Goal: Information Seeking & Learning: Find specific page/section

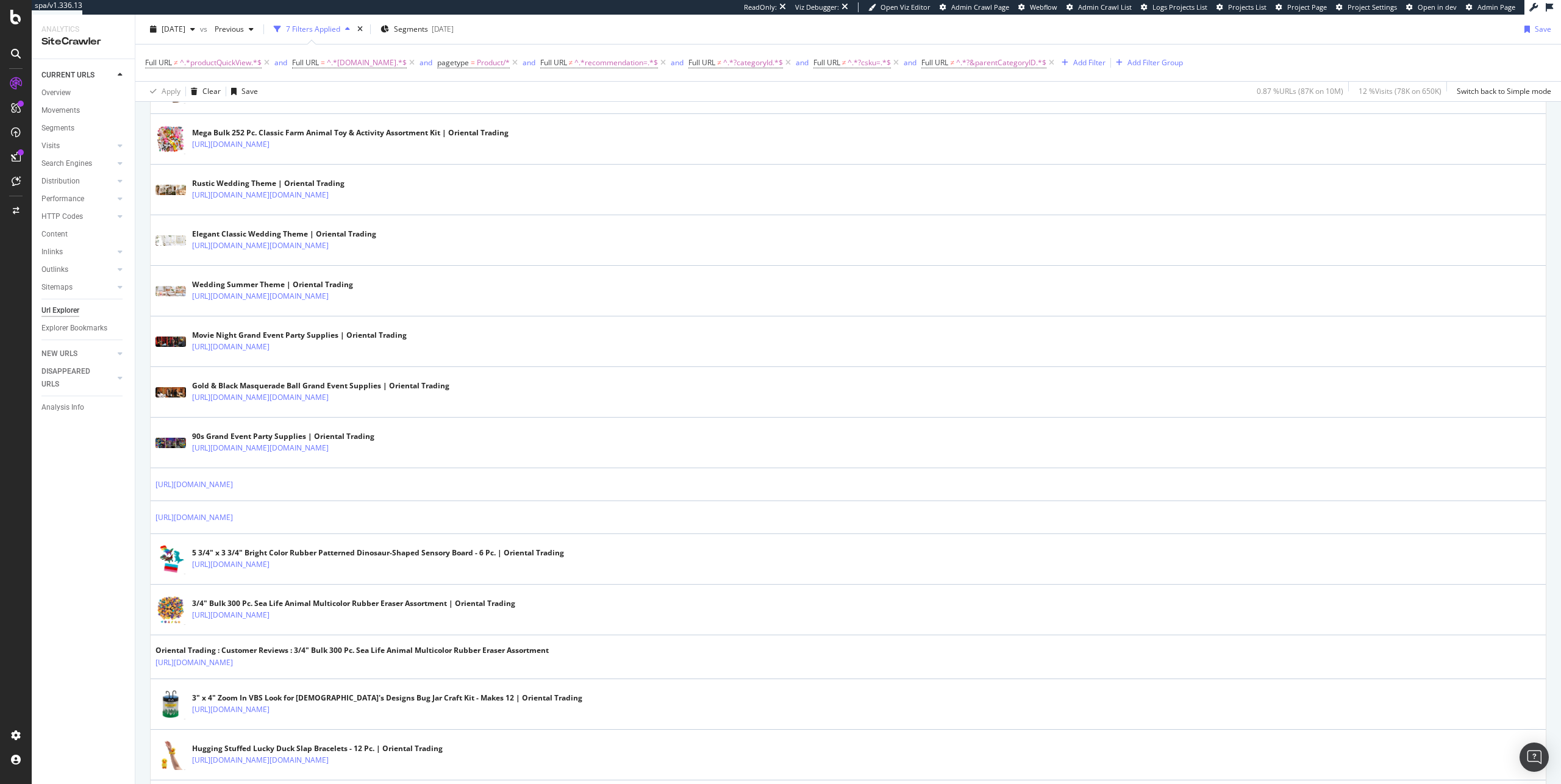
scroll to position [1617, 0]
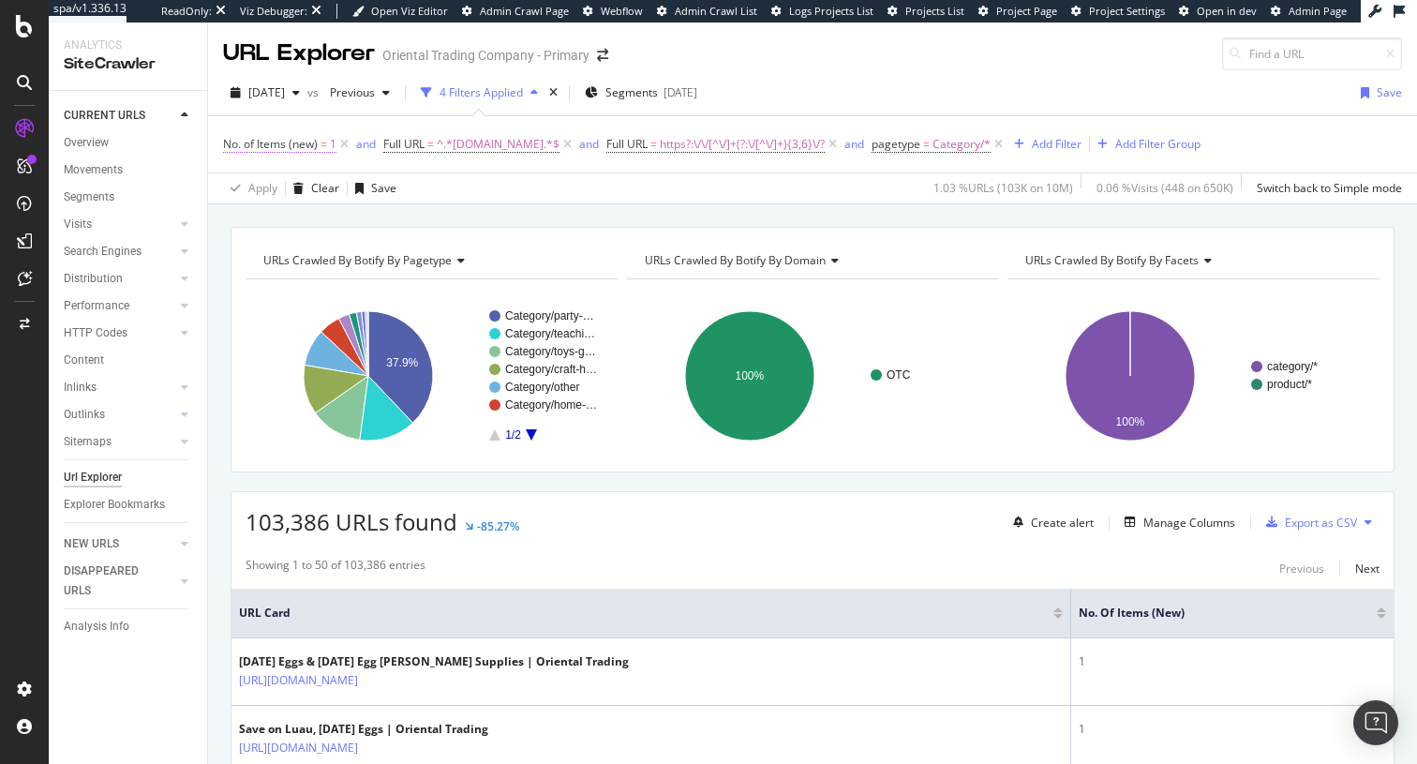
click at [308, 150] on span "No. of Items (new)" at bounding box center [270, 144] width 95 height 16
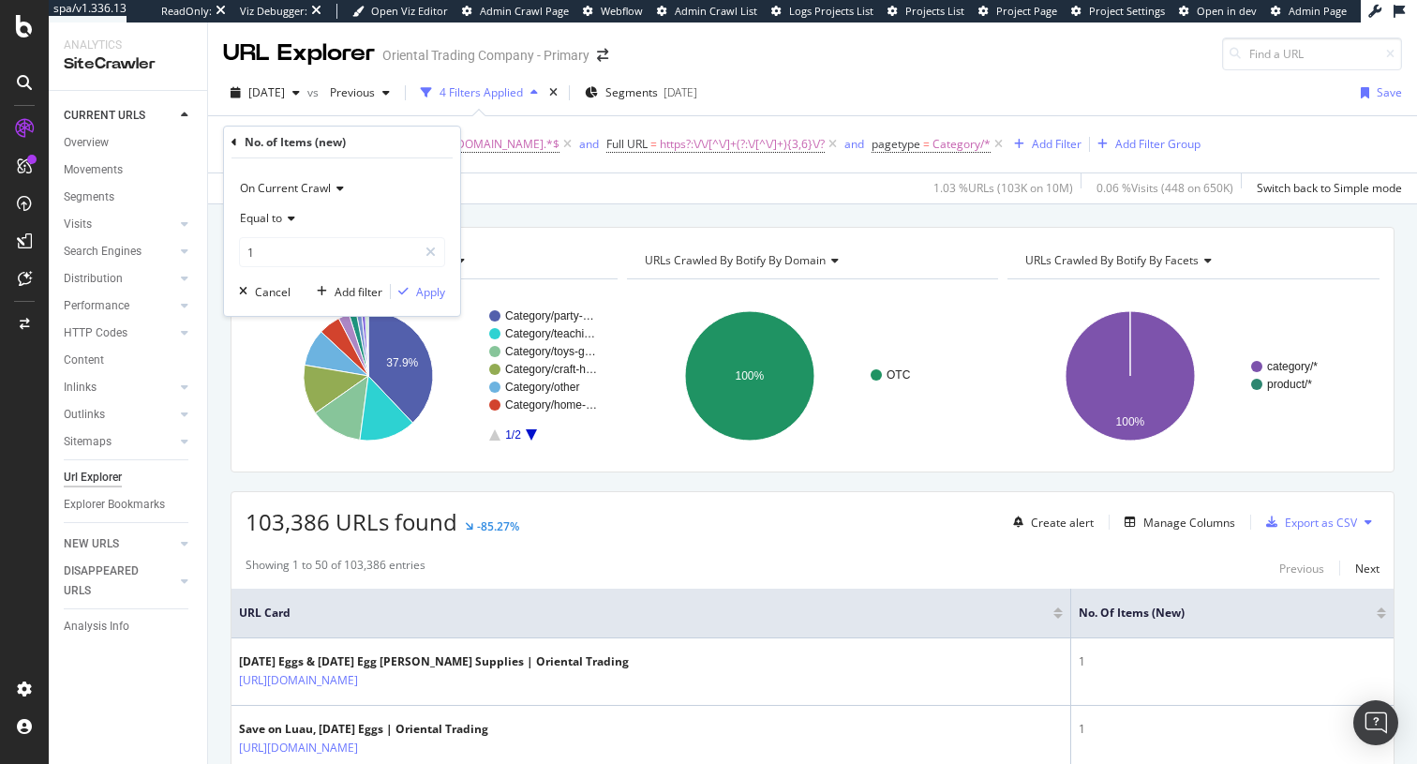
click at [534, 183] on div "Apply Clear Save 1.03 % URLs ( 103K on 10M ) 0.06 % Visits ( 448 on 650K ) Swit…" at bounding box center [812, 187] width 1209 height 31
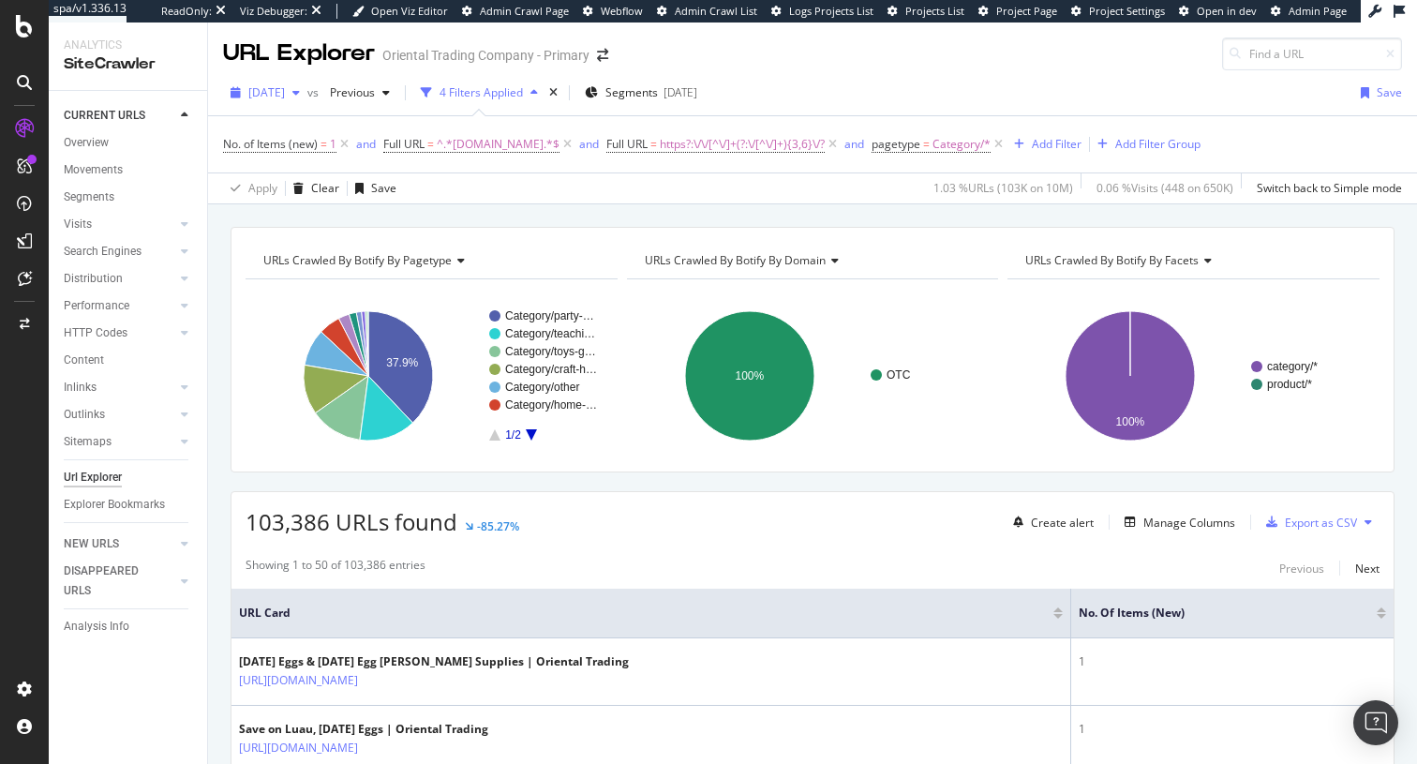
click at [285, 98] on span "[DATE]" at bounding box center [266, 92] width 37 height 16
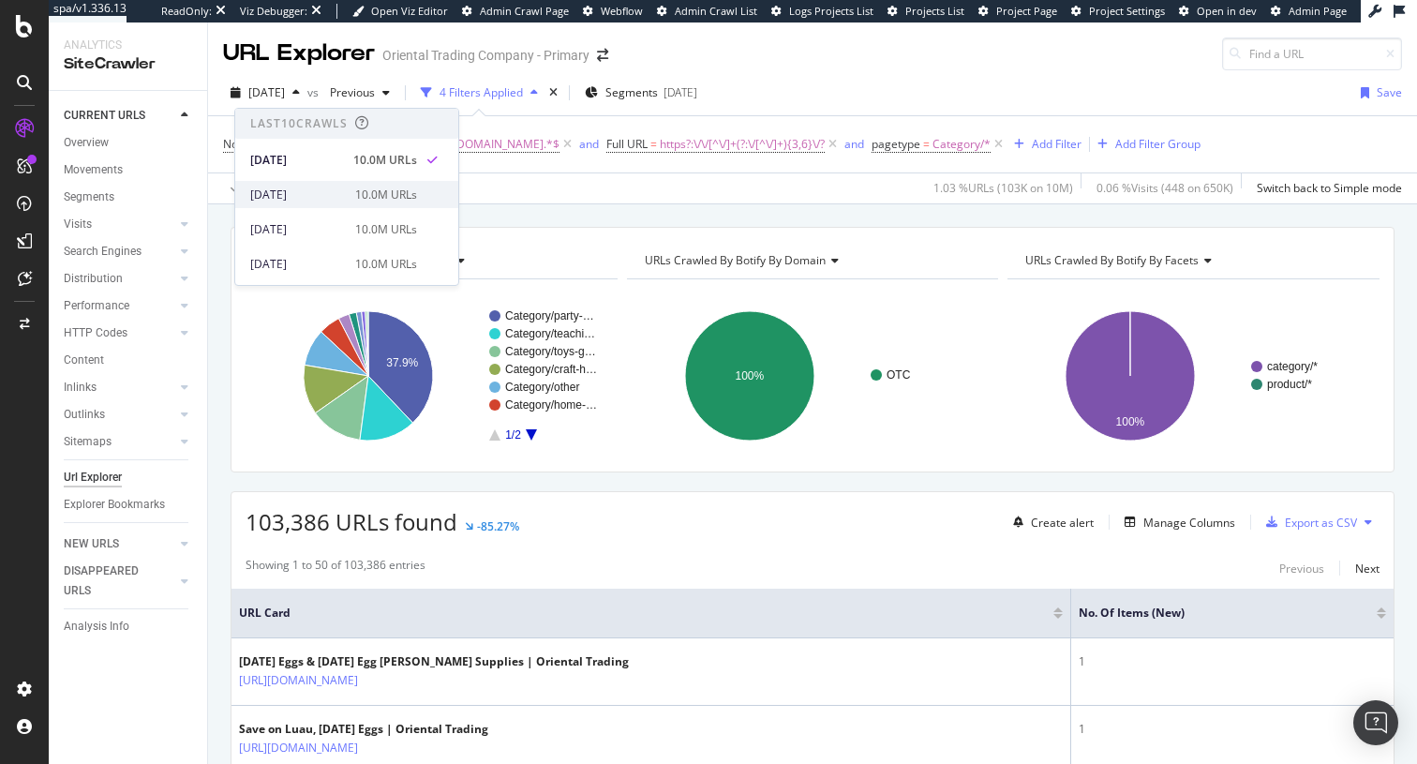
click at [408, 187] on div "10.0M URLs" at bounding box center [386, 195] width 62 height 17
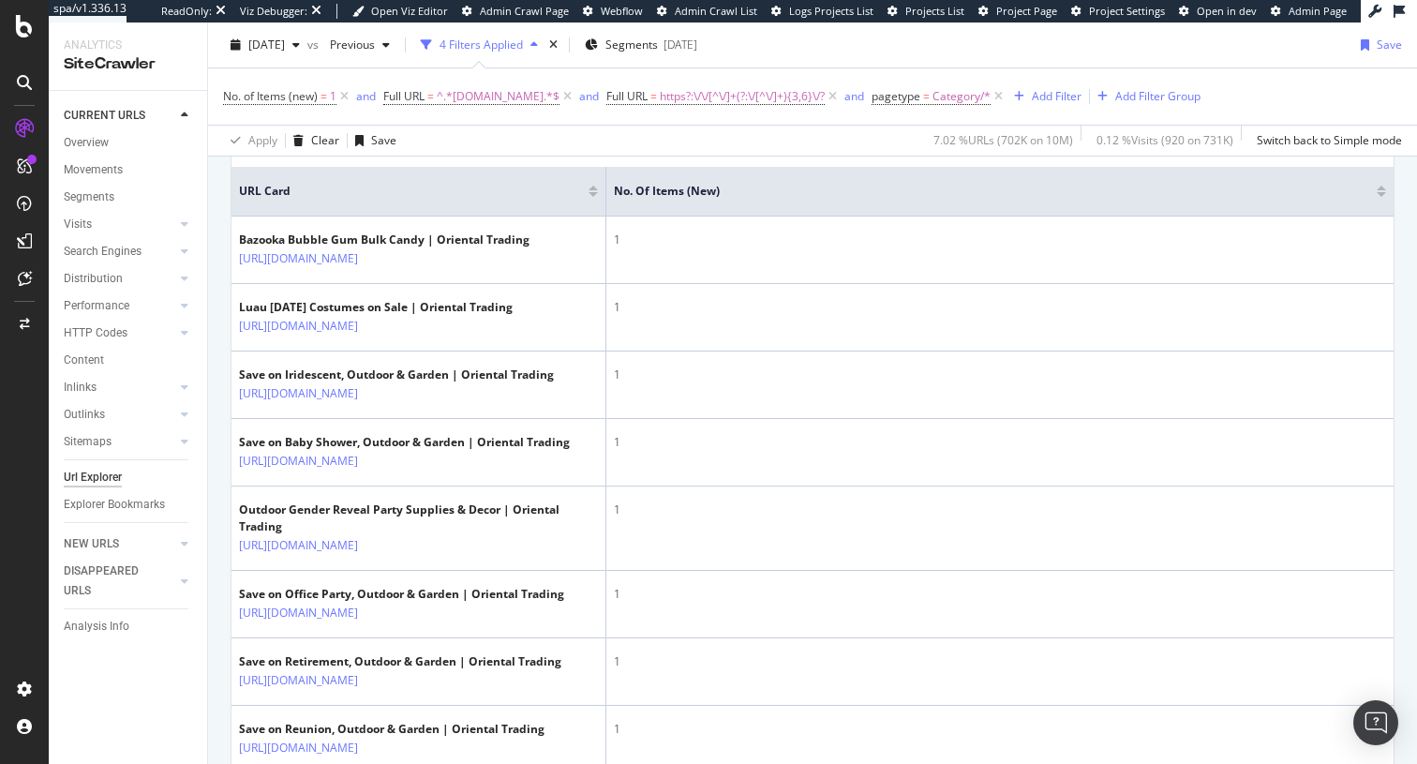
scroll to position [636, 0]
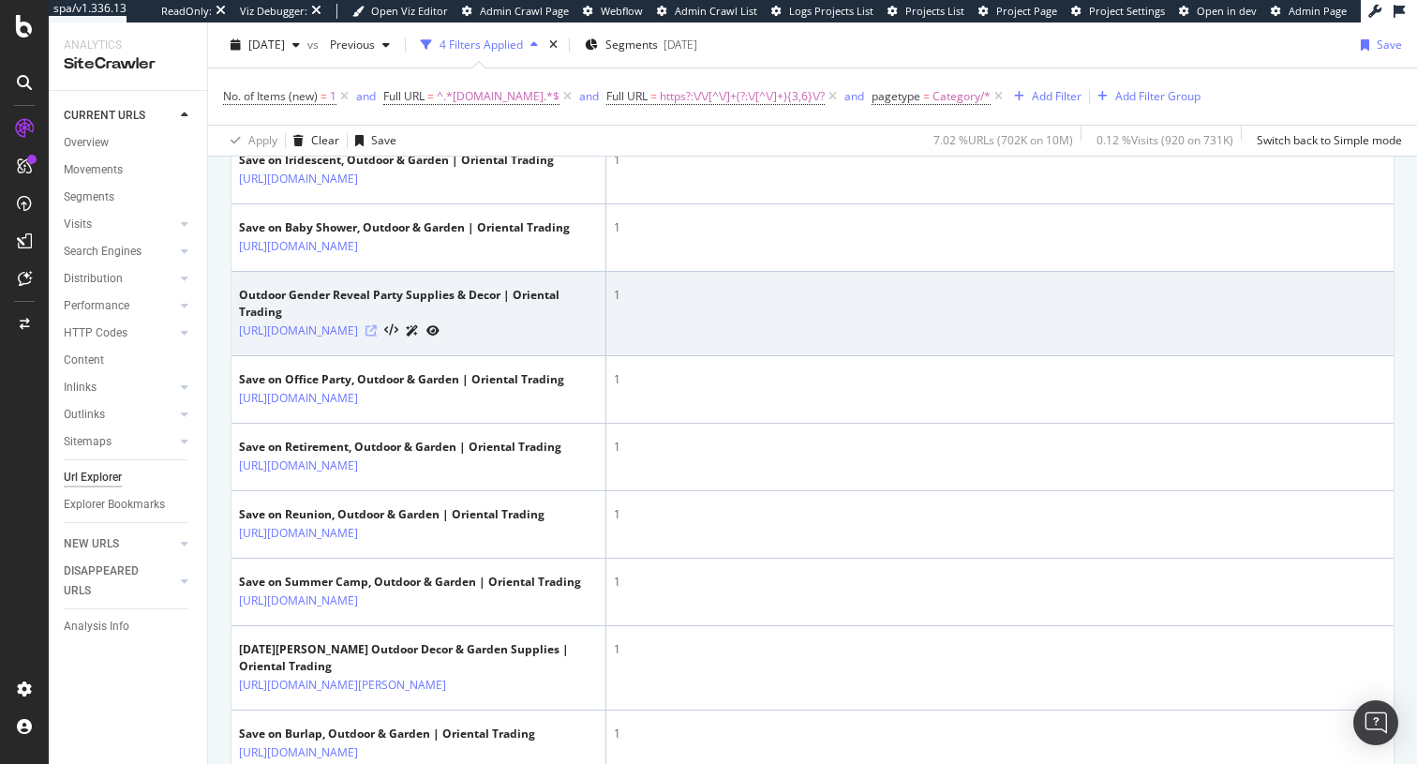
click at [377, 336] on icon at bounding box center [371, 330] width 11 height 11
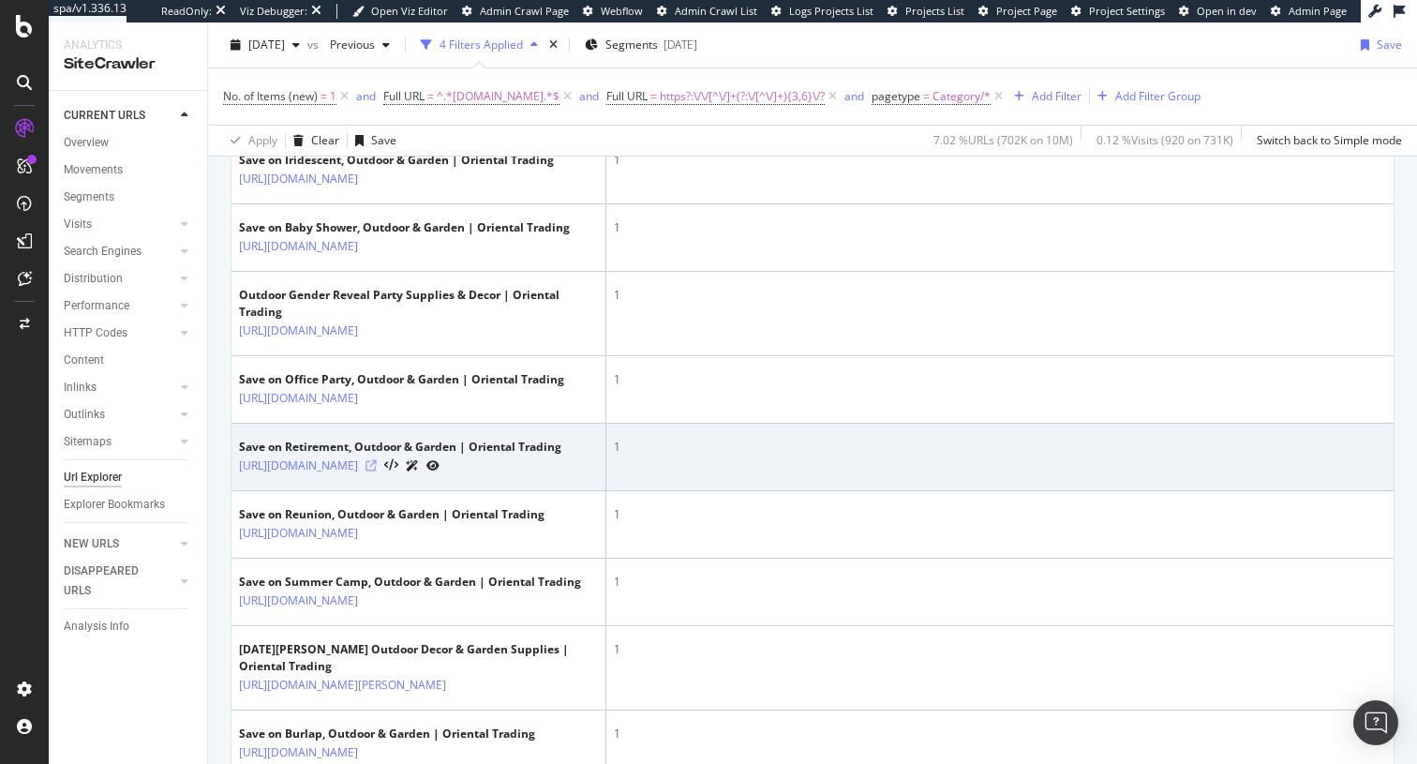
click at [377, 471] on icon at bounding box center [371, 465] width 11 height 11
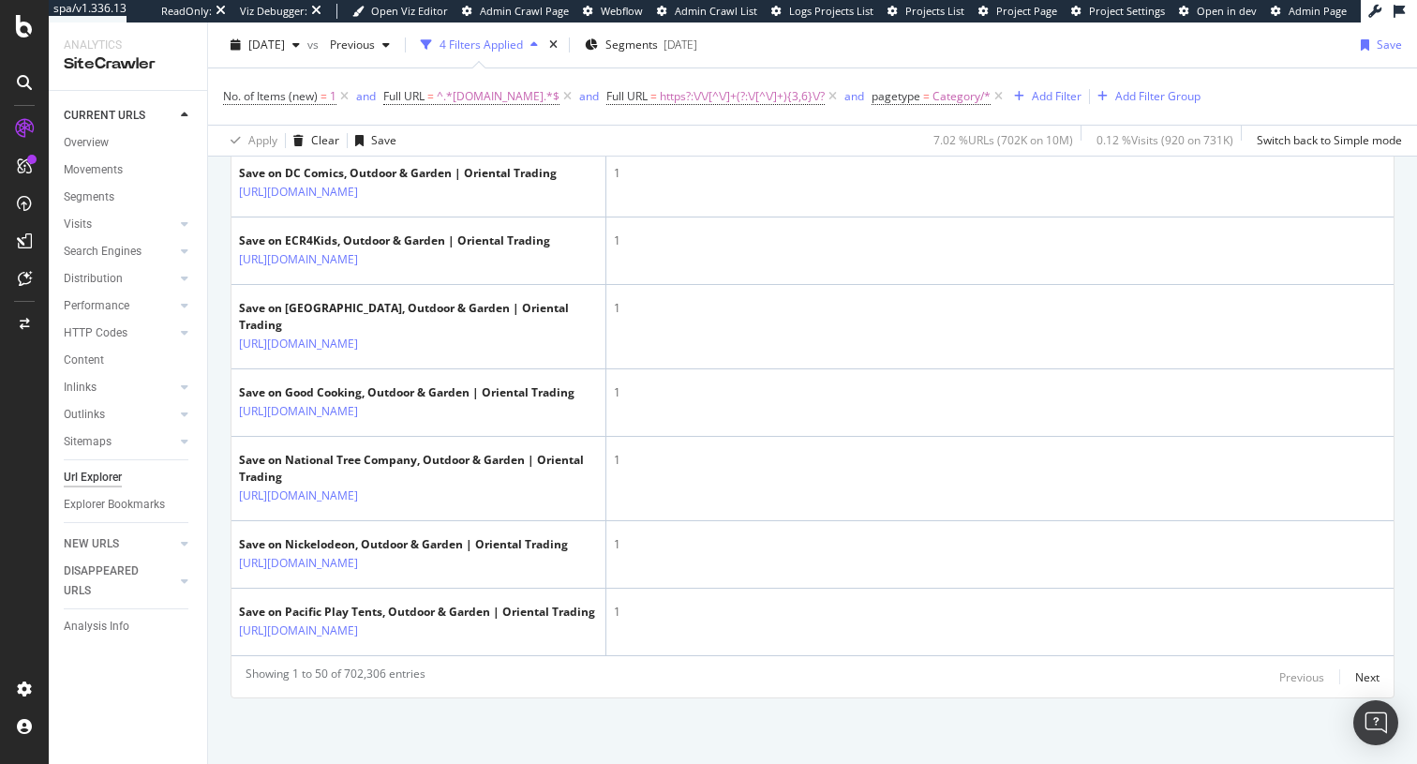
scroll to position [4763, 0]
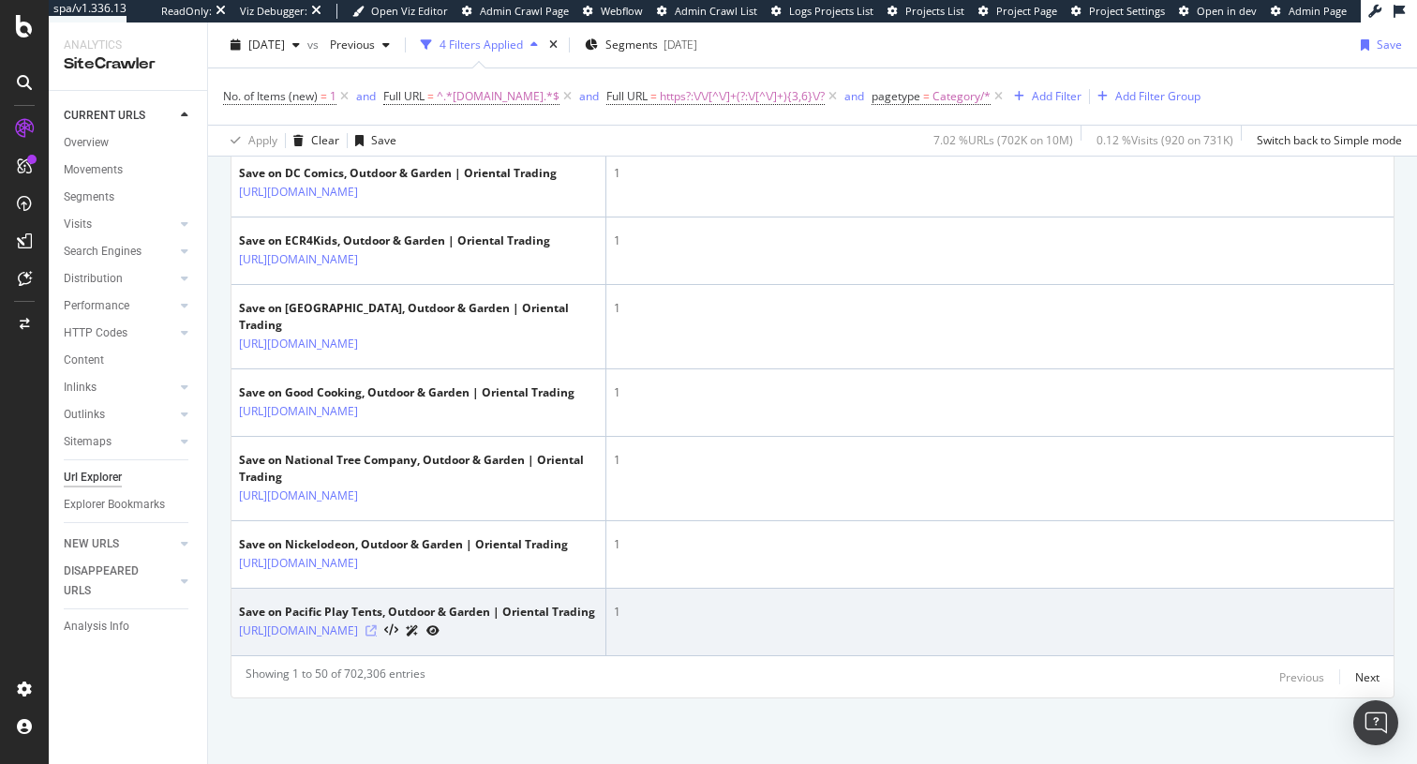
click at [377, 625] on icon at bounding box center [371, 630] width 11 height 11
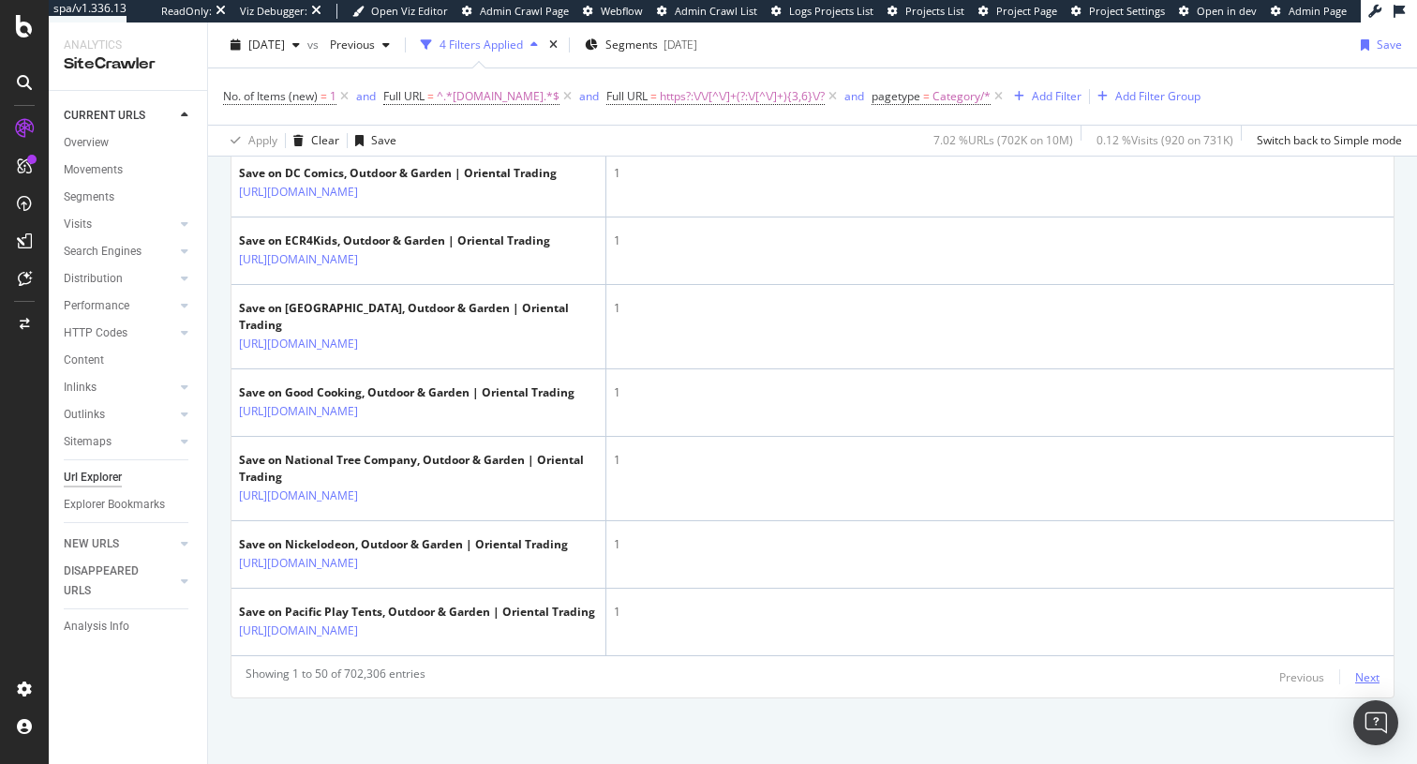
click at [1360, 673] on div "Next" at bounding box center [1367, 677] width 24 height 16
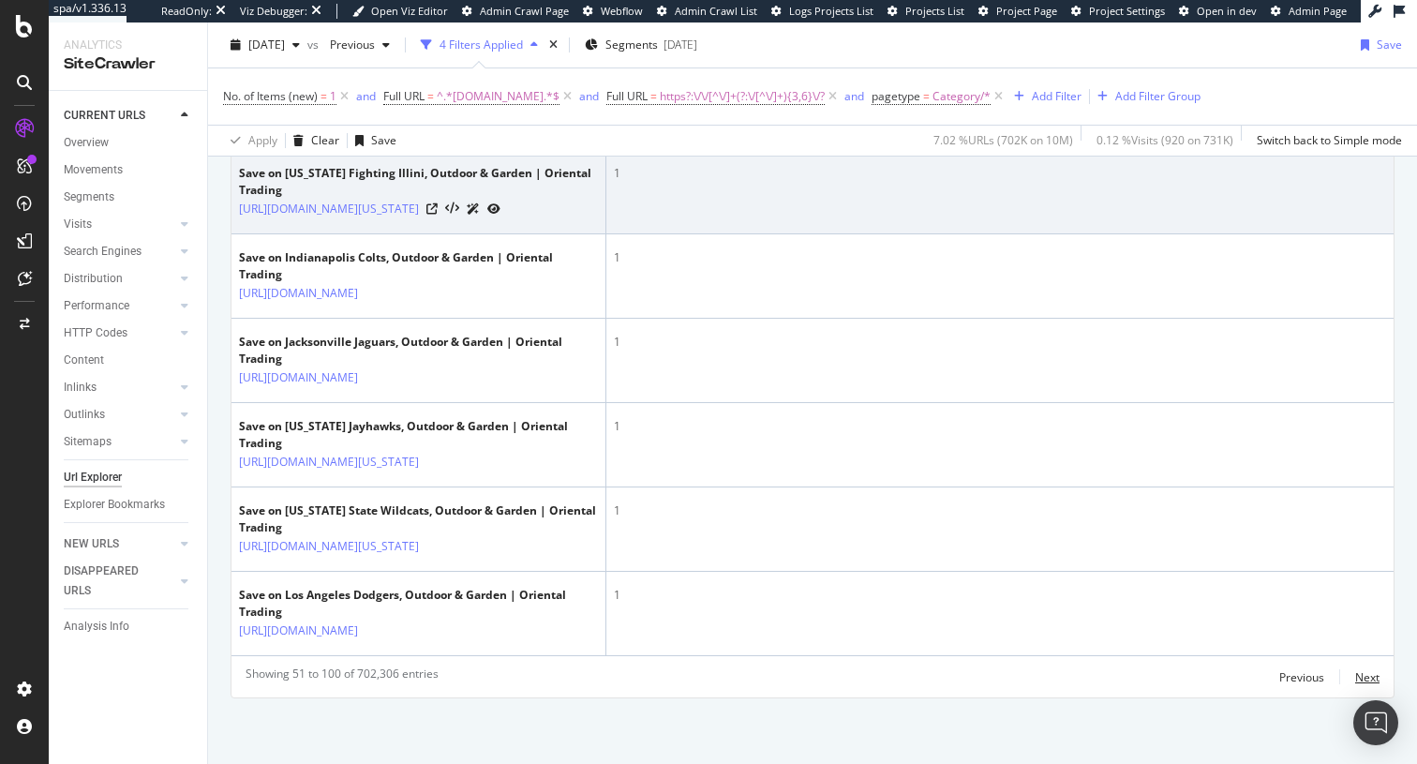
scroll to position [5157, 0]
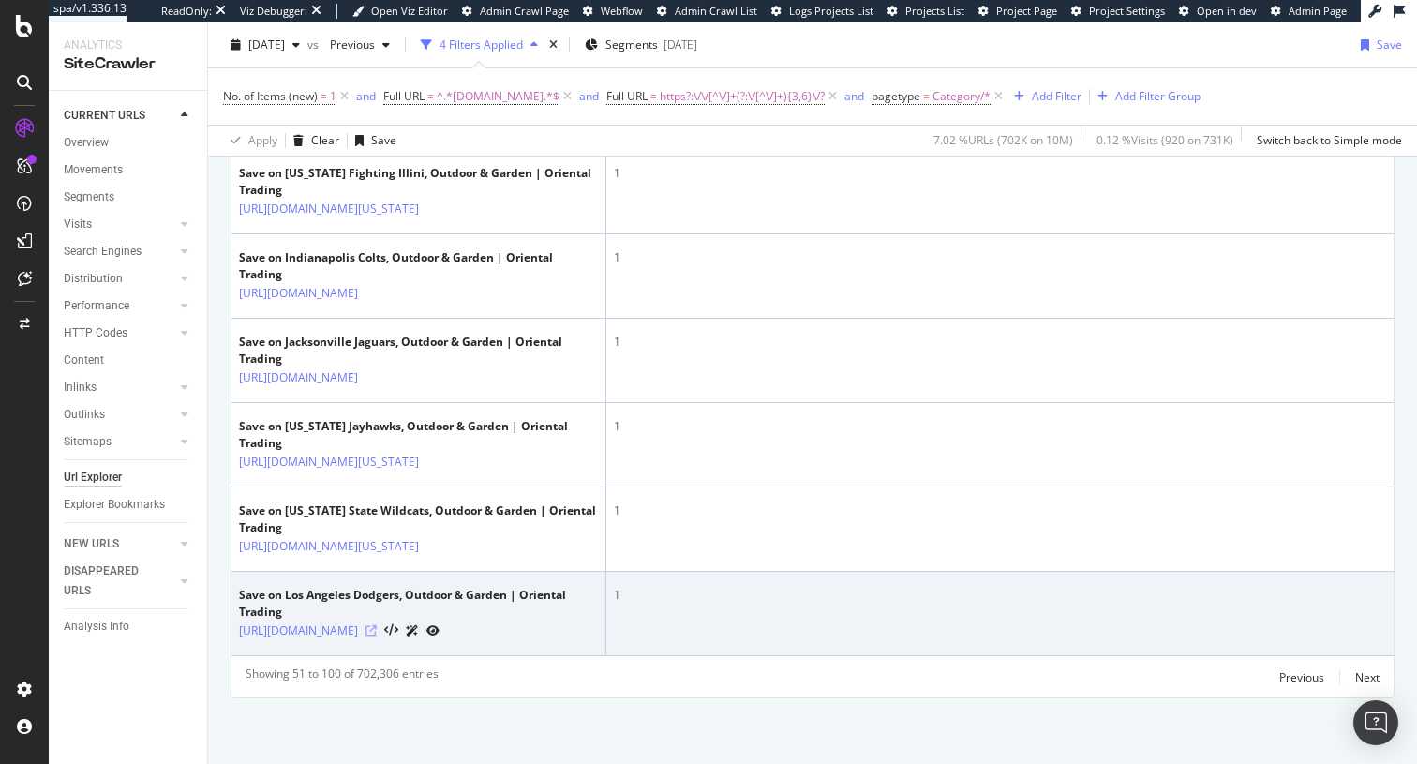
click at [377, 625] on icon at bounding box center [371, 630] width 11 height 11
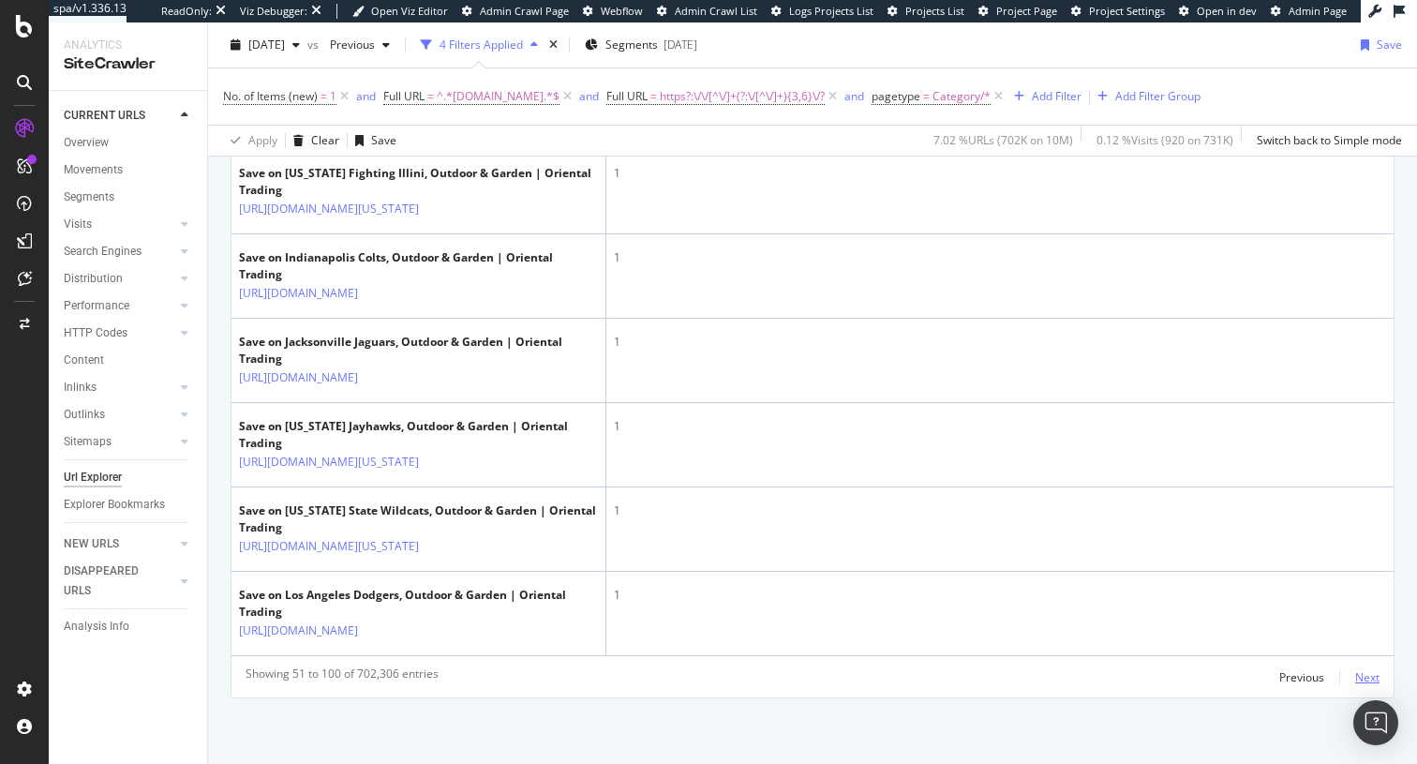
click at [1356, 674] on div "Next" at bounding box center [1367, 677] width 24 height 16
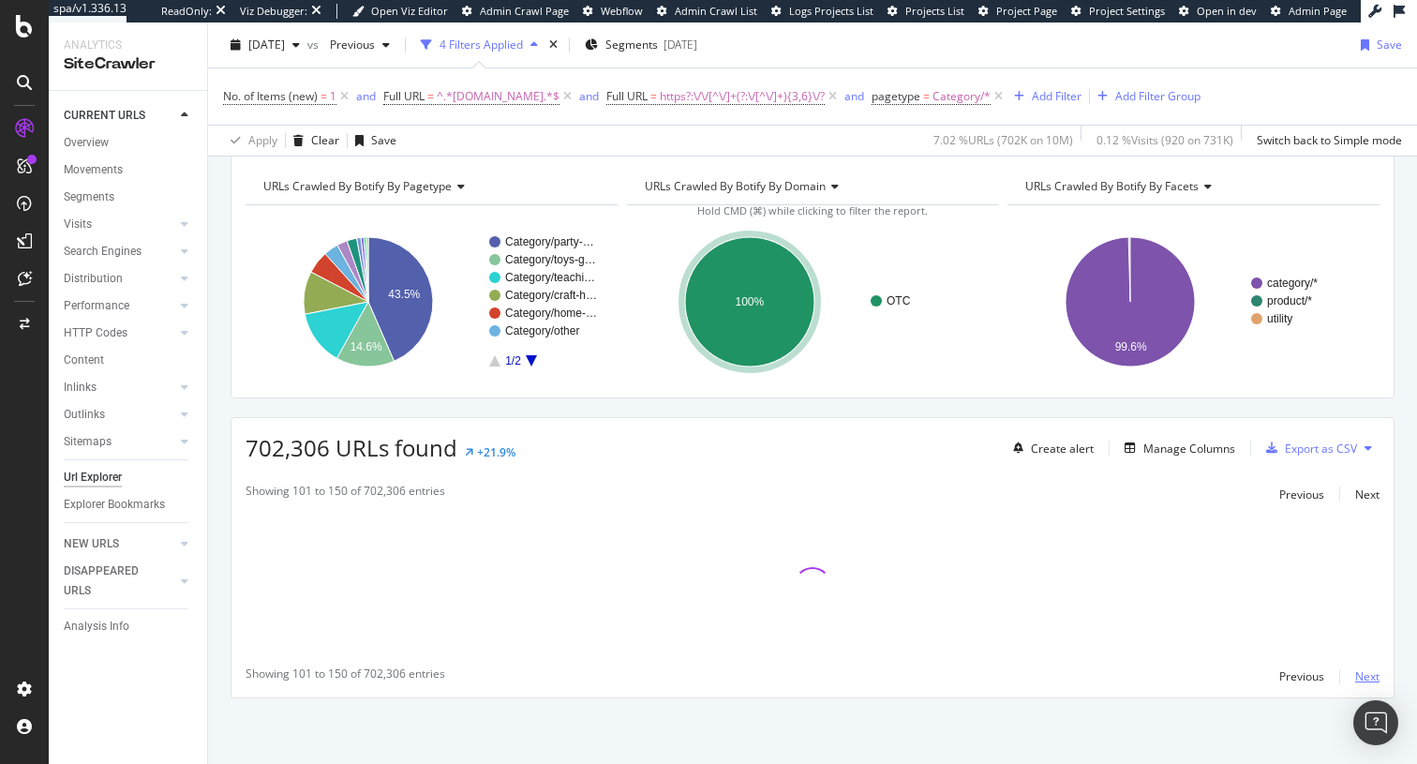
scroll to position [74, 0]
click at [1357, 676] on div "Next" at bounding box center [1367, 676] width 24 height 16
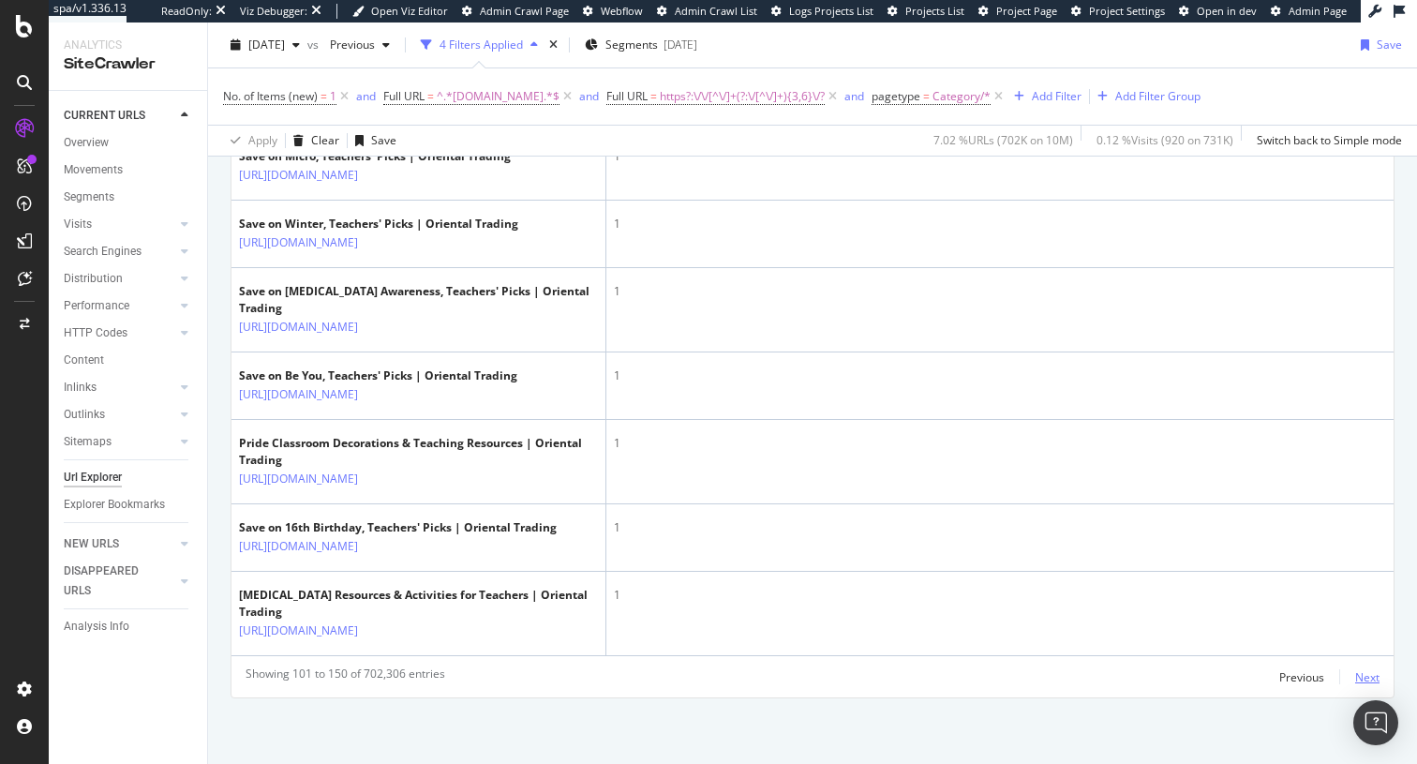
click at [1355, 674] on div "Next" at bounding box center [1367, 677] width 24 height 16
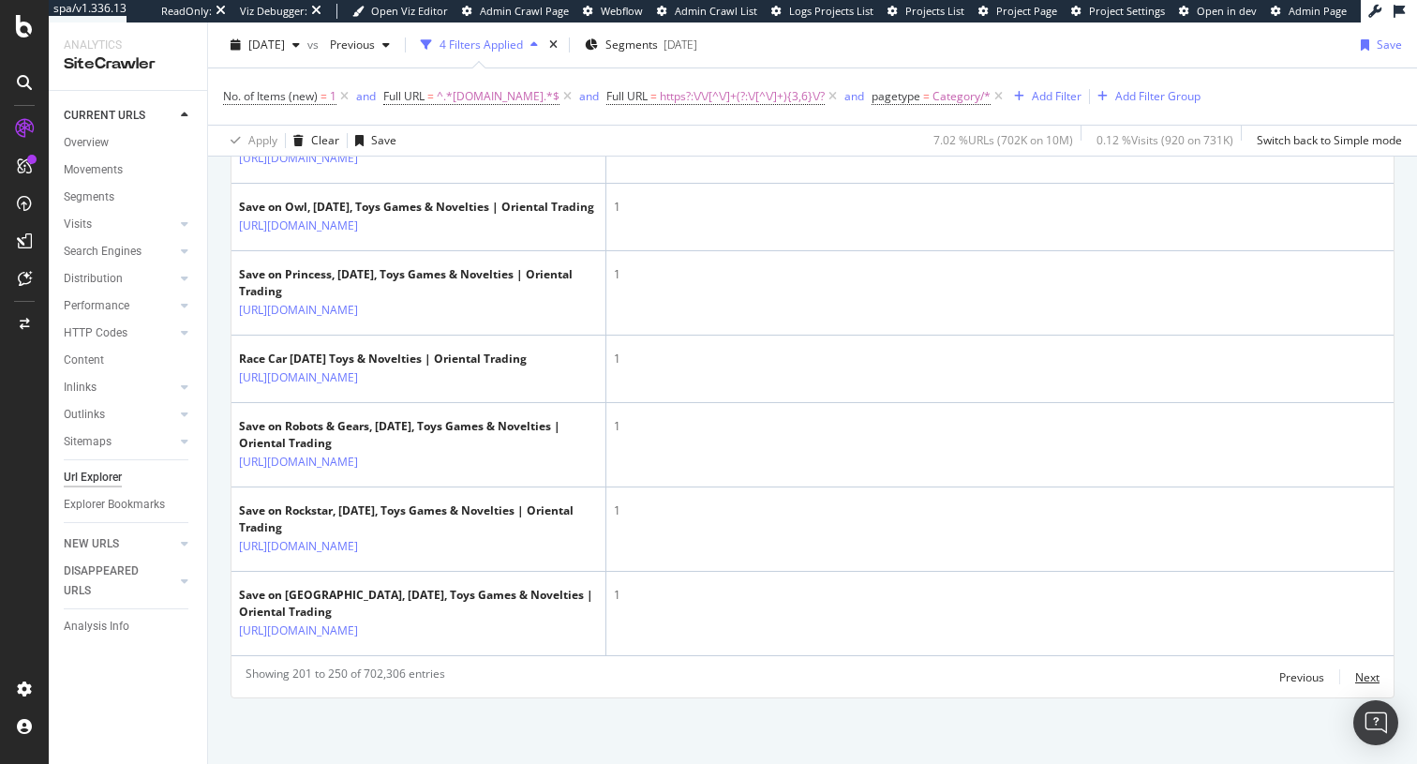
scroll to position [5826, 0]
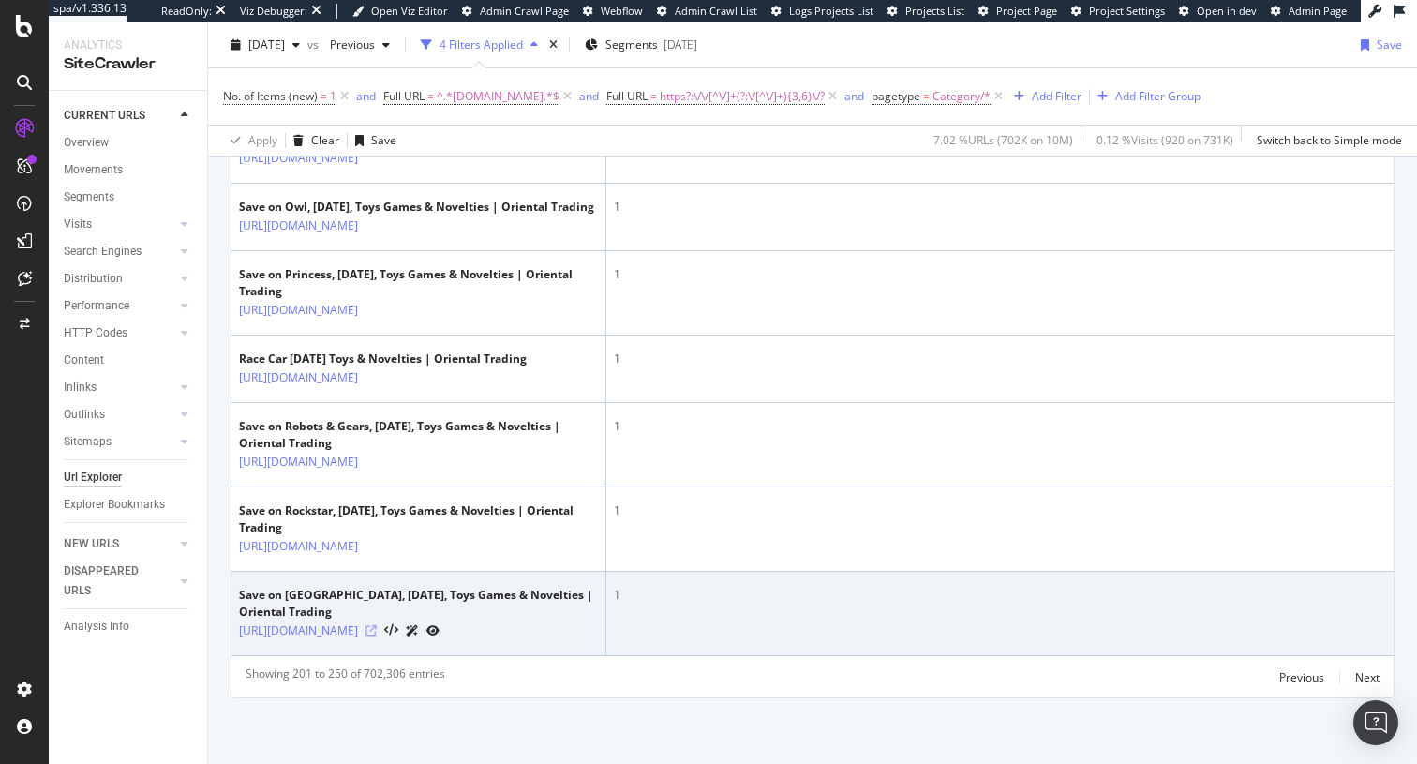
click at [377, 625] on icon at bounding box center [371, 630] width 11 height 11
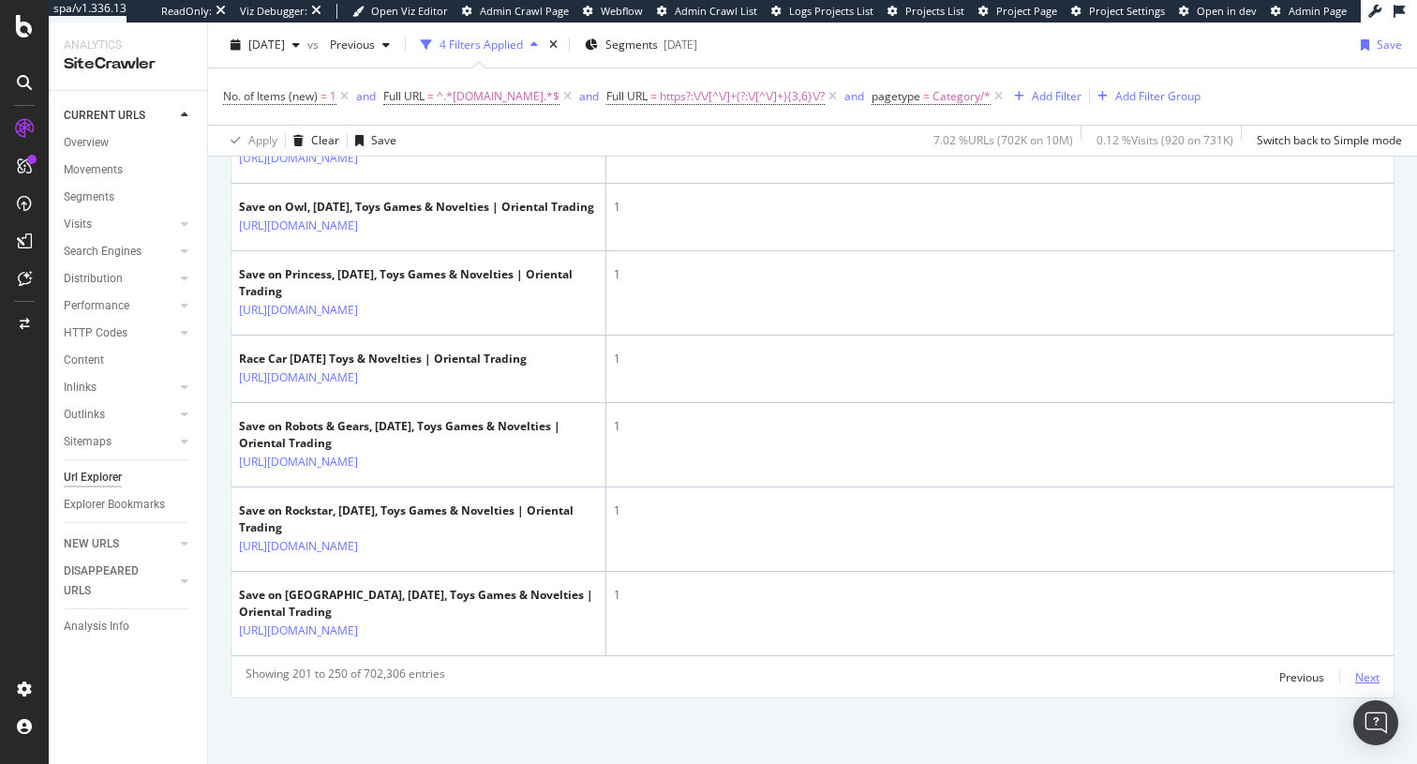
click at [1355, 680] on div "Next" at bounding box center [1367, 677] width 24 height 16
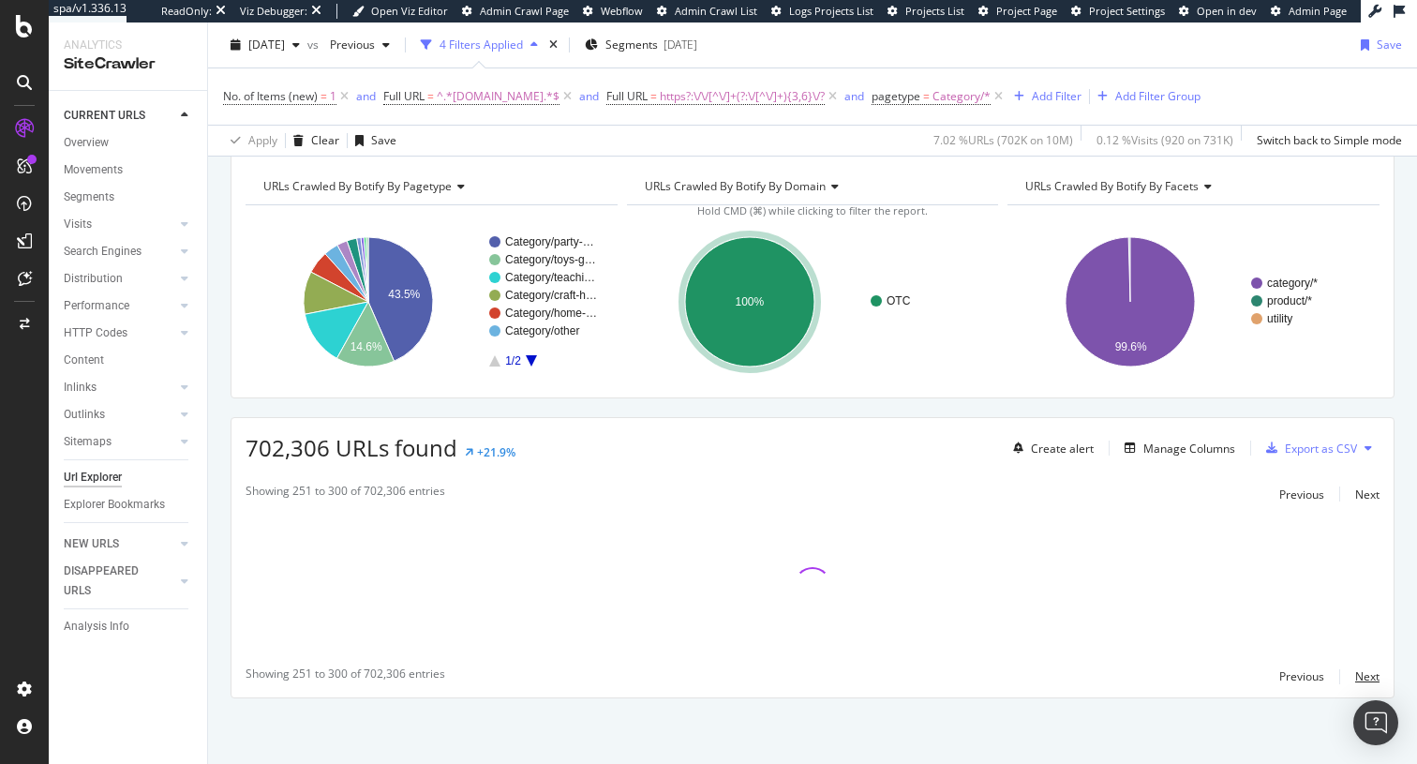
scroll to position [5633, 0]
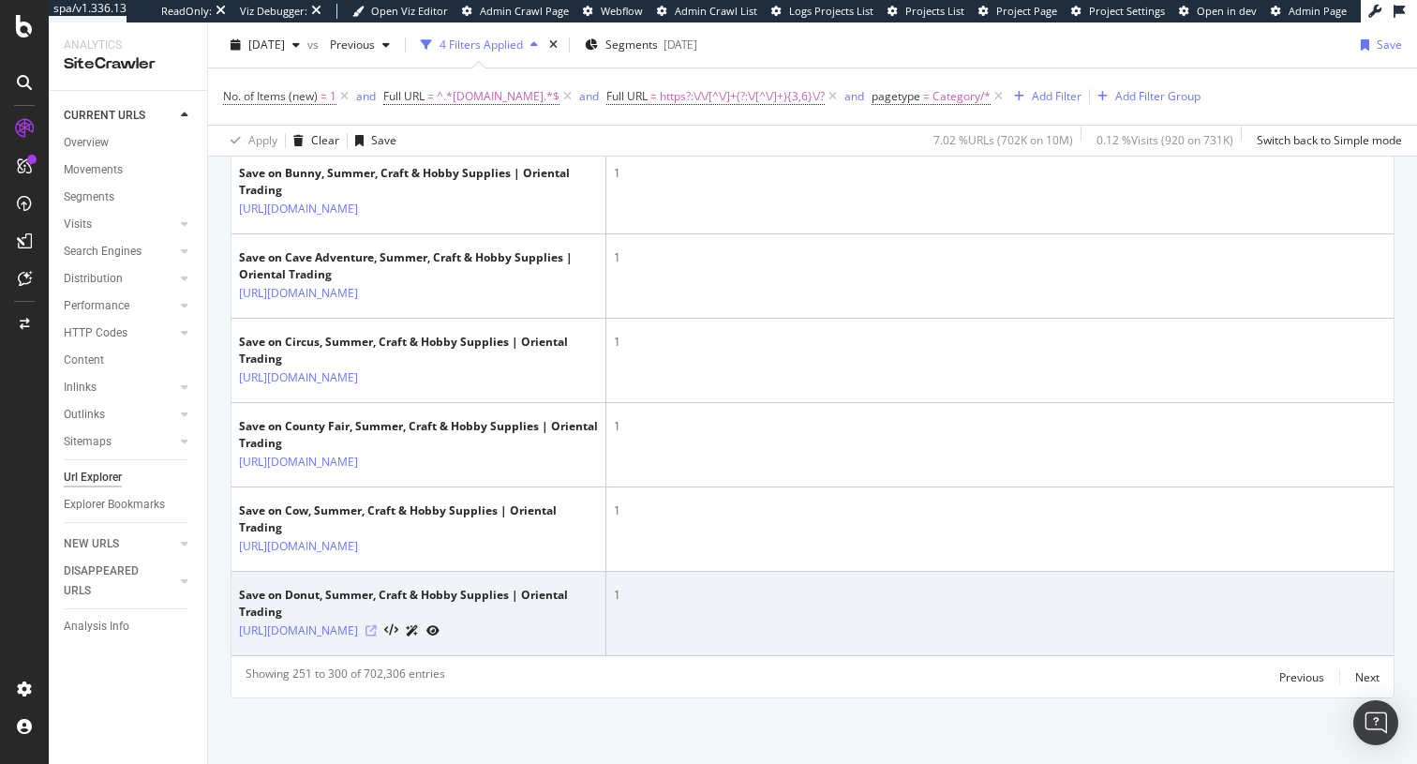
click at [377, 625] on icon at bounding box center [371, 630] width 11 height 11
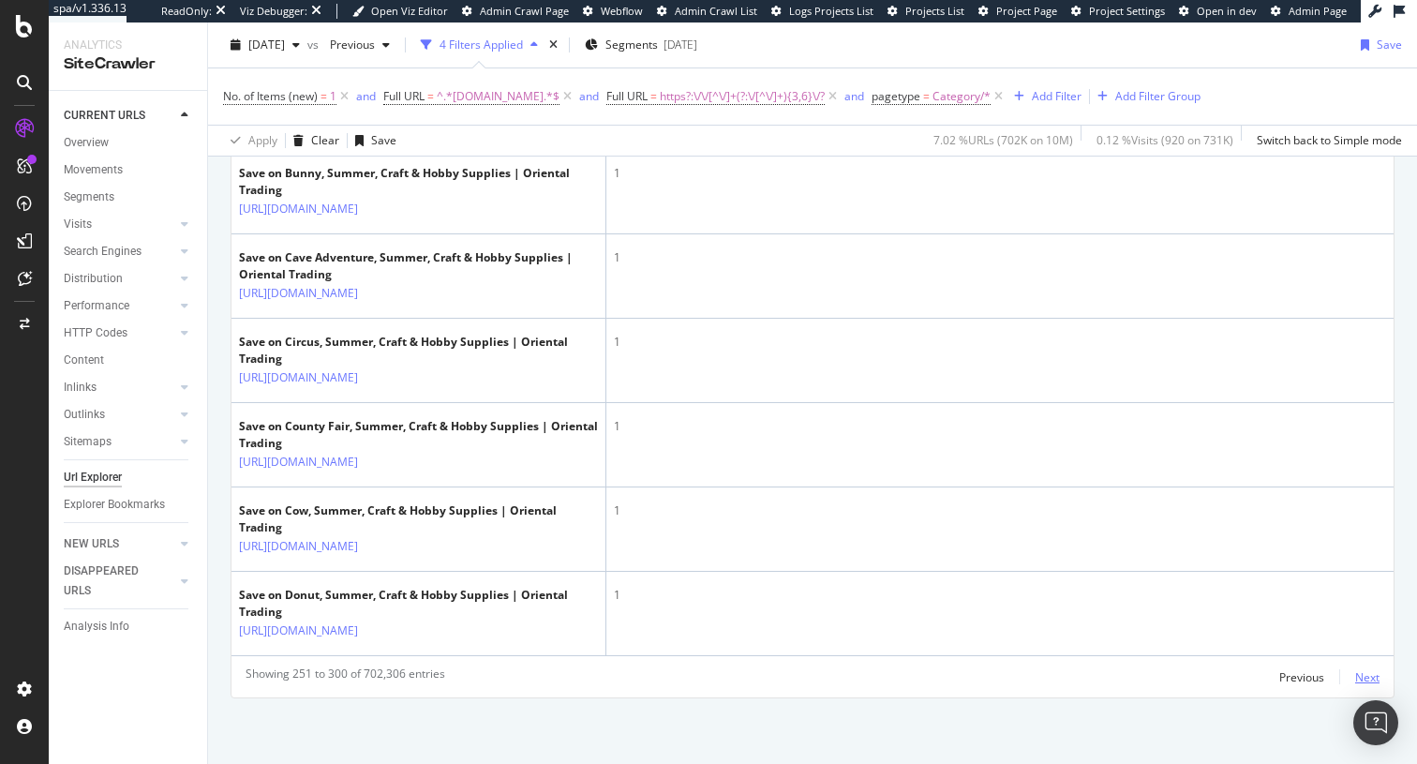
click at [1368, 666] on div "Next" at bounding box center [1367, 676] width 24 height 21
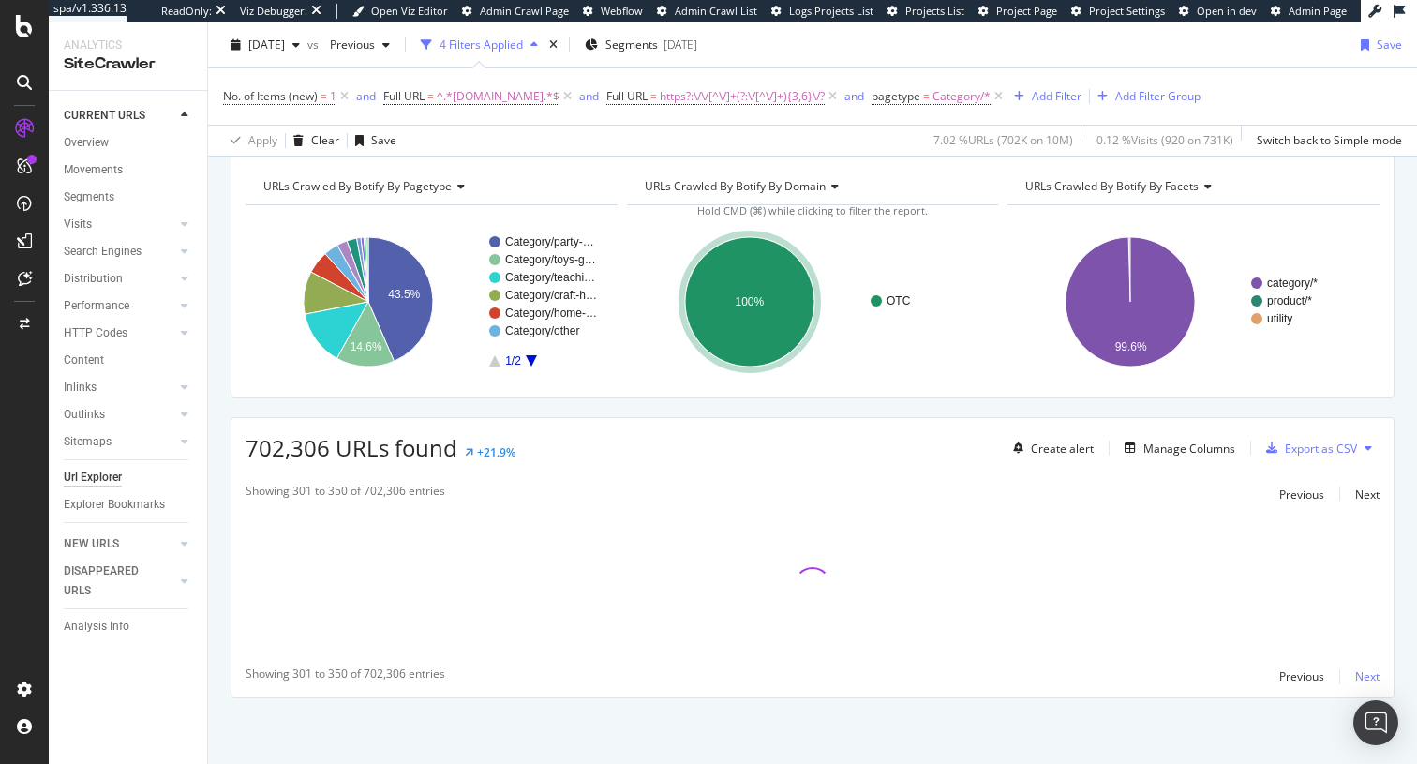
scroll to position [74, 0]
click at [1367, 678] on div "Next" at bounding box center [1367, 676] width 24 height 16
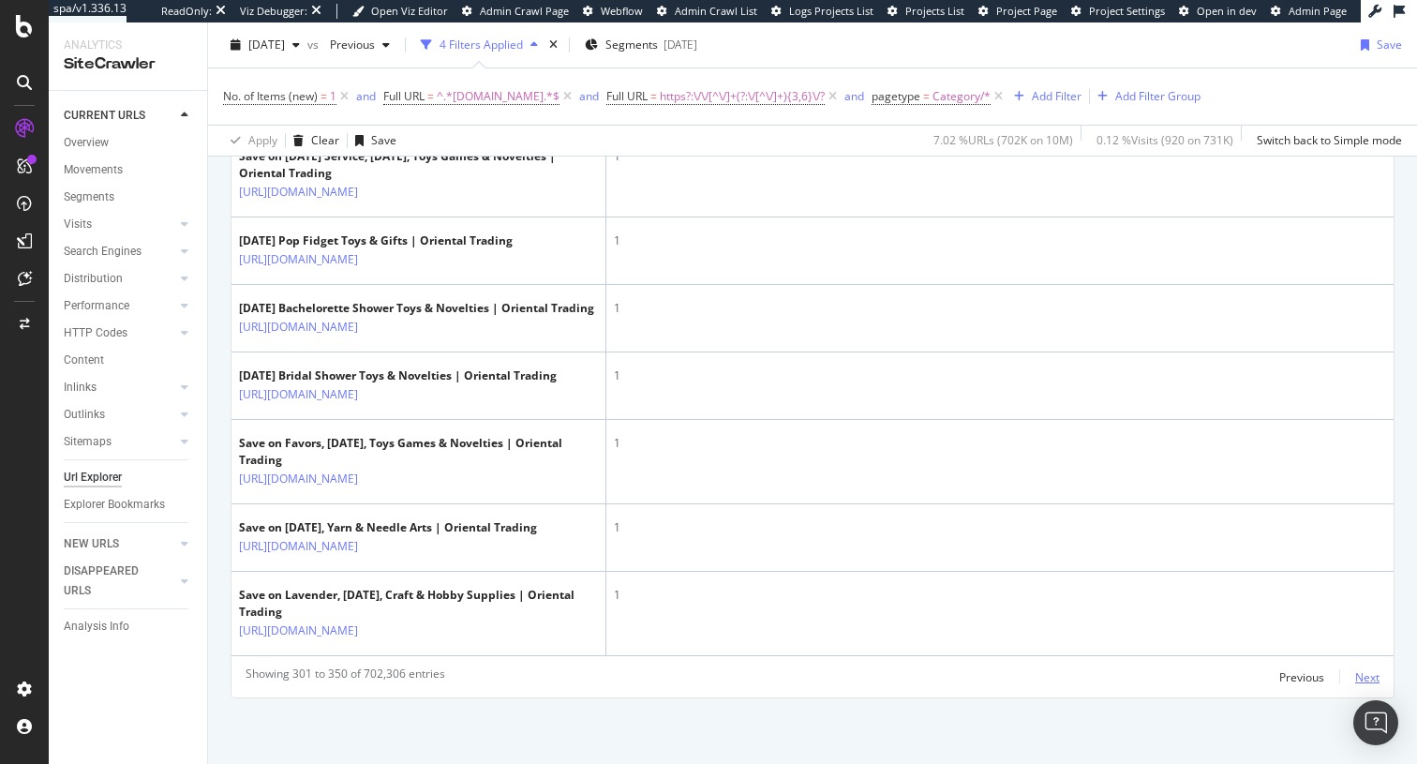
click at [1355, 677] on div "Next" at bounding box center [1367, 677] width 24 height 16
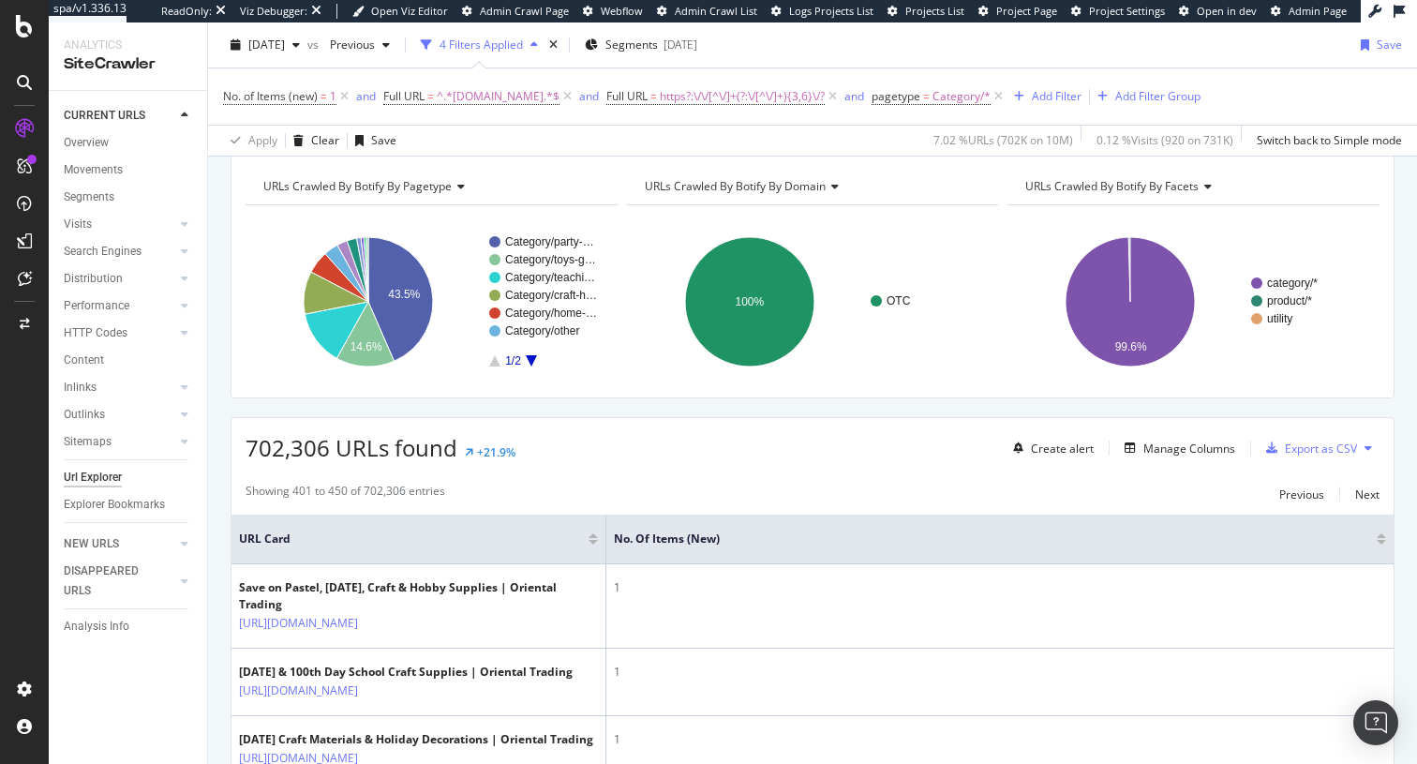
scroll to position [5129, 0]
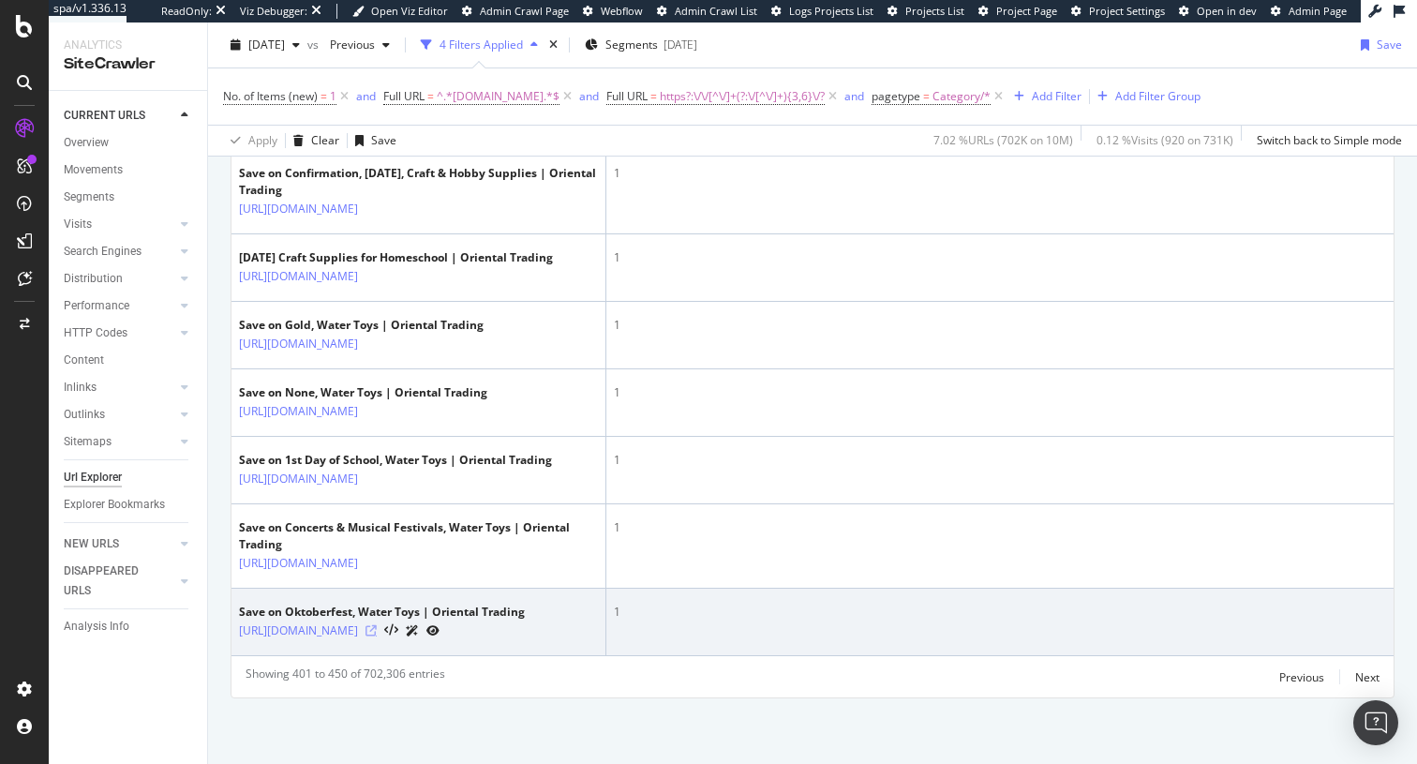
click at [377, 625] on icon at bounding box center [371, 630] width 11 height 11
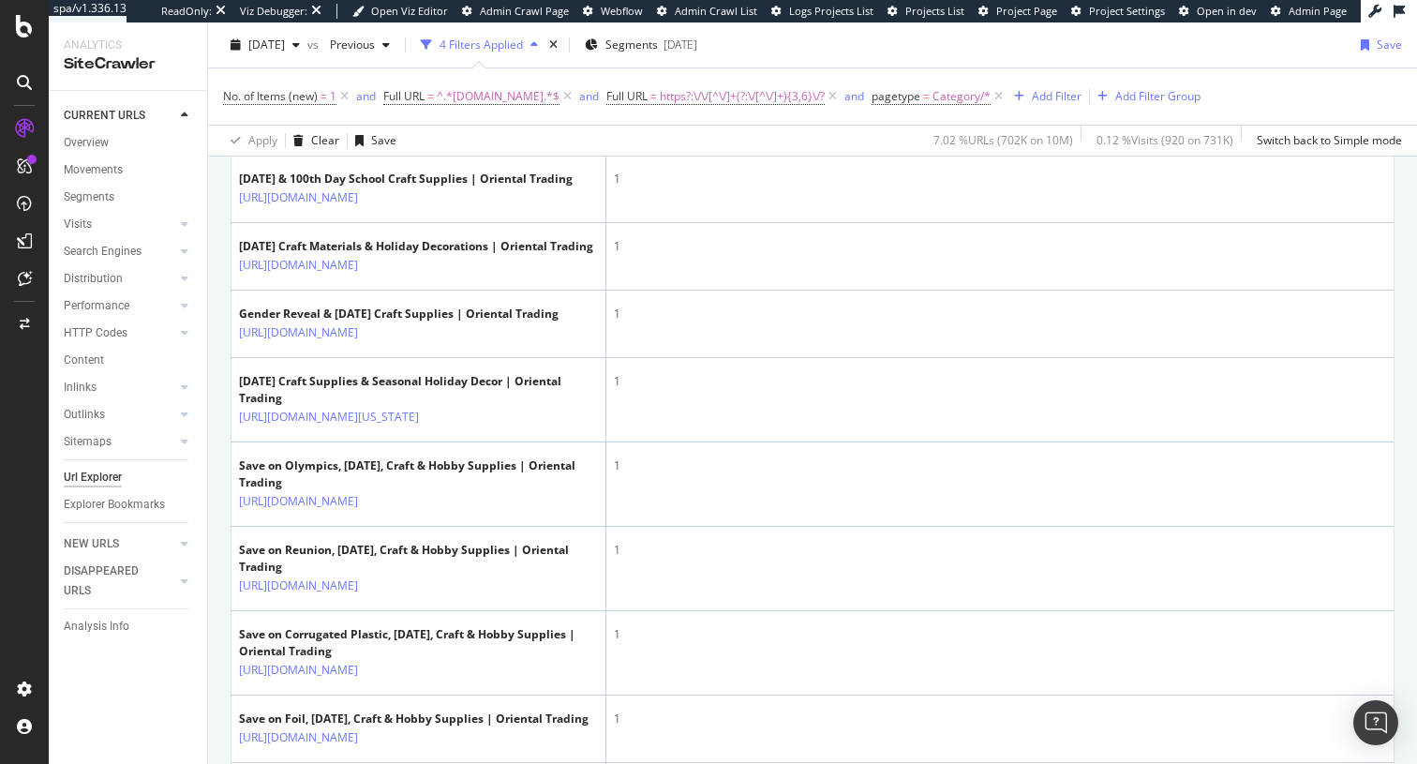
scroll to position [0, 0]
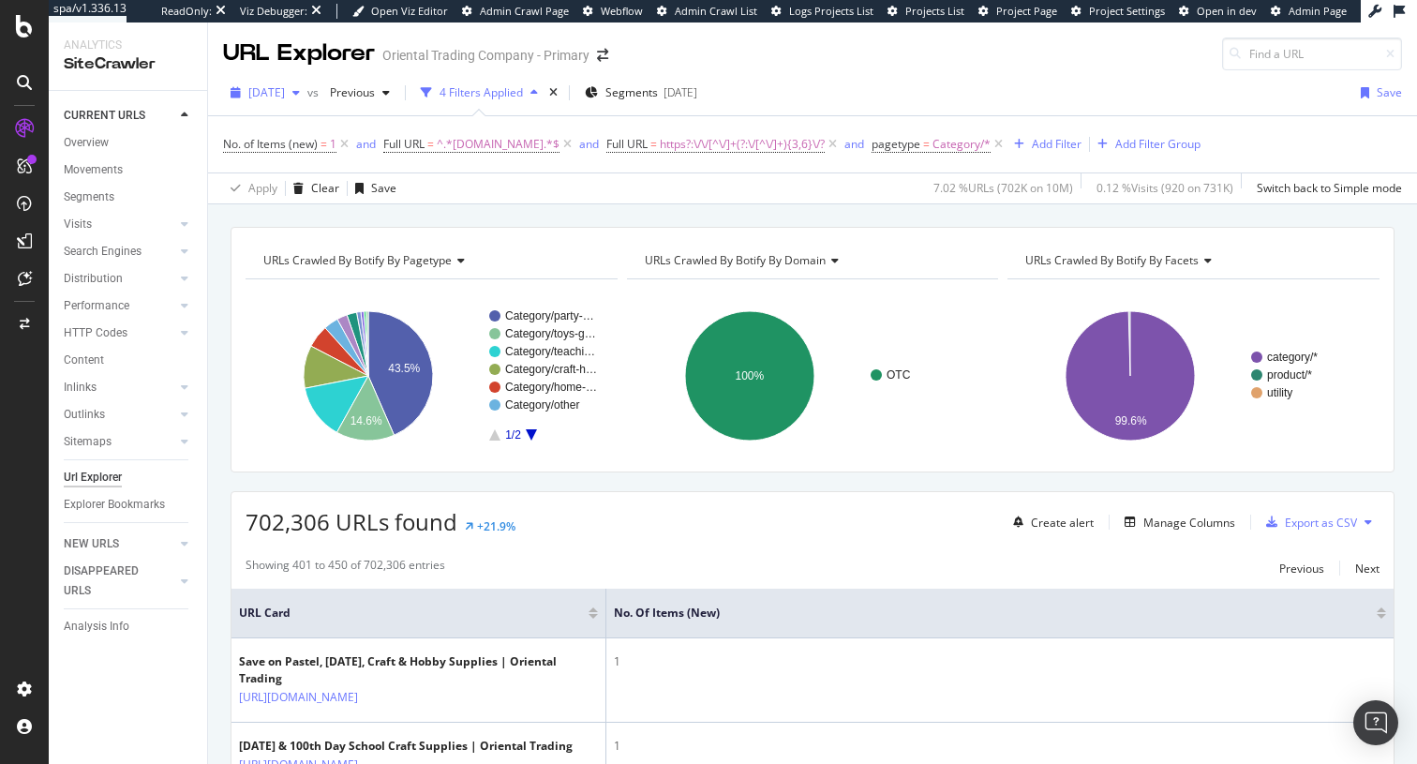
click at [285, 97] on span "2025 Jul. 25th" at bounding box center [266, 92] width 37 height 16
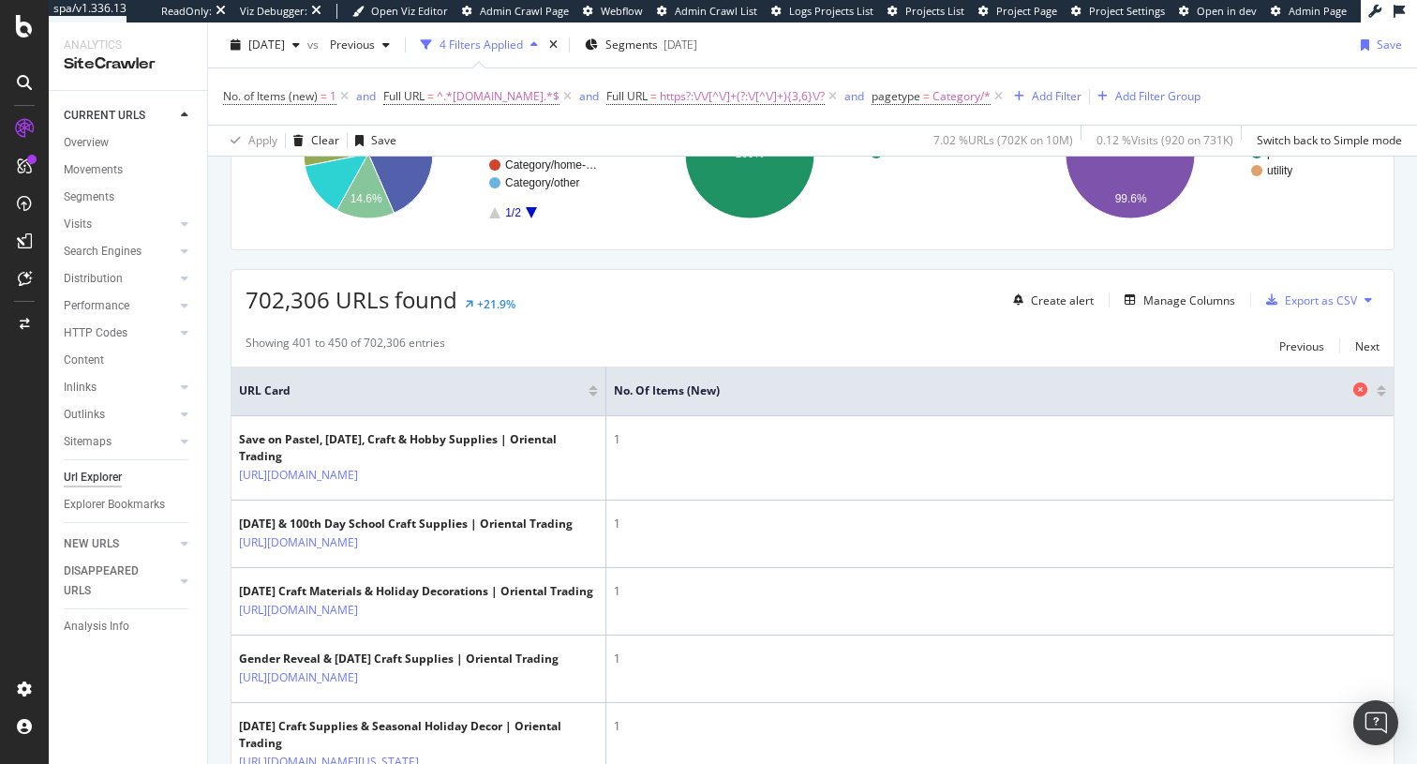
scroll to position [306, 0]
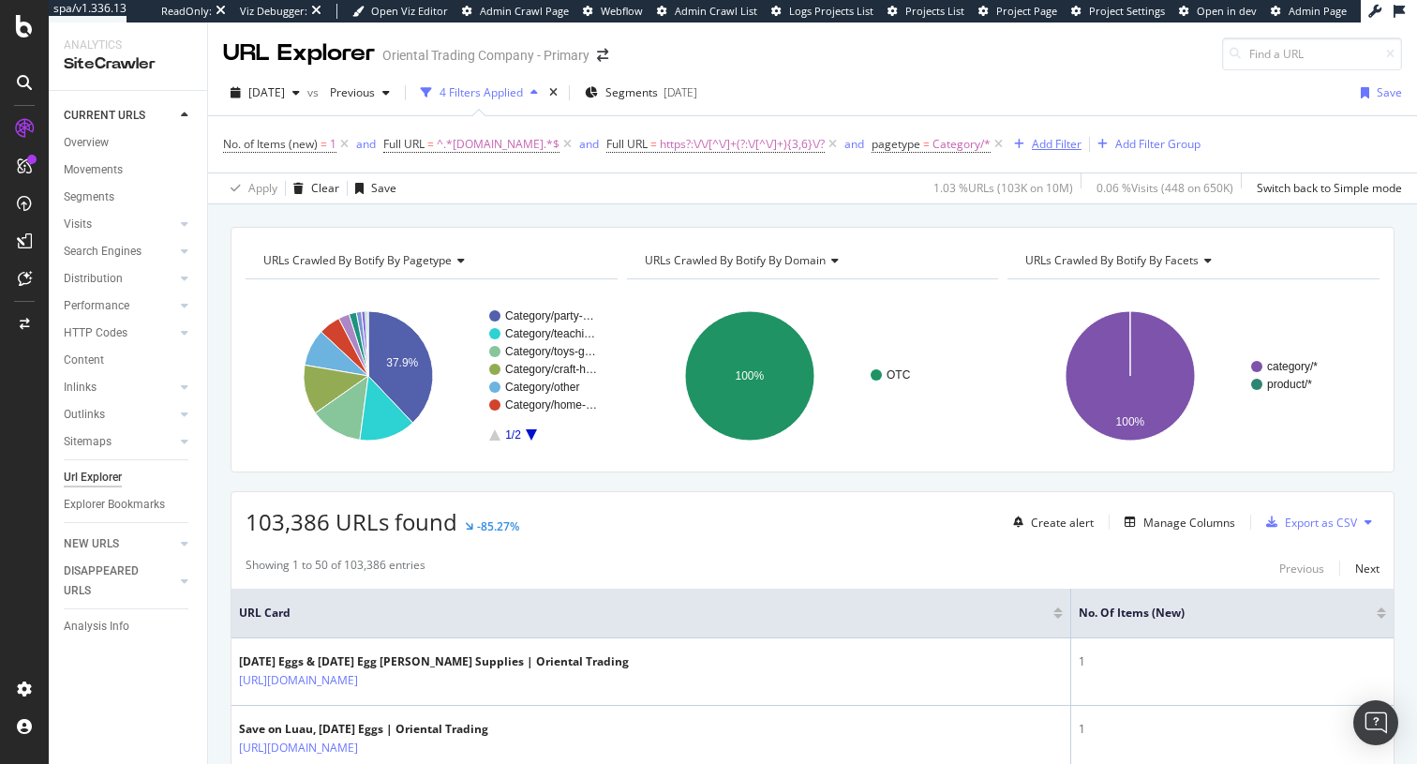
click at [1082, 142] on div "Add Filter" at bounding box center [1057, 144] width 50 height 16
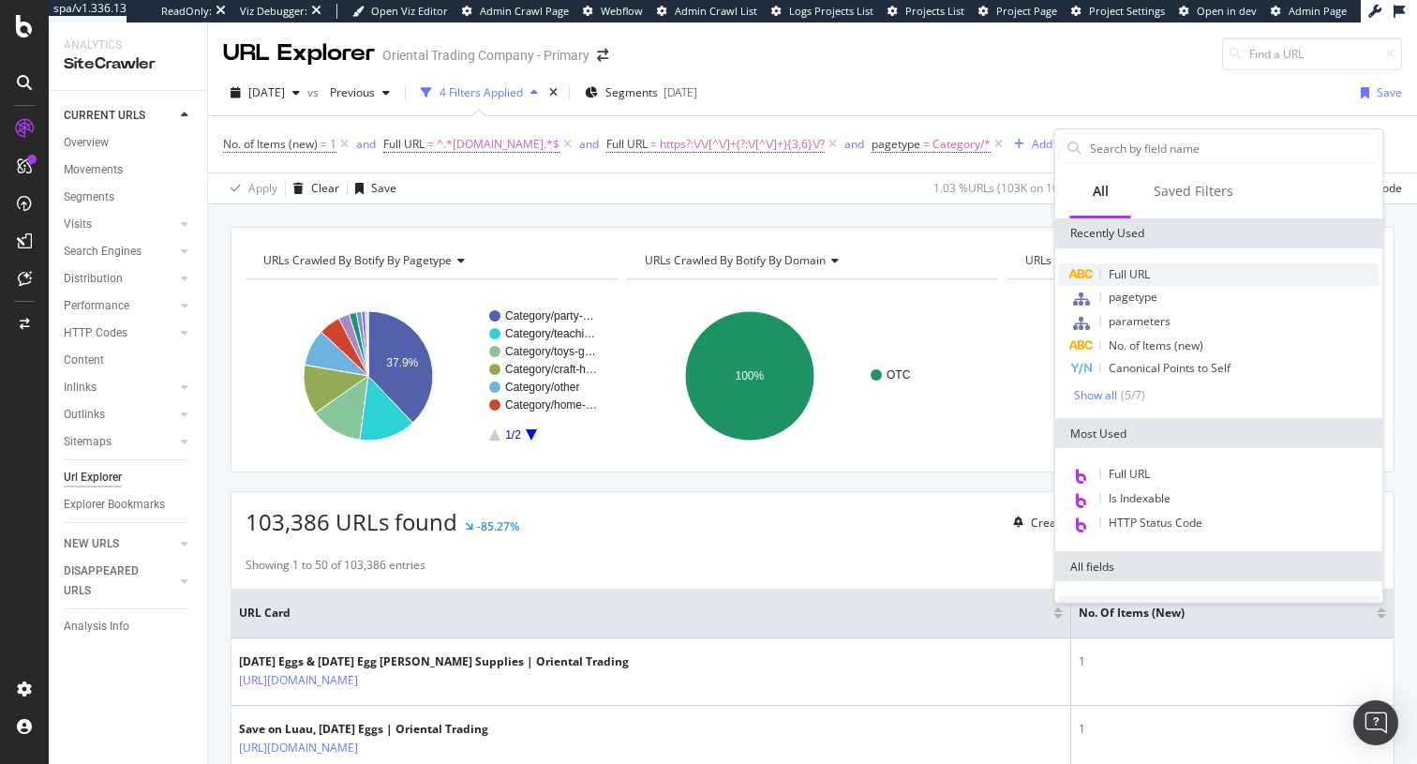
click at [1115, 268] on span "Full URL" at bounding box center [1129, 274] width 41 height 16
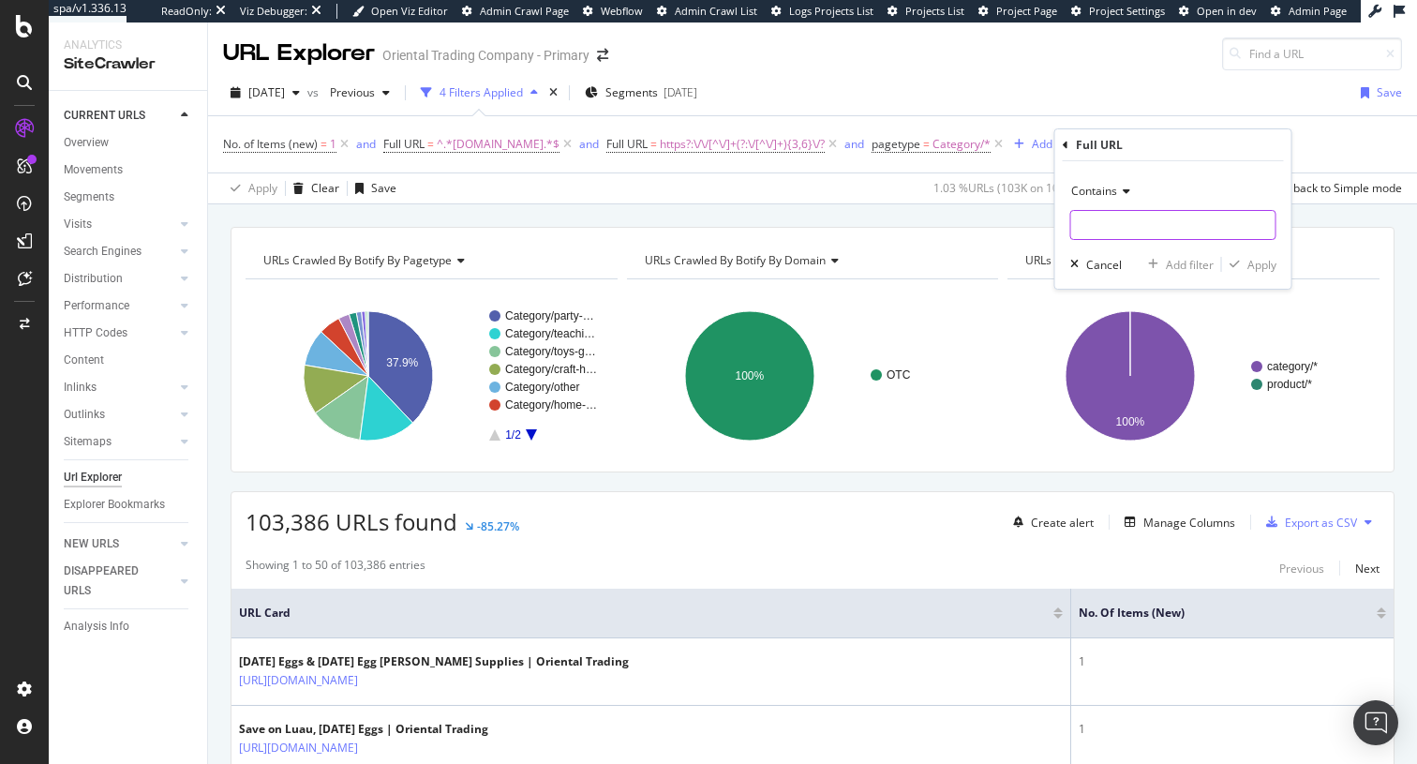
click at [1120, 226] on input "text" at bounding box center [1173, 225] width 204 height 30
paste input "https://www.orientaltrading.com/home-and-decor/outdoor-and-garden/pacific-play-…"
type input "https://www.orientaltrading.com/home-and-decor/outdoor-and-garden/pacific-play-…"
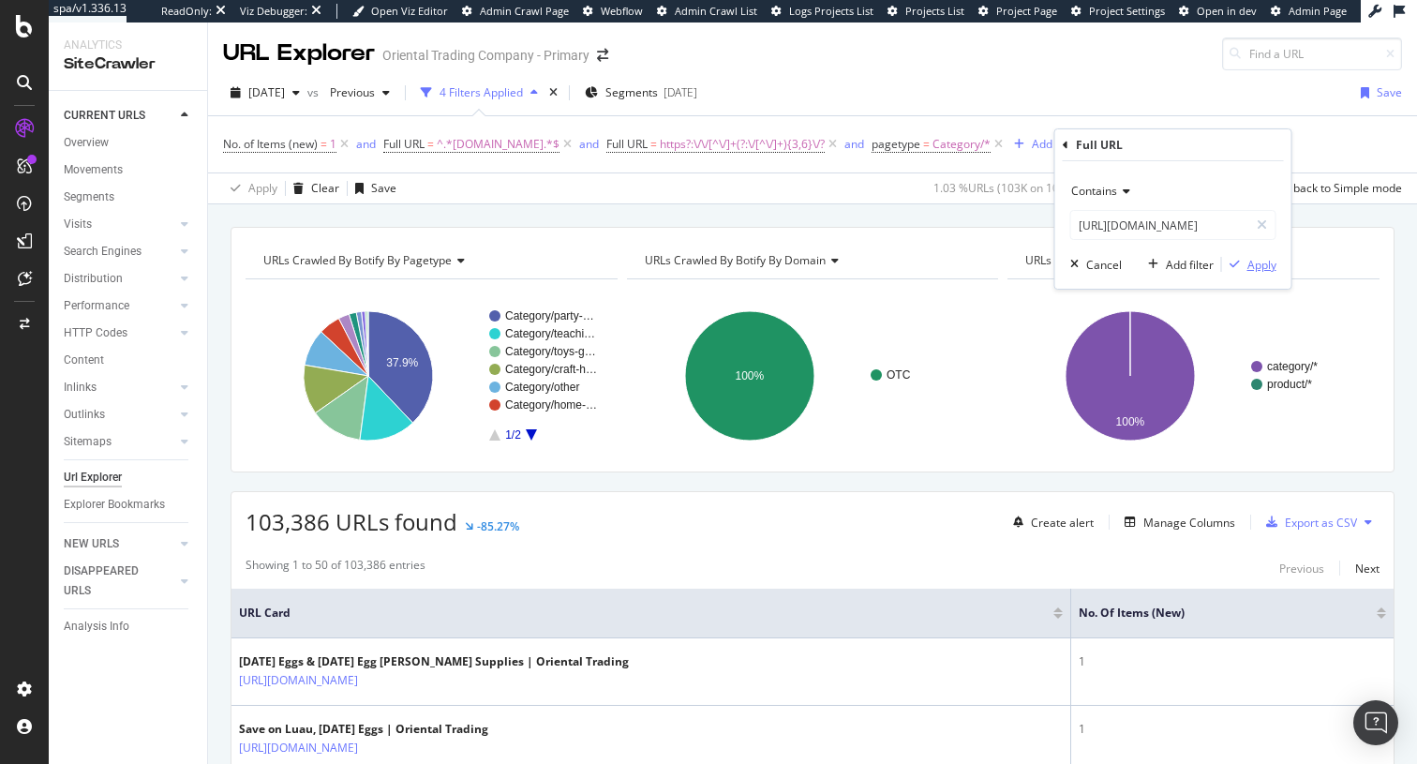
click at [1260, 262] on div "Apply" at bounding box center [1262, 265] width 29 height 16
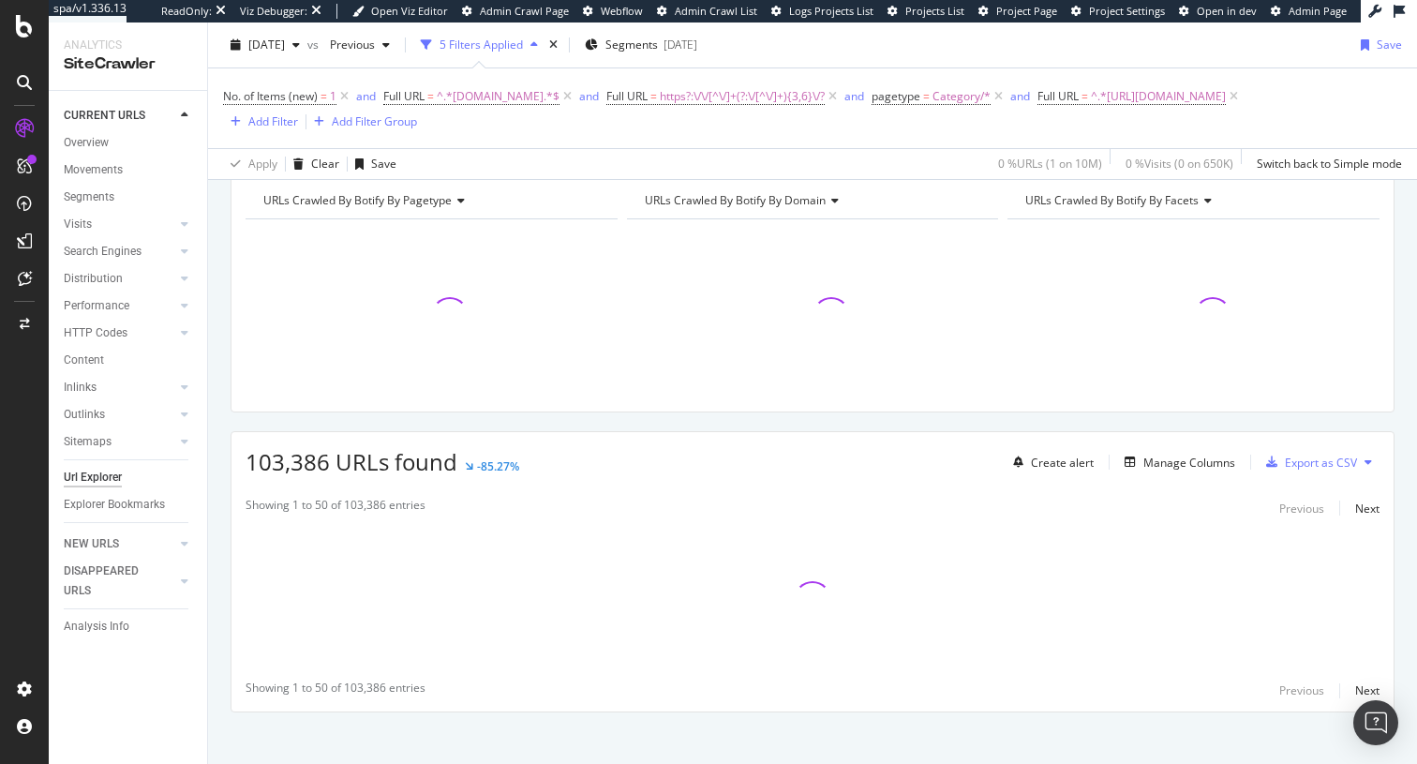
scroll to position [101, 0]
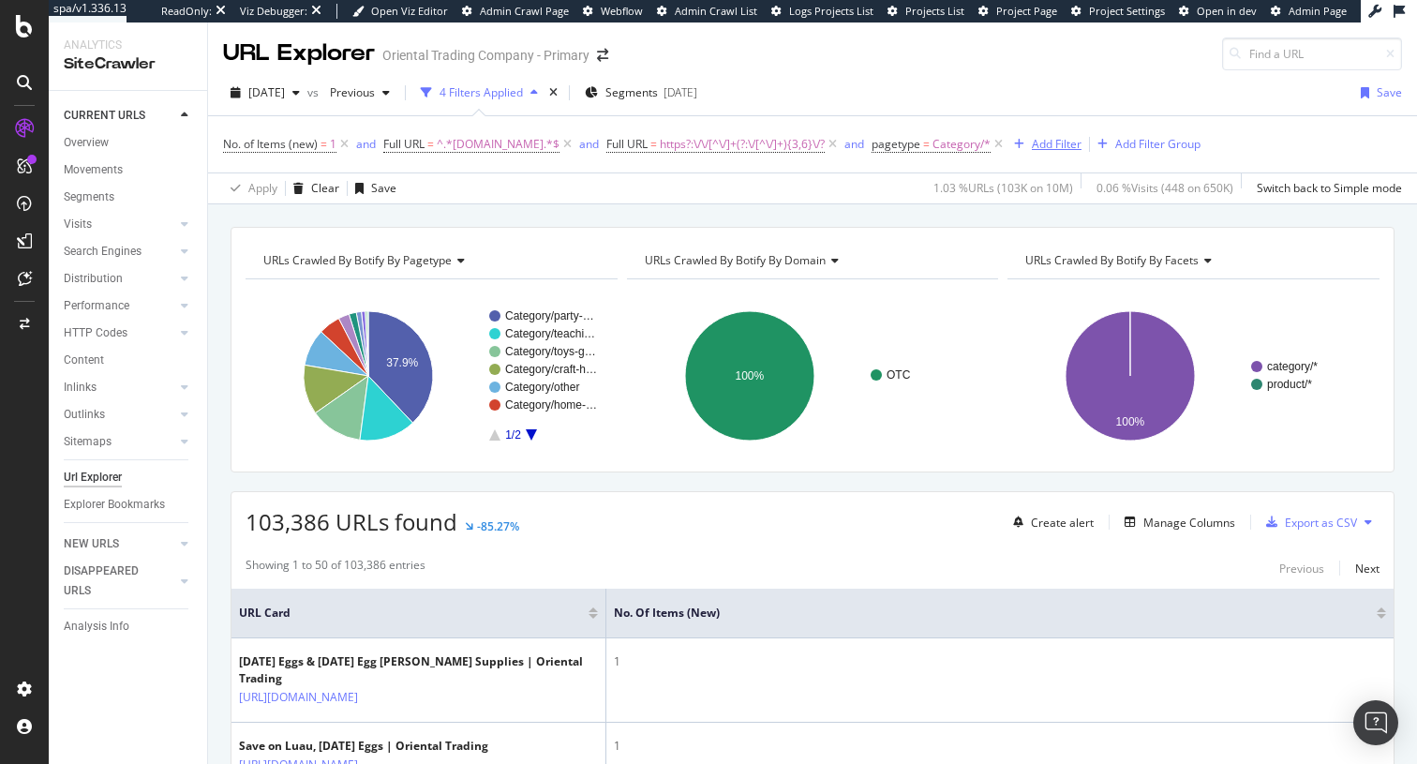
click at [1082, 148] on div "Add Filter" at bounding box center [1057, 144] width 50 height 16
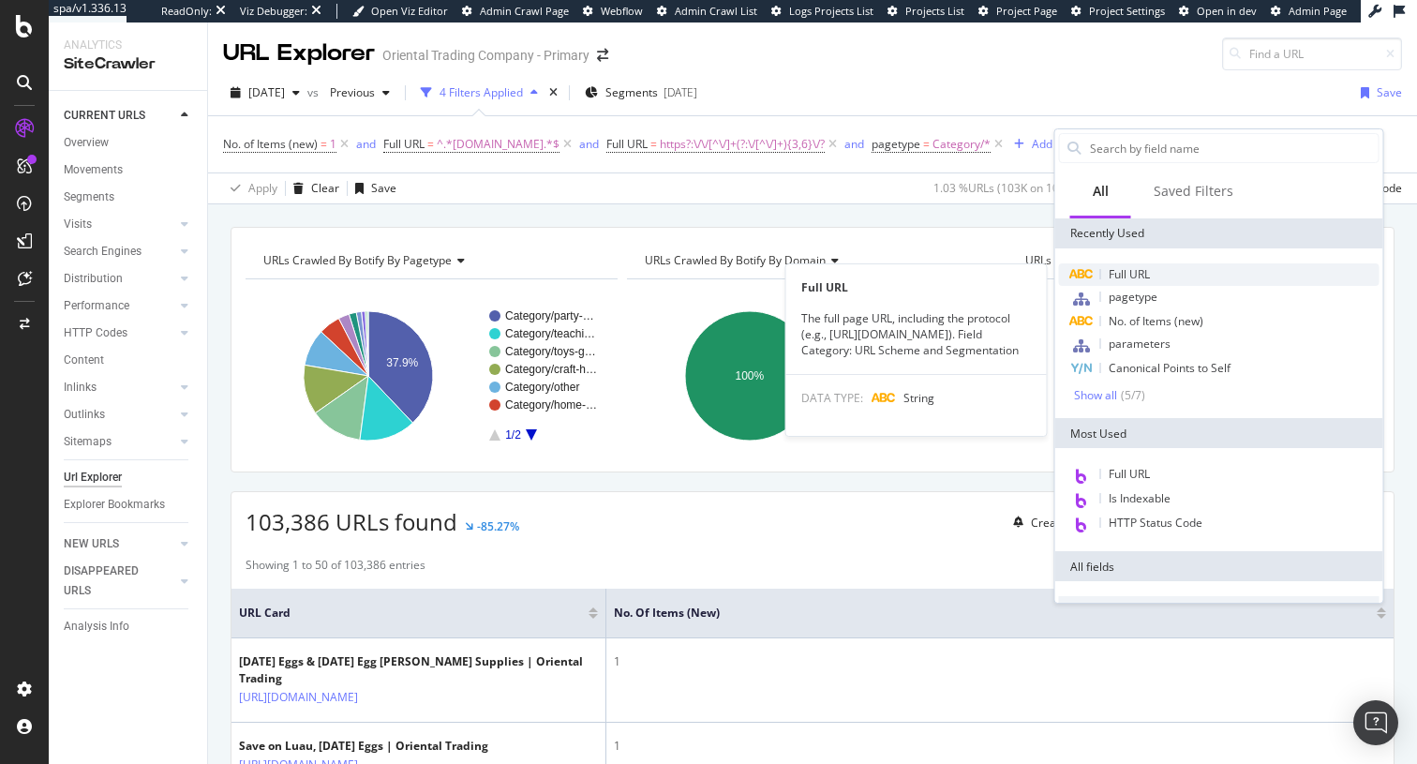
click at [1129, 266] on span "Full URL" at bounding box center [1129, 274] width 41 height 16
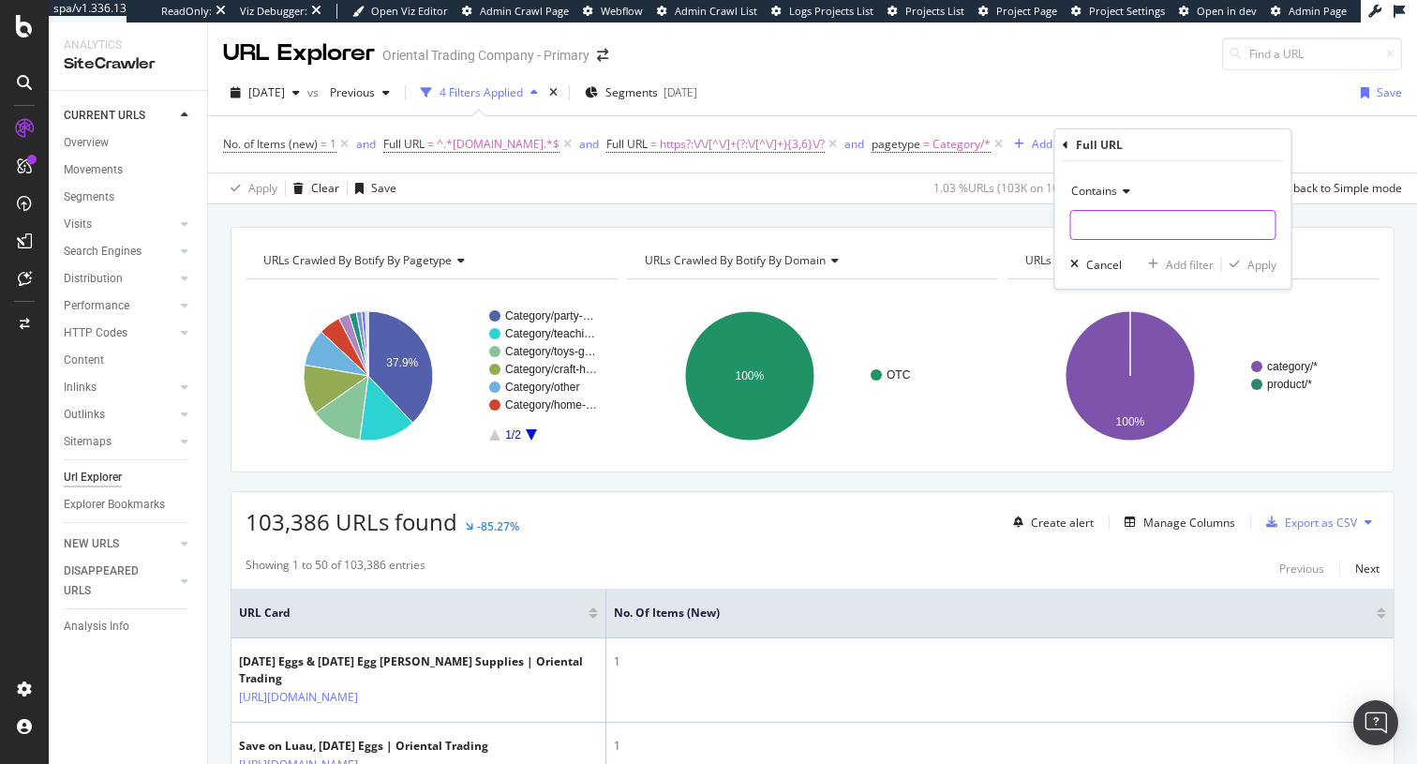
click at [1199, 228] on input "text" at bounding box center [1173, 225] width 204 height 30
paste input "https://www.orientaltrading.com/craft-and-hobby-supplies/donut/summer-a1-550055…"
type input "https://www.orientaltrading.com/craft-and-hobby-supplies/donut/summer-a1-550055…"
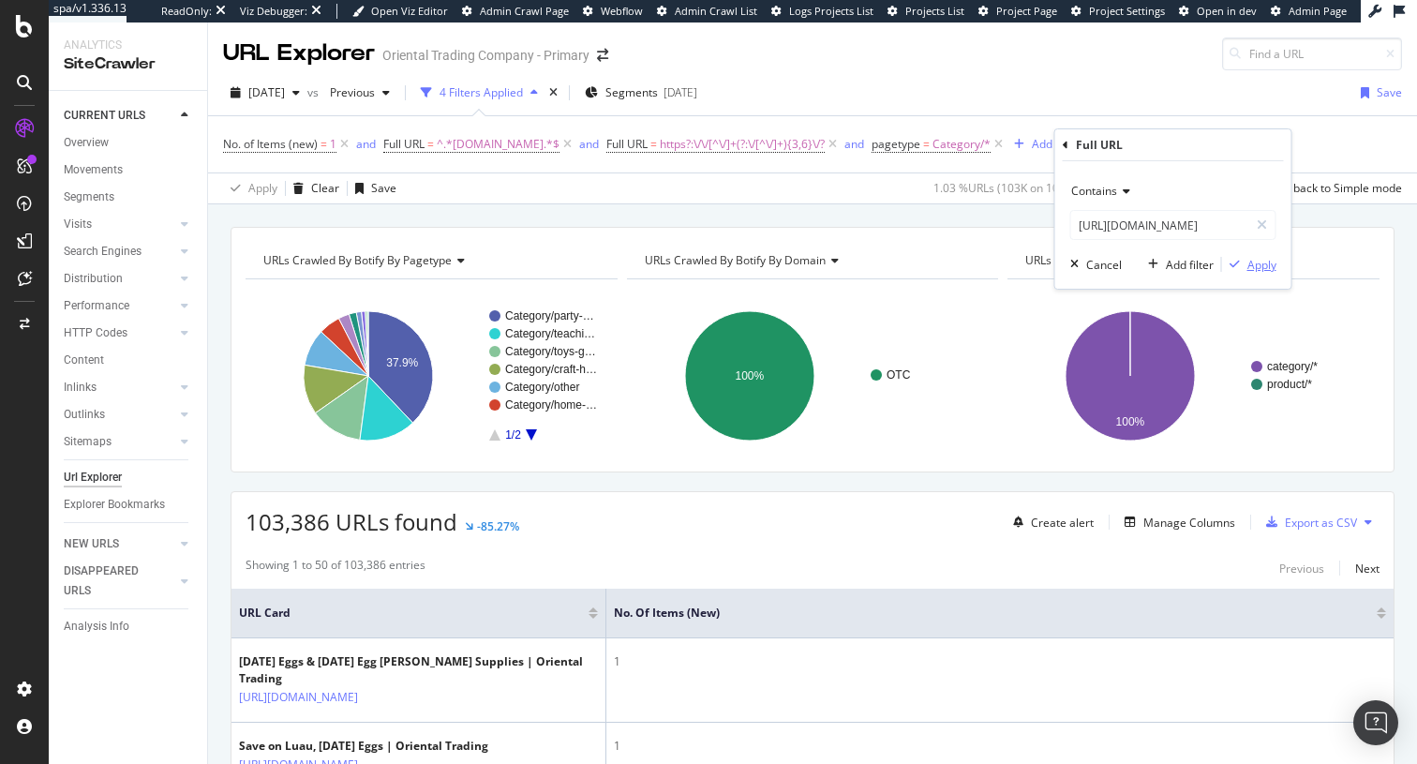
click at [1245, 259] on div "button" at bounding box center [1234, 264] width 25 height 11
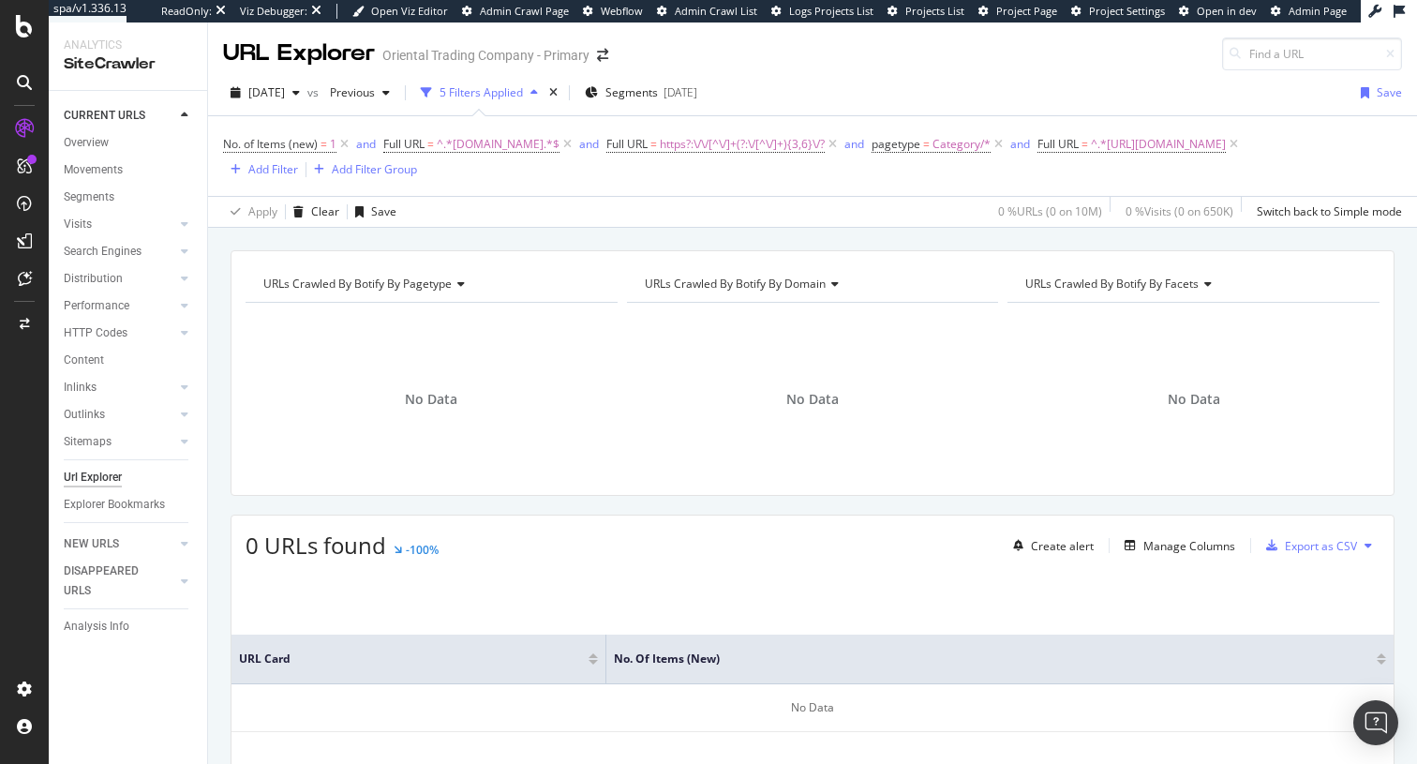
scroll to position [101, 0]
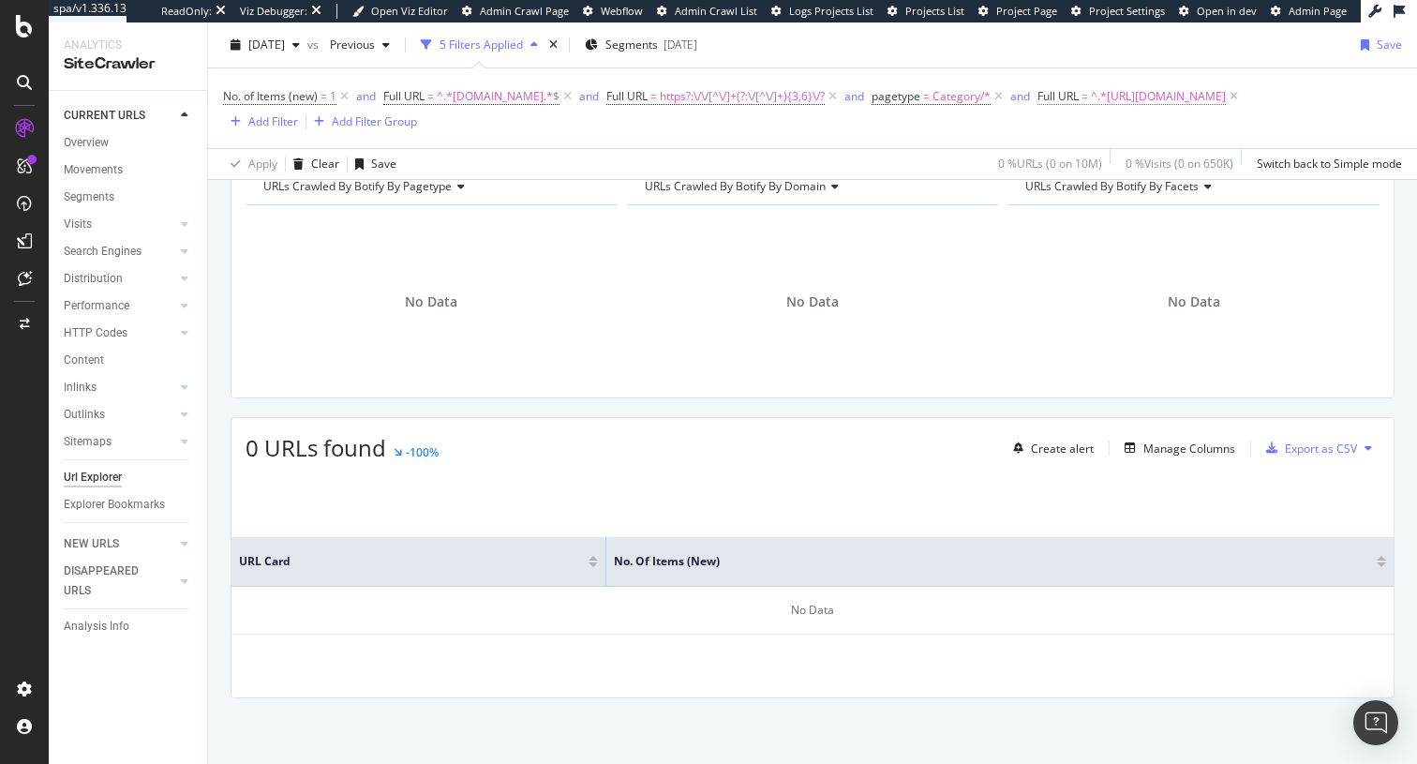
click at [1091, 110] on span "^.*https://www.orientaltrading.com/craft-and-hobby-supplies/donut/summer-a1-550…" at bounding box center [1158, 96] width 135 height 26
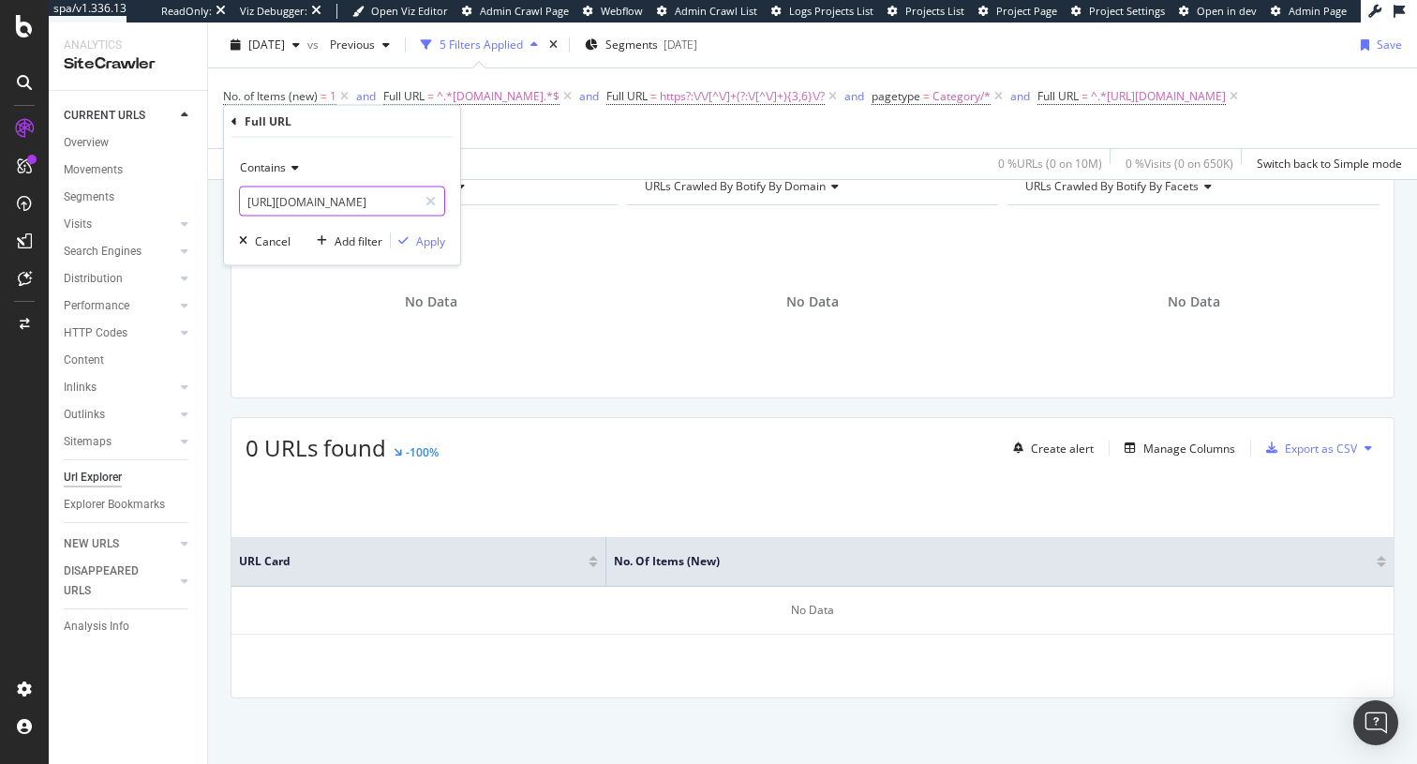
click at [369, 210] on input "https://www.orientaltrading.com/craft-and-hobby-supplies/donut/summer-a1-550055…" at bounding box center [328, 202] width 177 height 30
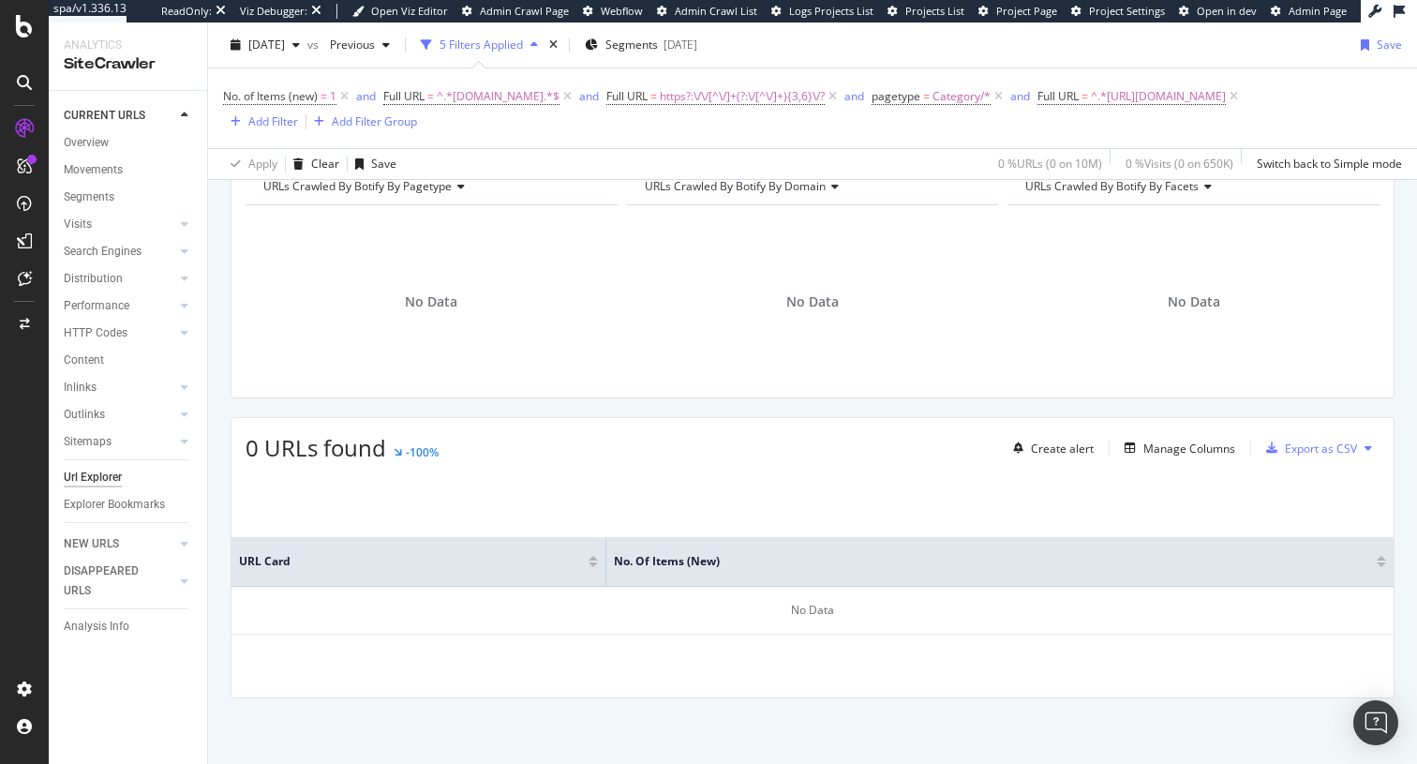
click at [598, 263] on div "No Data" at bounding box center [432, 301] width 372 height 163
click at [1226, 106] on icon at bounding box center [1234, 96] width 16 height 19
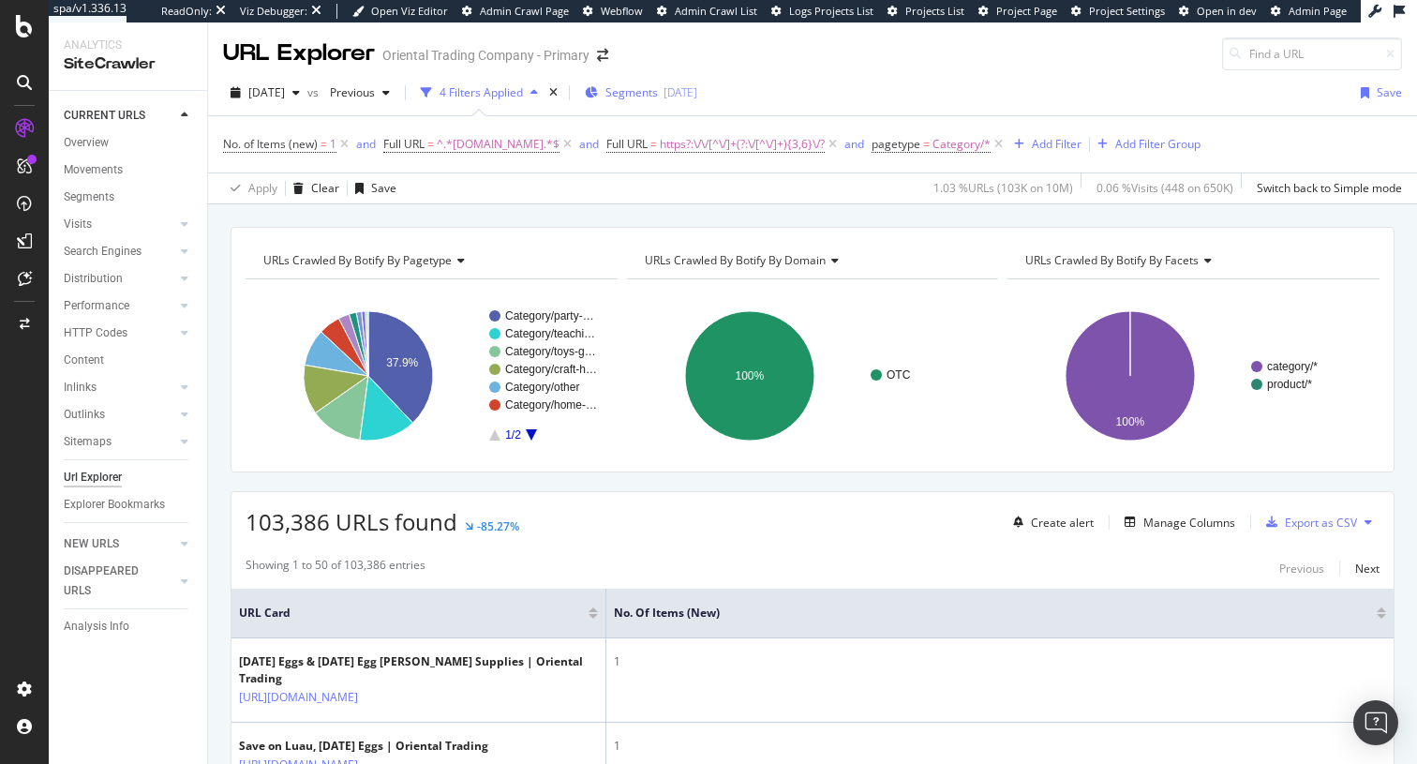
click at [697, 97] on div "[DATE]" at bounding box center [681, 92] width 34 height 16
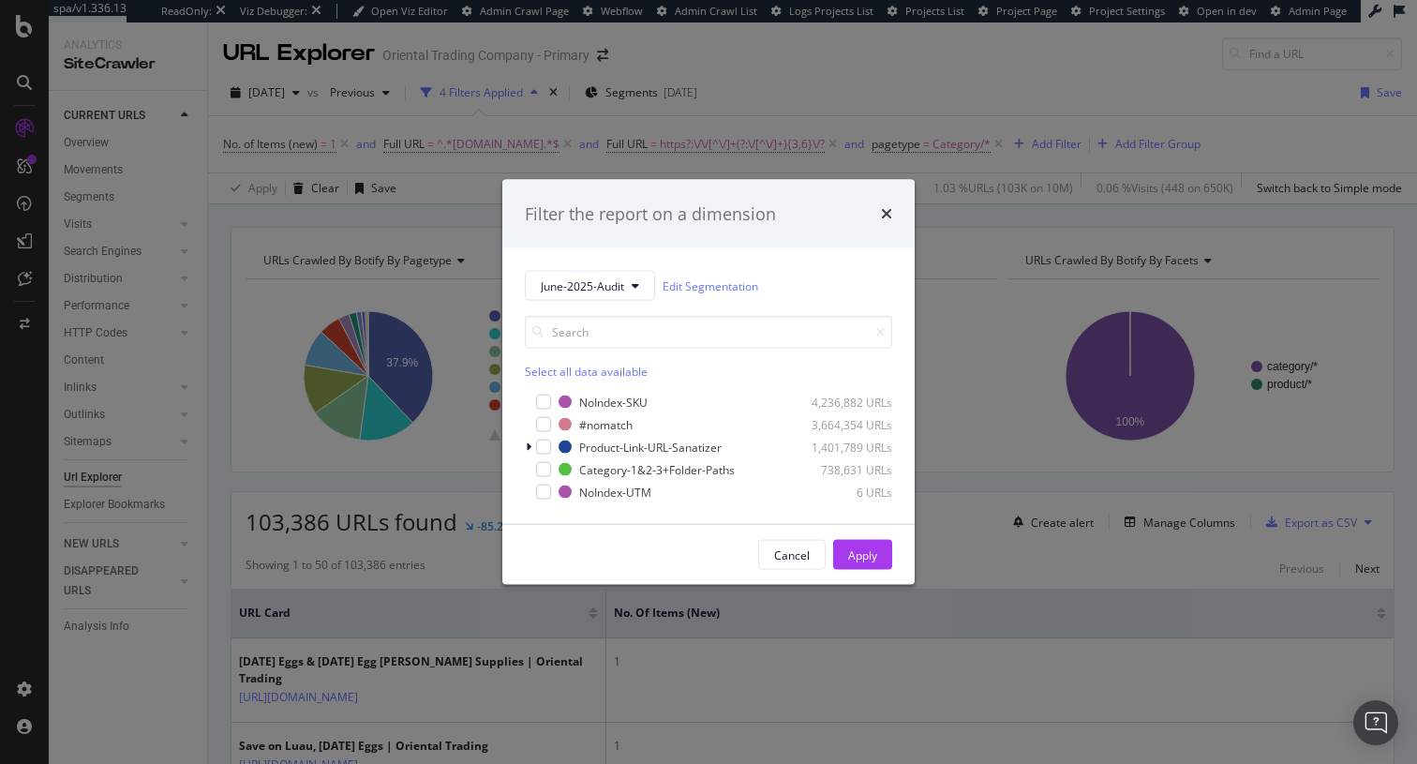
click at [624, 304] on div "Select all data available NoIndex-SKU 4,236,882 URLs #nomatch 3,664,354 URLs Pr…" at bounding box center [708, 401] width 367 height 201
click at [624, 293] on button "June-2025-Audit" at bounding box center [590, 286] width 130 height 30
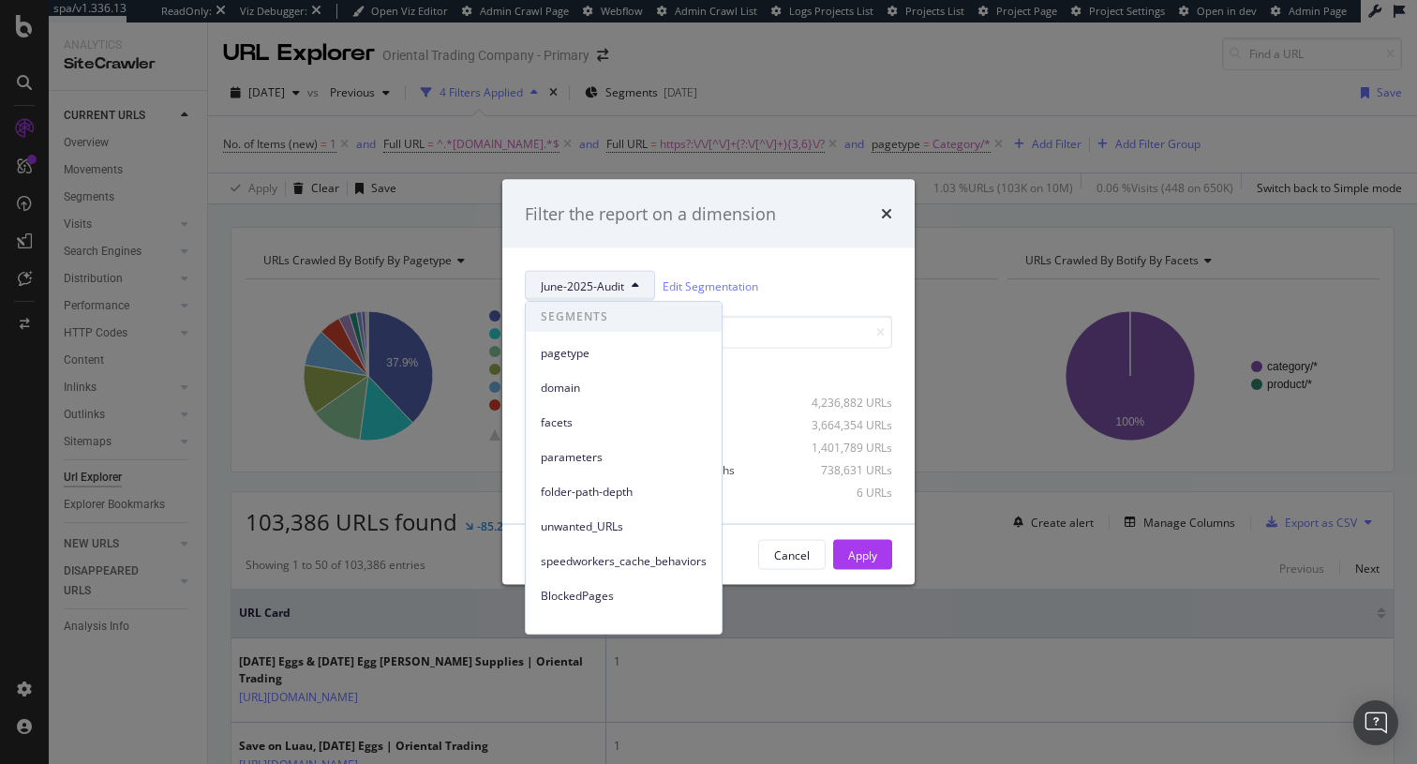
click at [805, 118] on div "Filter the report on a dimension June-2025-Audit Edit Segmentation Select all d…" at bounding box center [708, 382] width 1417 height 764
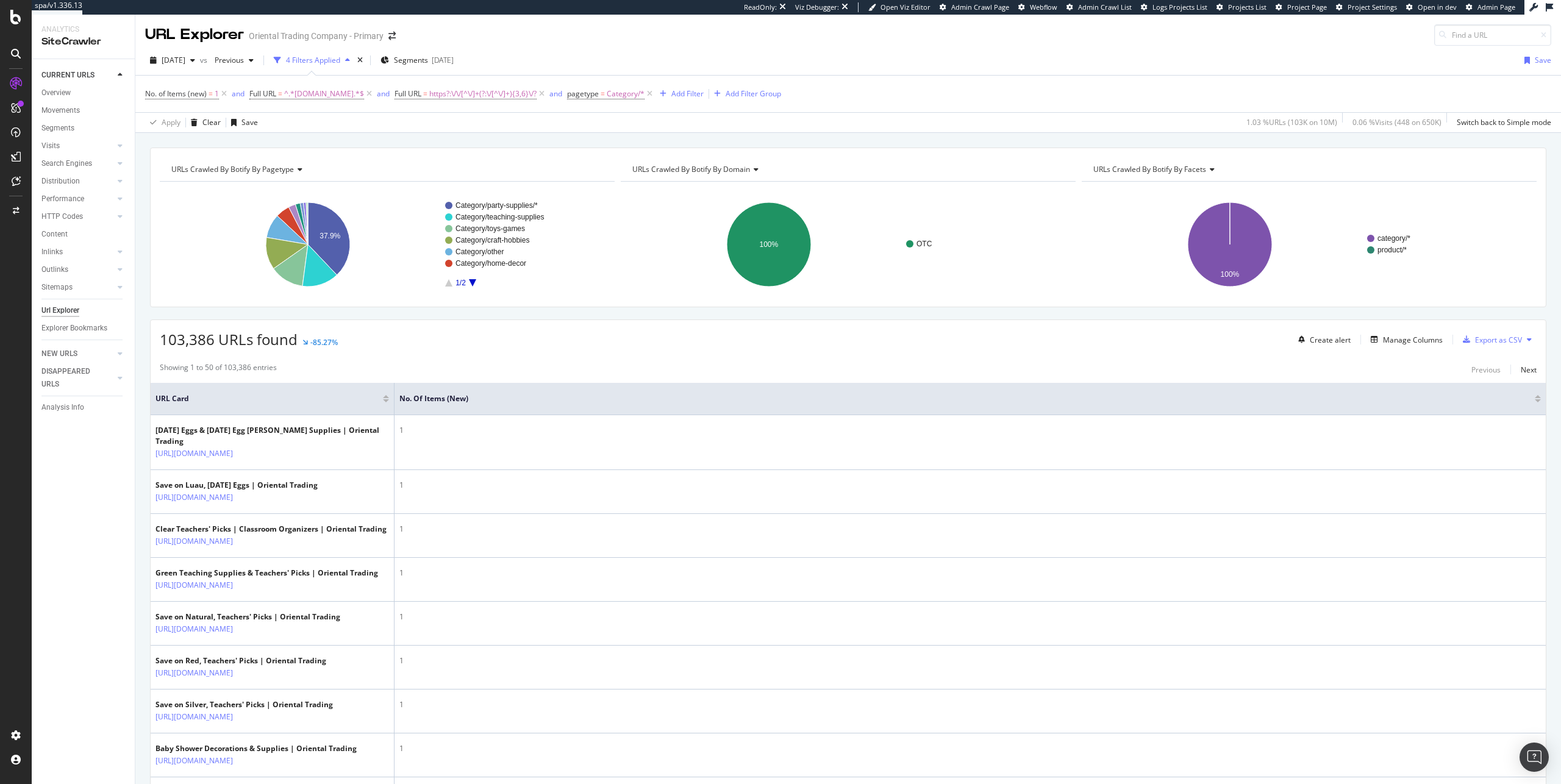
click at [185, 60] on span "[DATE]" at bounding box center [173, 60] width 24 height 10
click at [221, 133] on div "2025 Jul. 25th 10.0M URLs" at bounding box center [225, 126] width 145 height 18
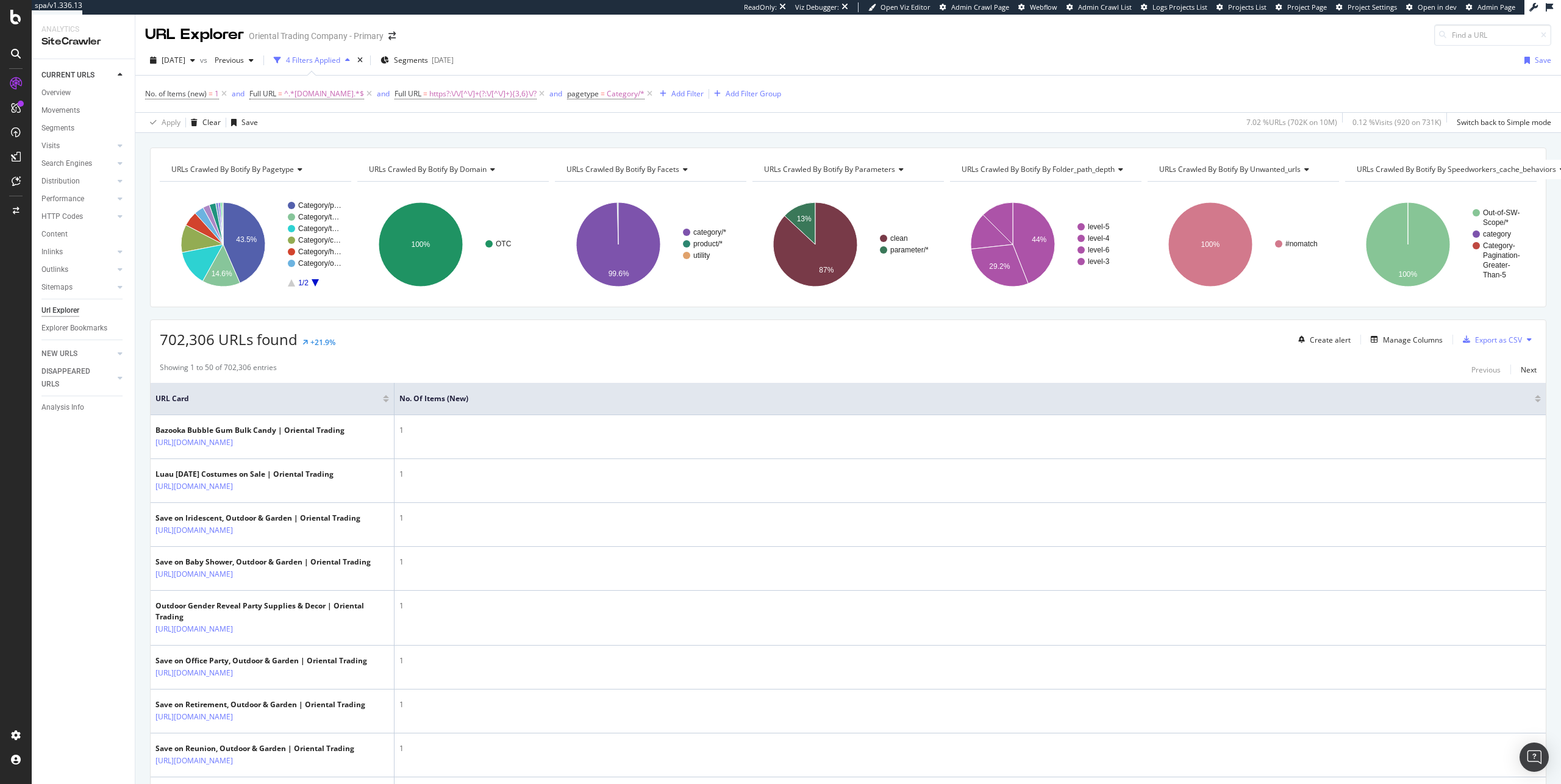
click at [339, 121] on div "Apply Clear Save 7.02 % URLs ( 702K on 10M ) 0.12 % Visits ( 920 on 731K ) Swit…" at bounding box center [848, 122] width 1426 height 20
click at [921, 332] on div "Export as CSV" at bounding box center [1490, 340] width 64 height 18
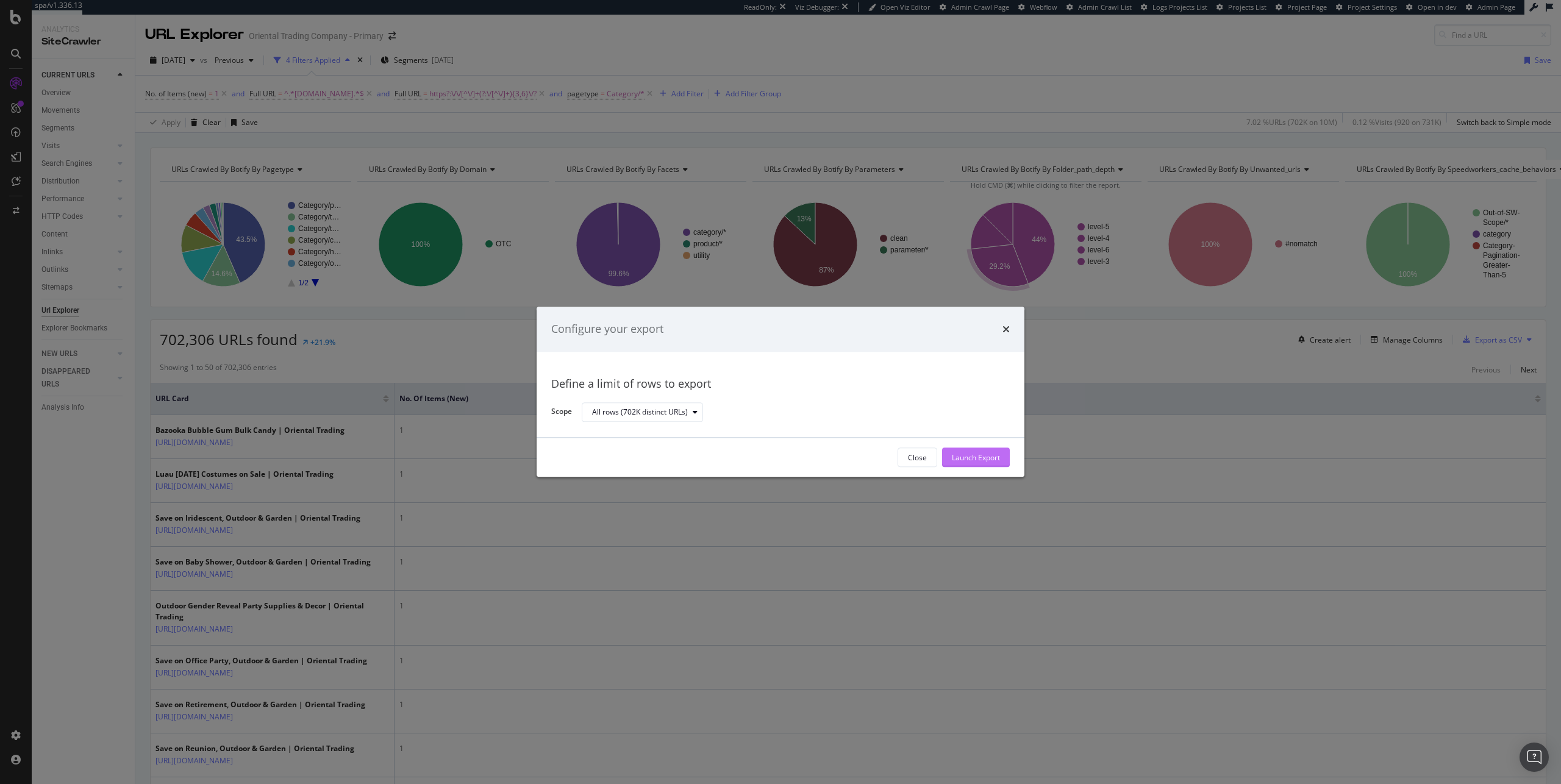
click at [921, 462] on div "Launch Export" at bounding box center [976, 457] width 48 height 10
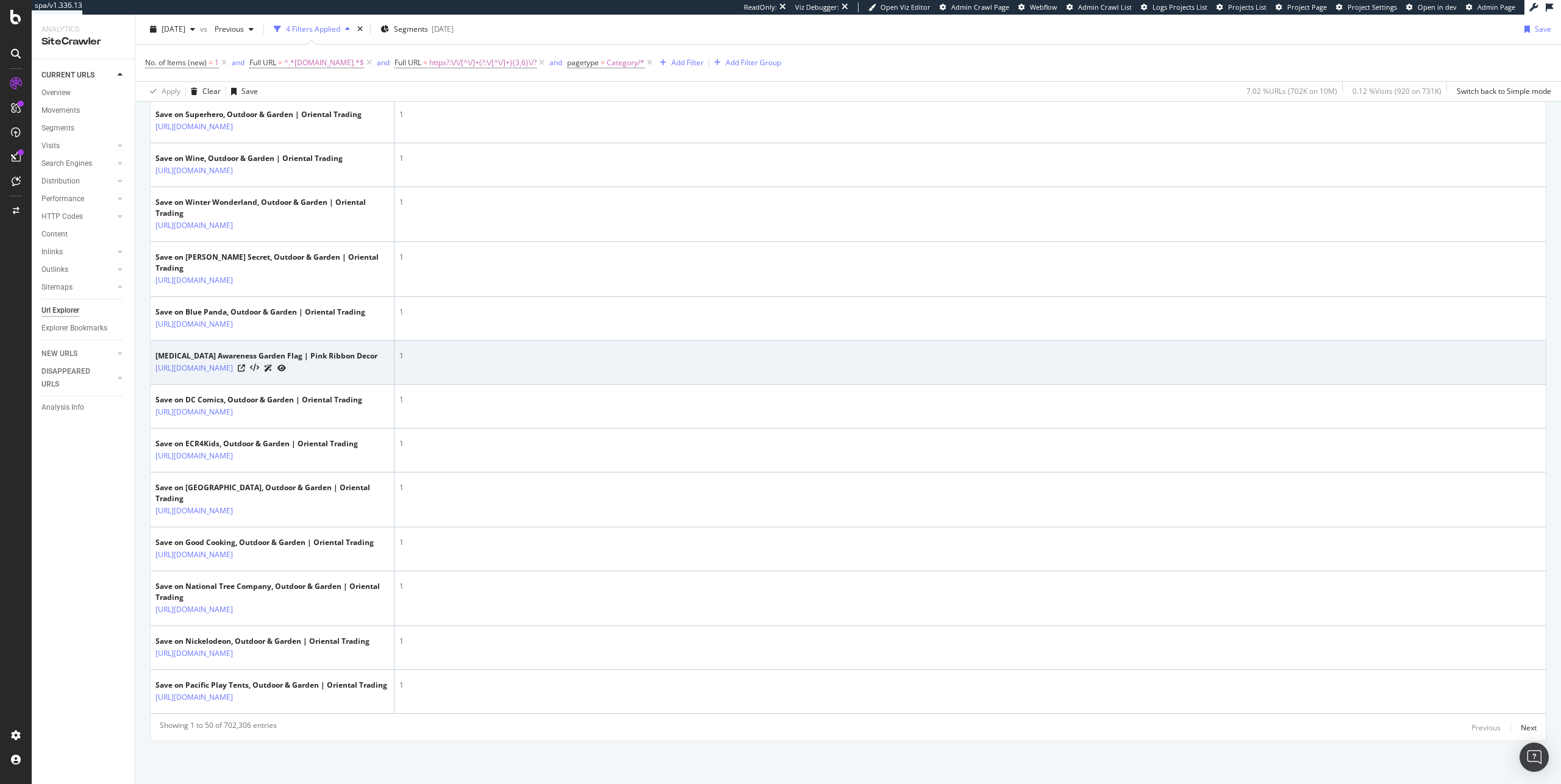
scroll to position [2820, 0]
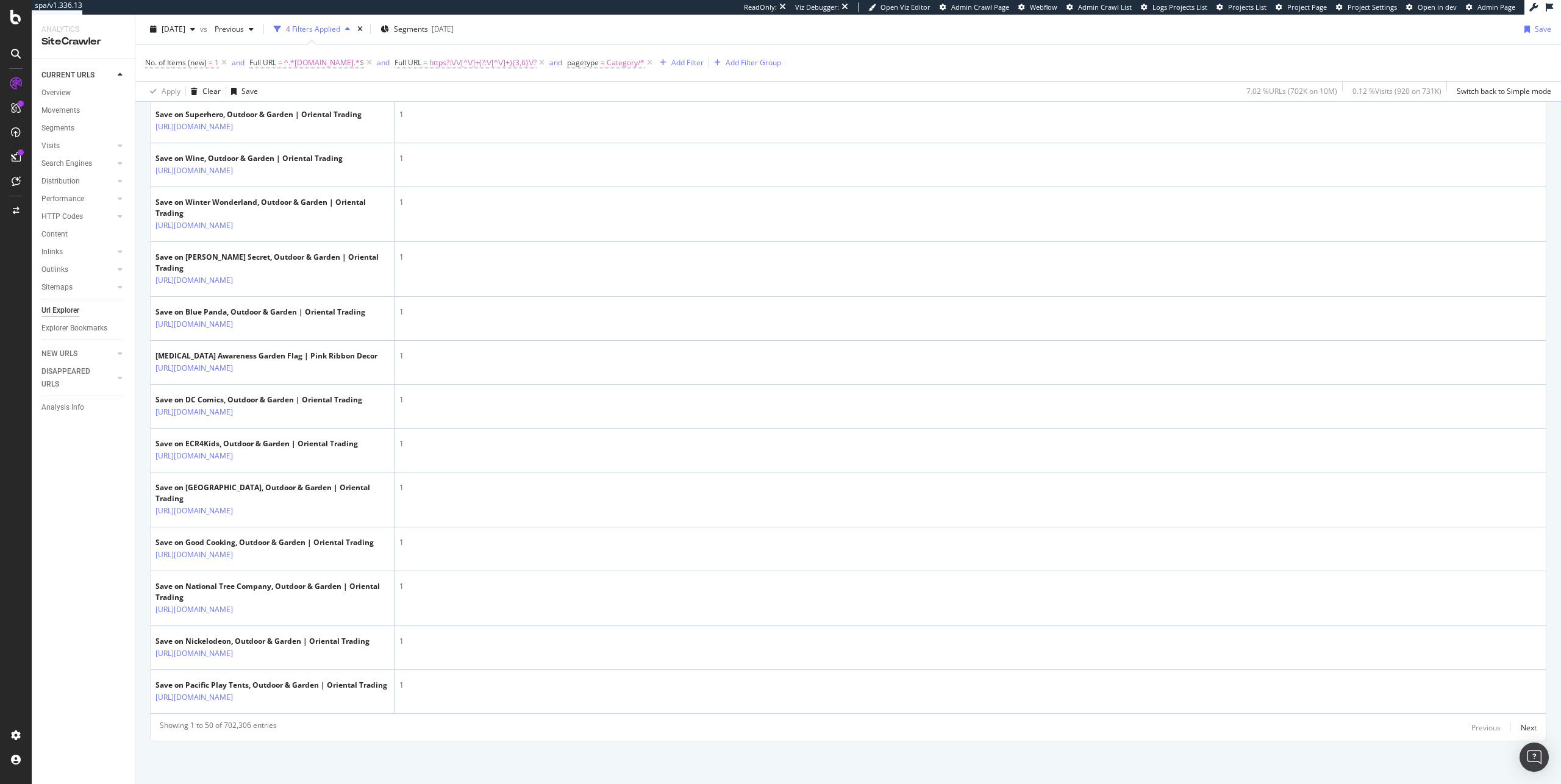
click at [921, 496] on div "Next" at bounding box center [1529, 728] width 16 height 10
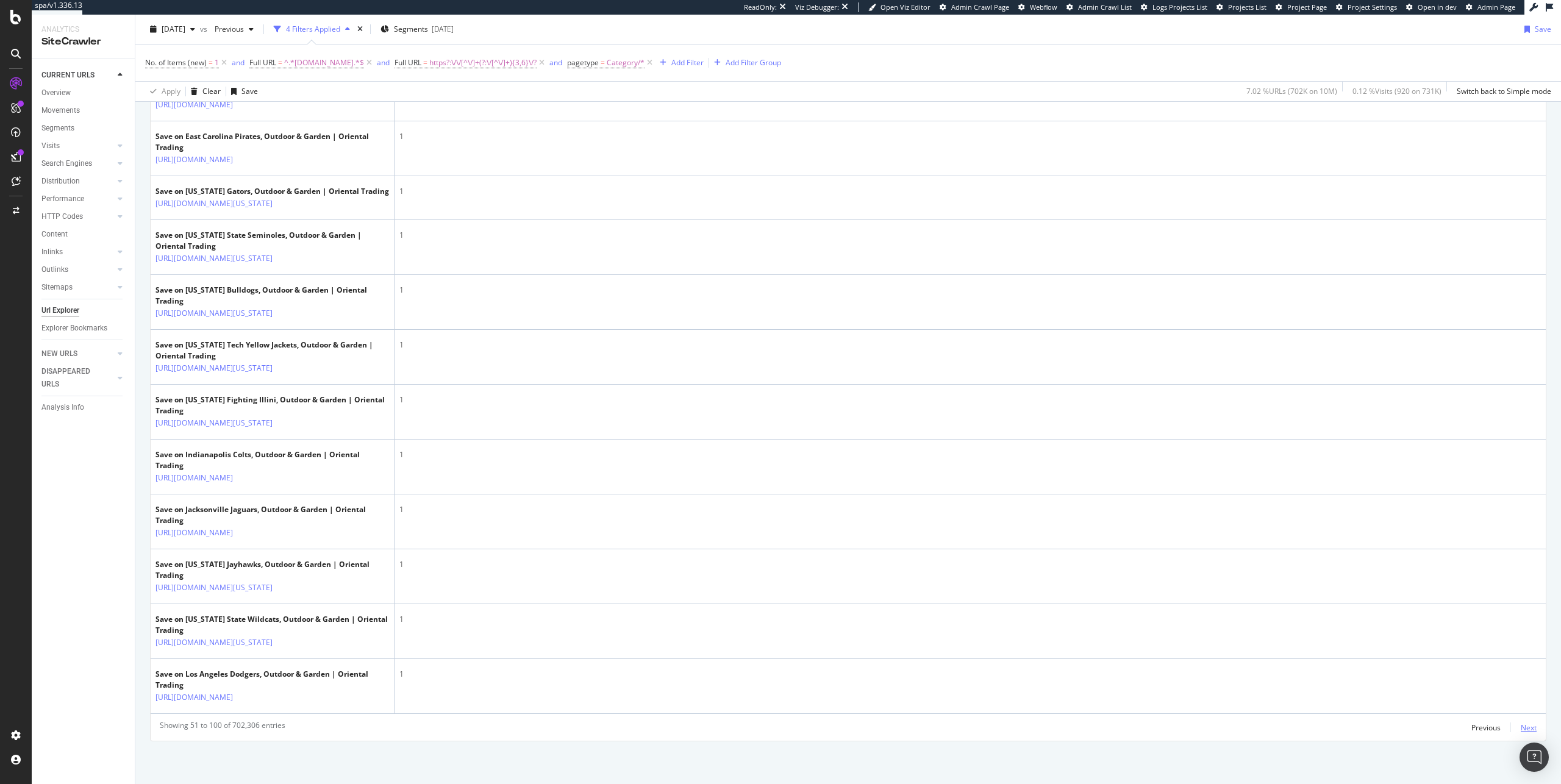
click at [921, 496] on div "Next" at bounding box center [1529, 728] width 16 height 10
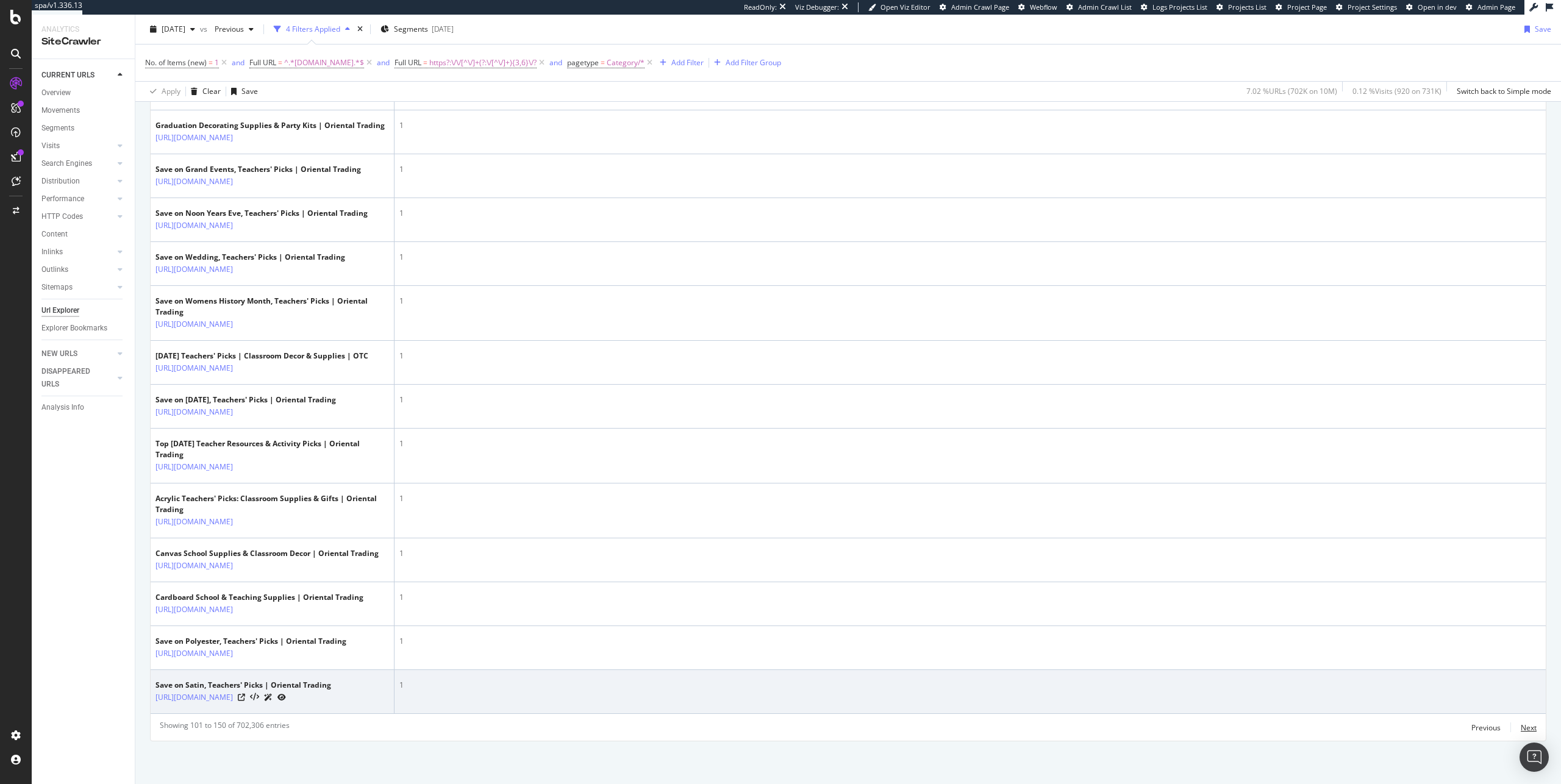
scroll to position [3379, 0]
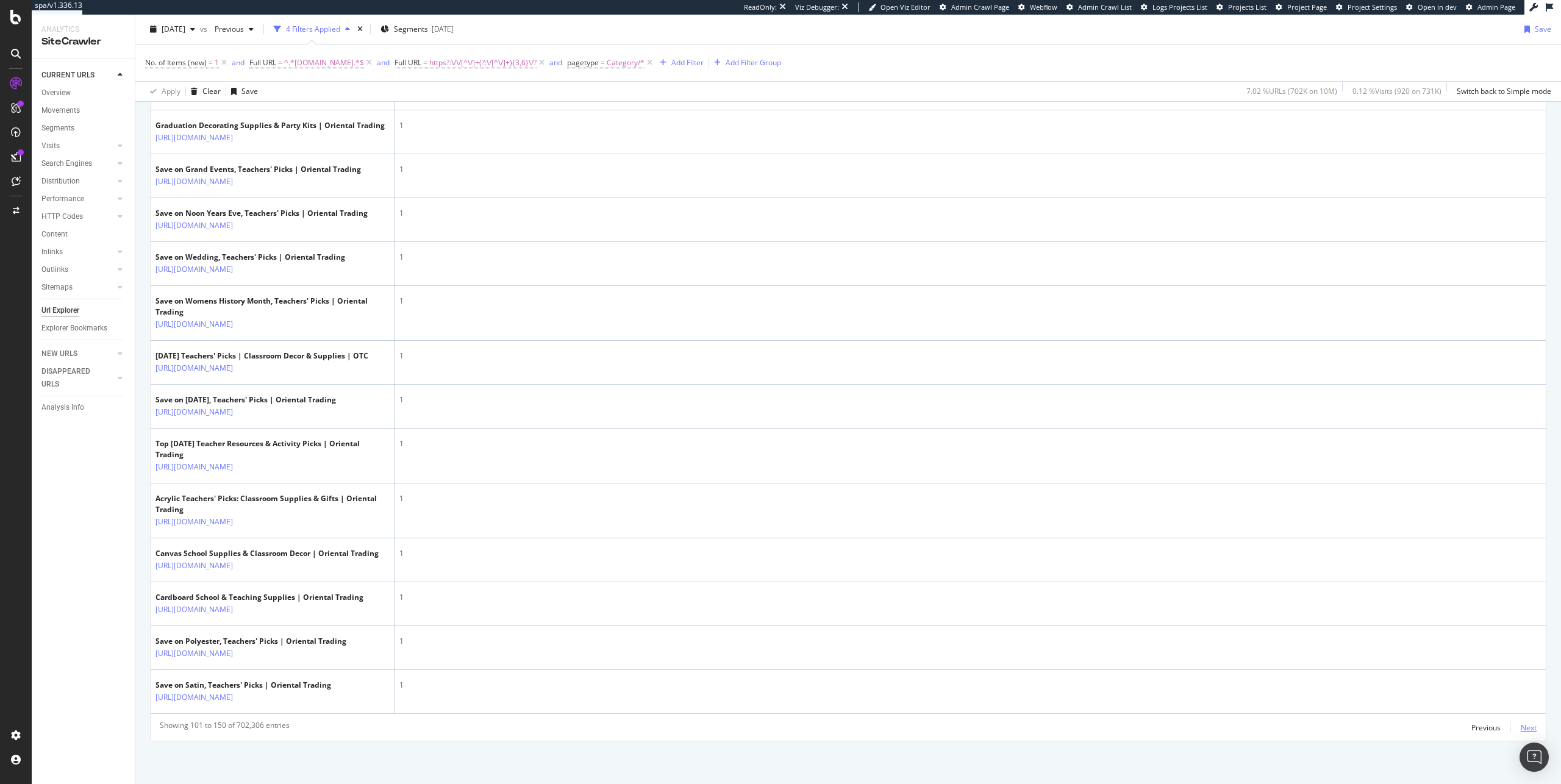
click at [921, 496] on div "Next" at bounding box center [1529, 728] width 16 height 10
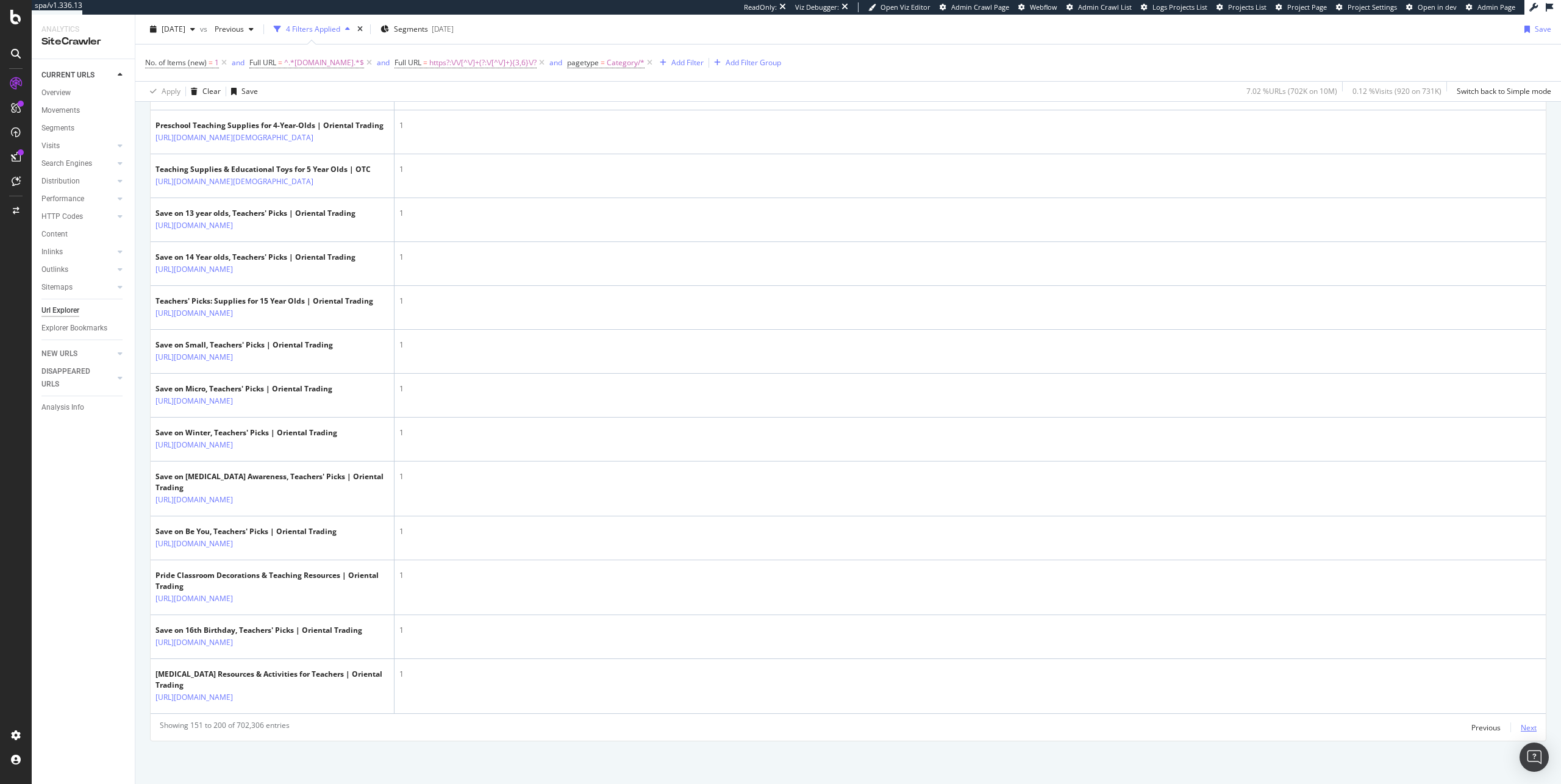
scroll to position [3183, 0]
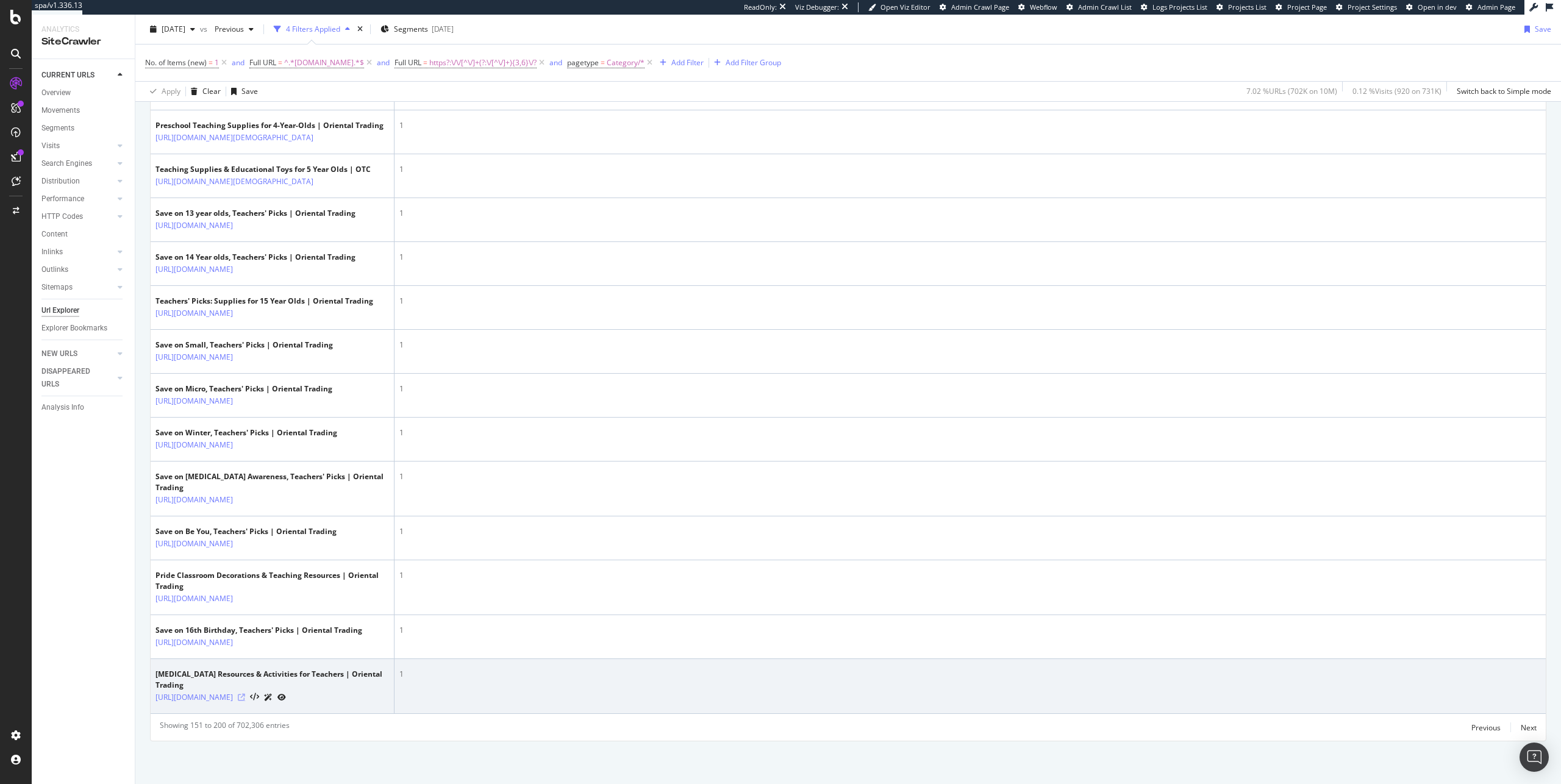
click at [245, 496] on icon at bounding box center [241, 697] width 7 height 7
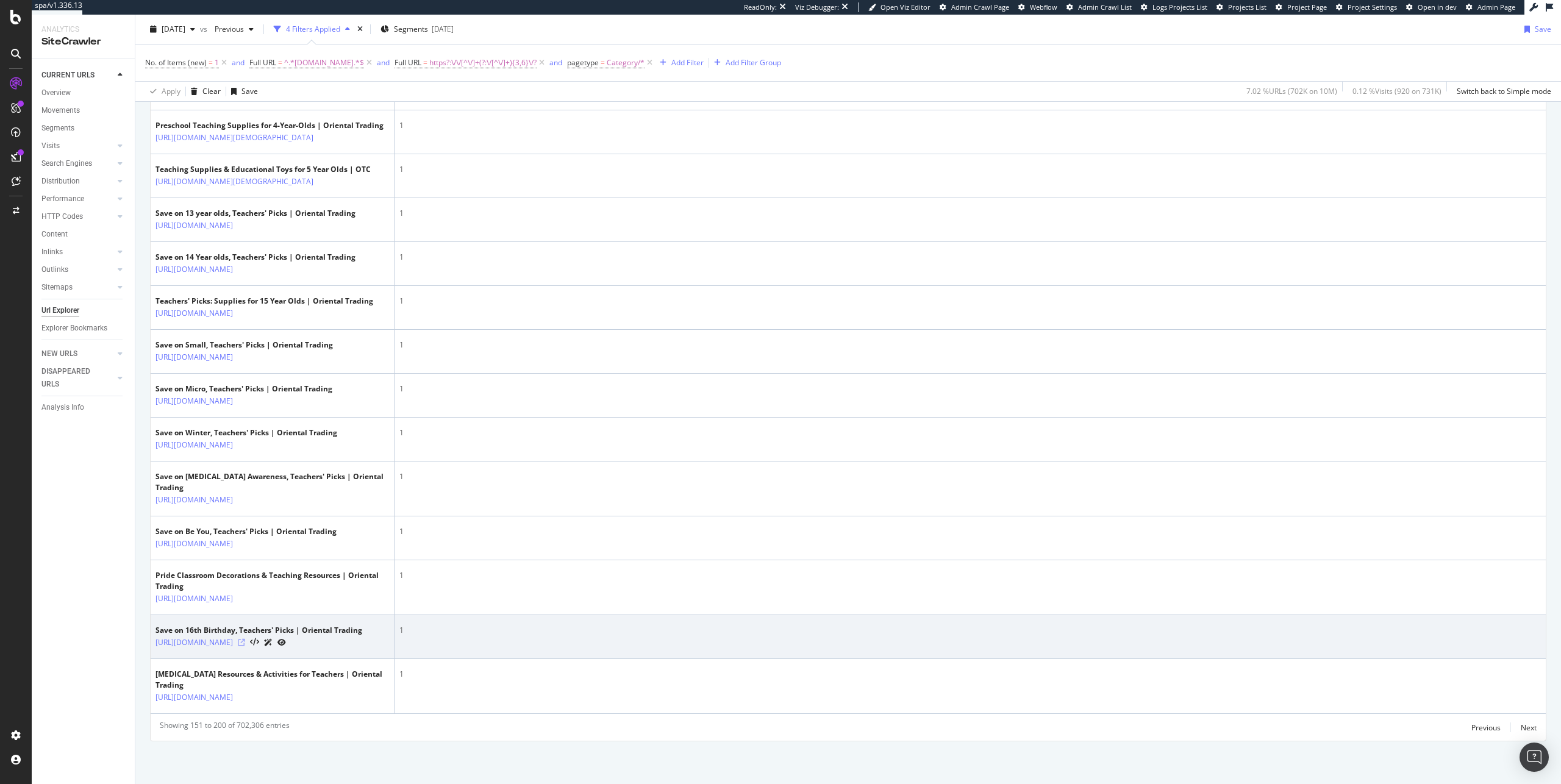
click at [245, 496] on icon at bounding box center [241, 642] width 7 height 7
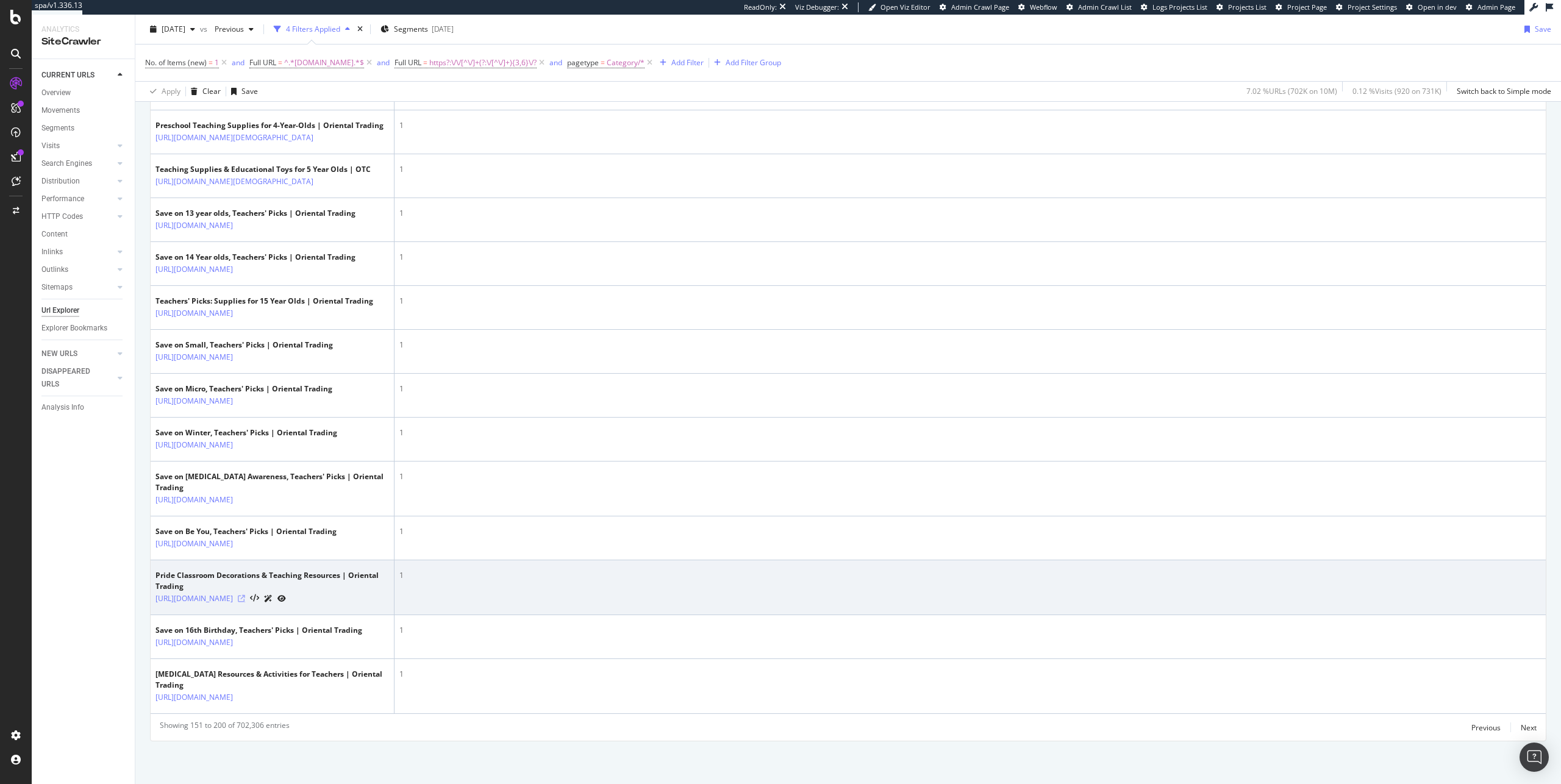
click at [245, 496] on icon at bounding box center [241, 599] width 7 height 7
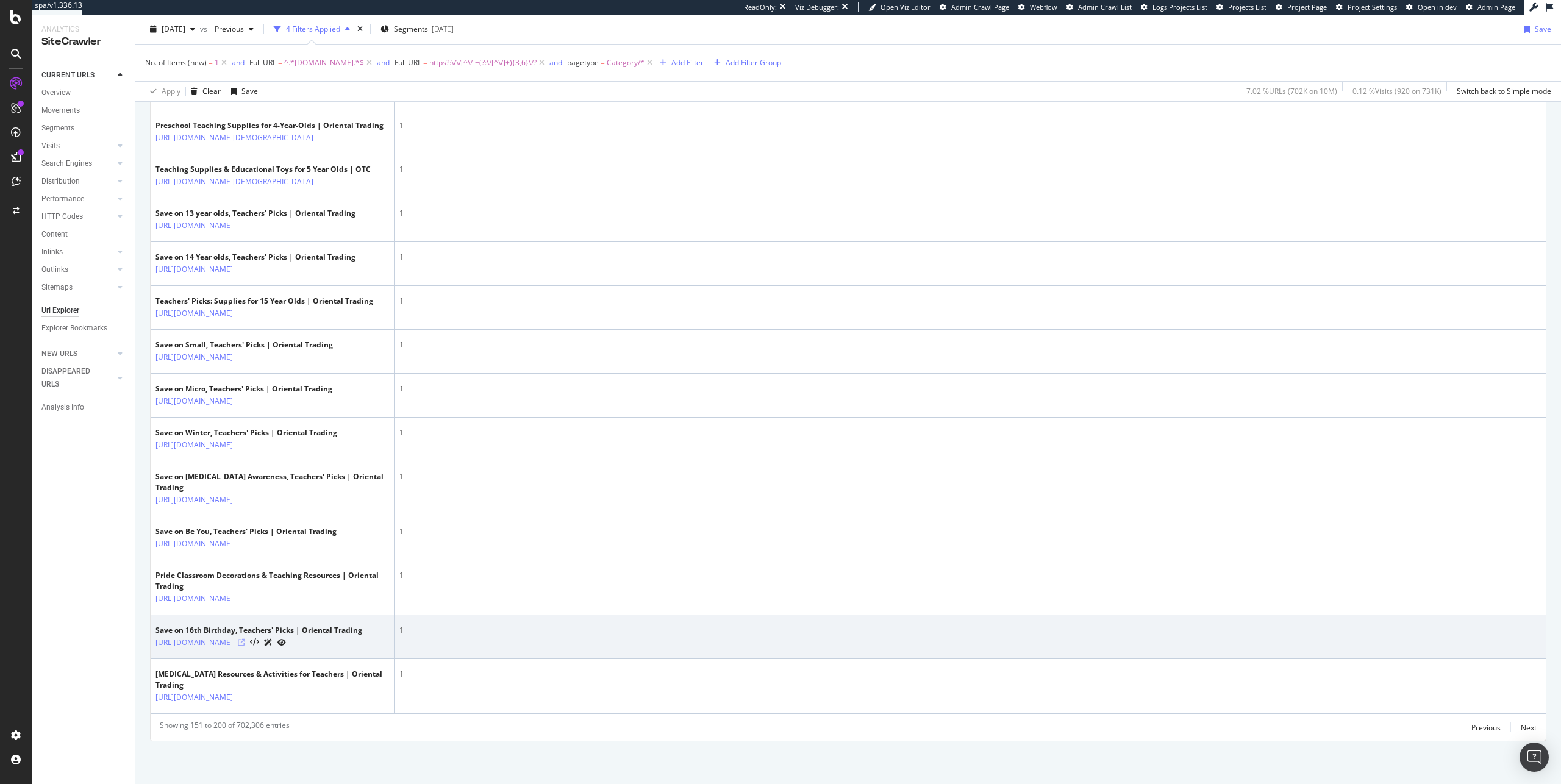
click at [245, 496] on icon at bounding box center [241, 642] width 7 height 7
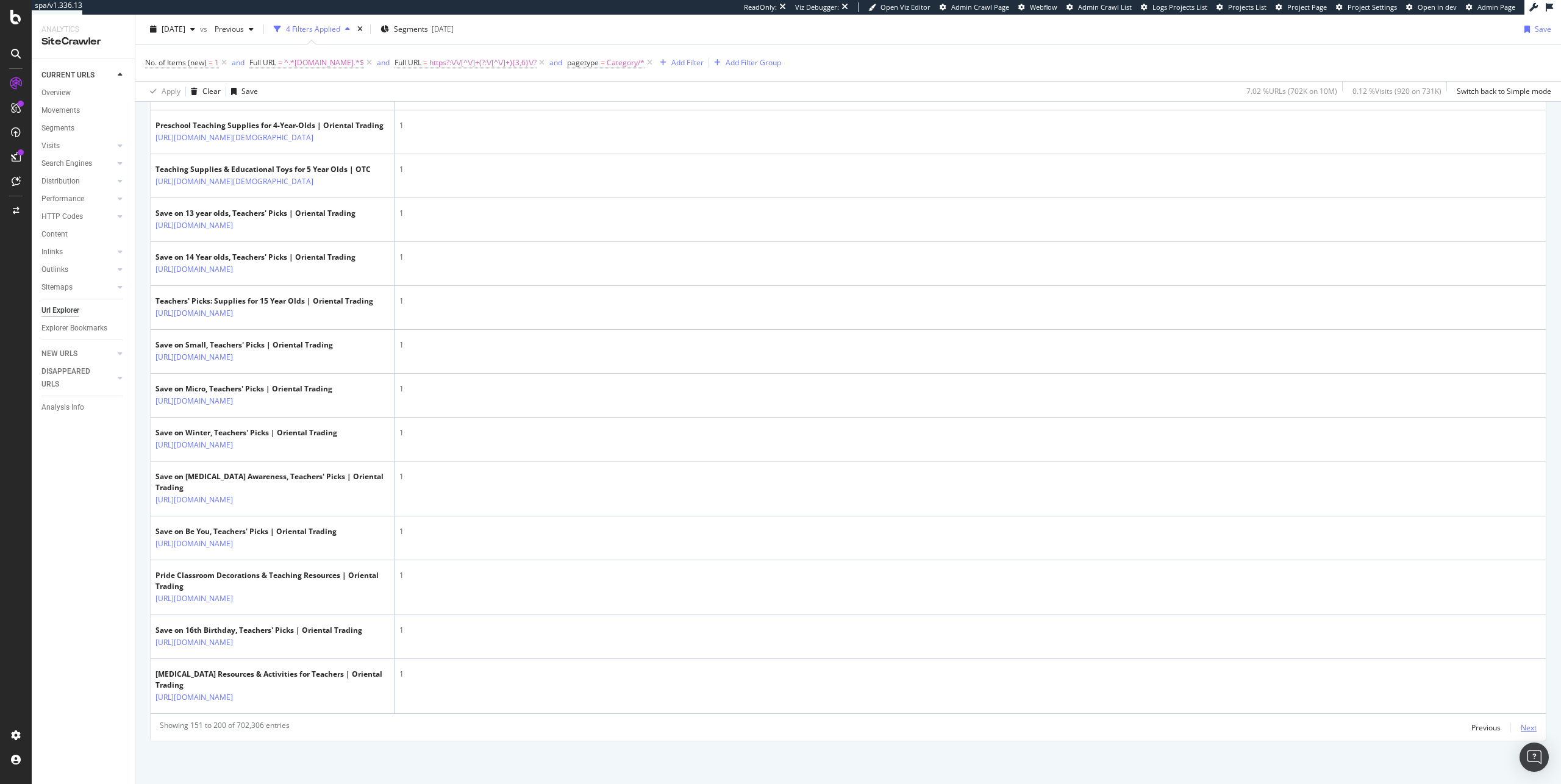
click at [921, 496] on div "Next" at bounding box center [1529, 728] width 16 height 10
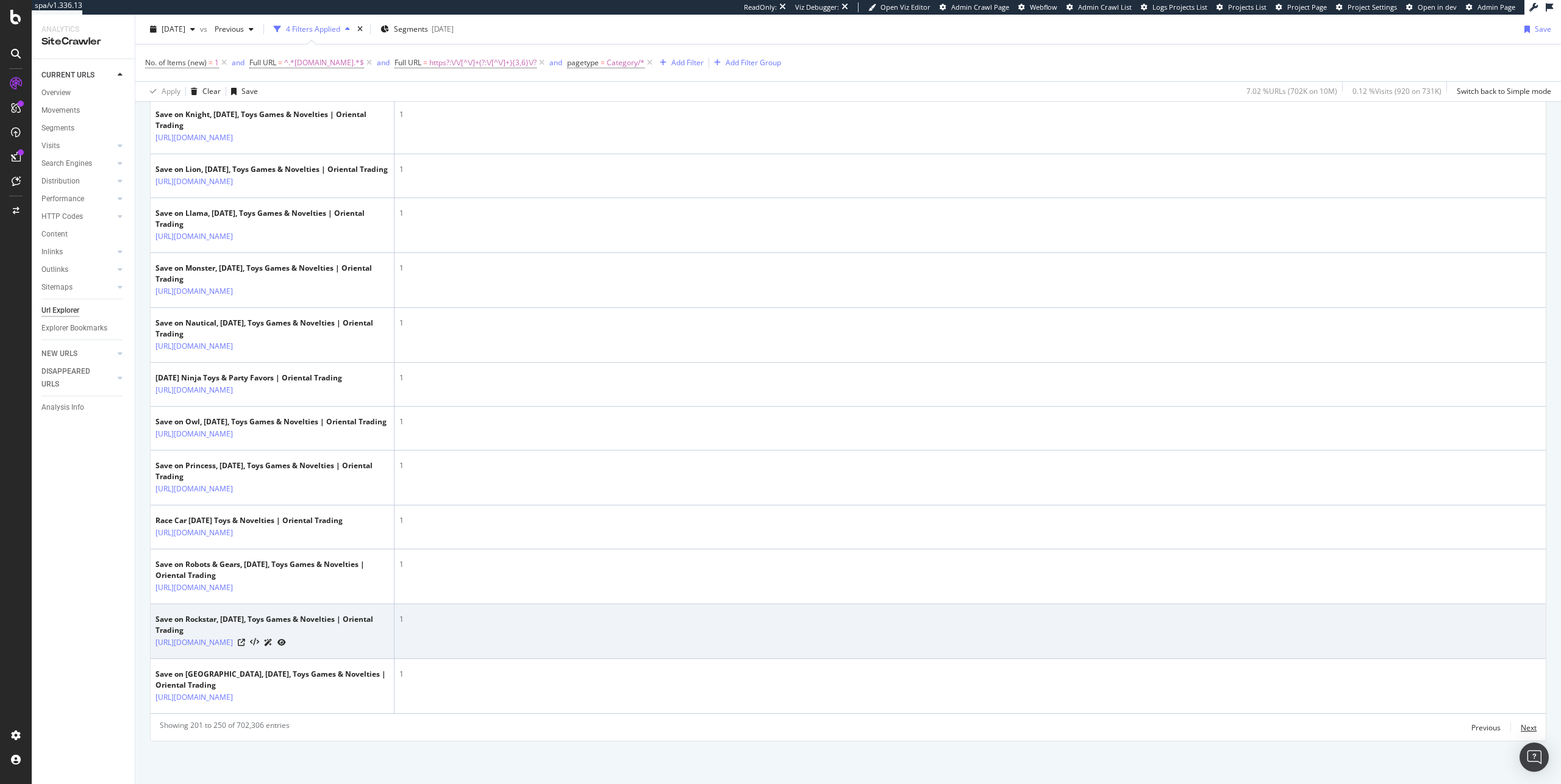
scroll to position [3508, 0]
click at [286, 496] on div at bounding box center [262, 643] width 48 height 13
click at [245, 496] on icon at bounding box center [241, 642] width 7 height 7
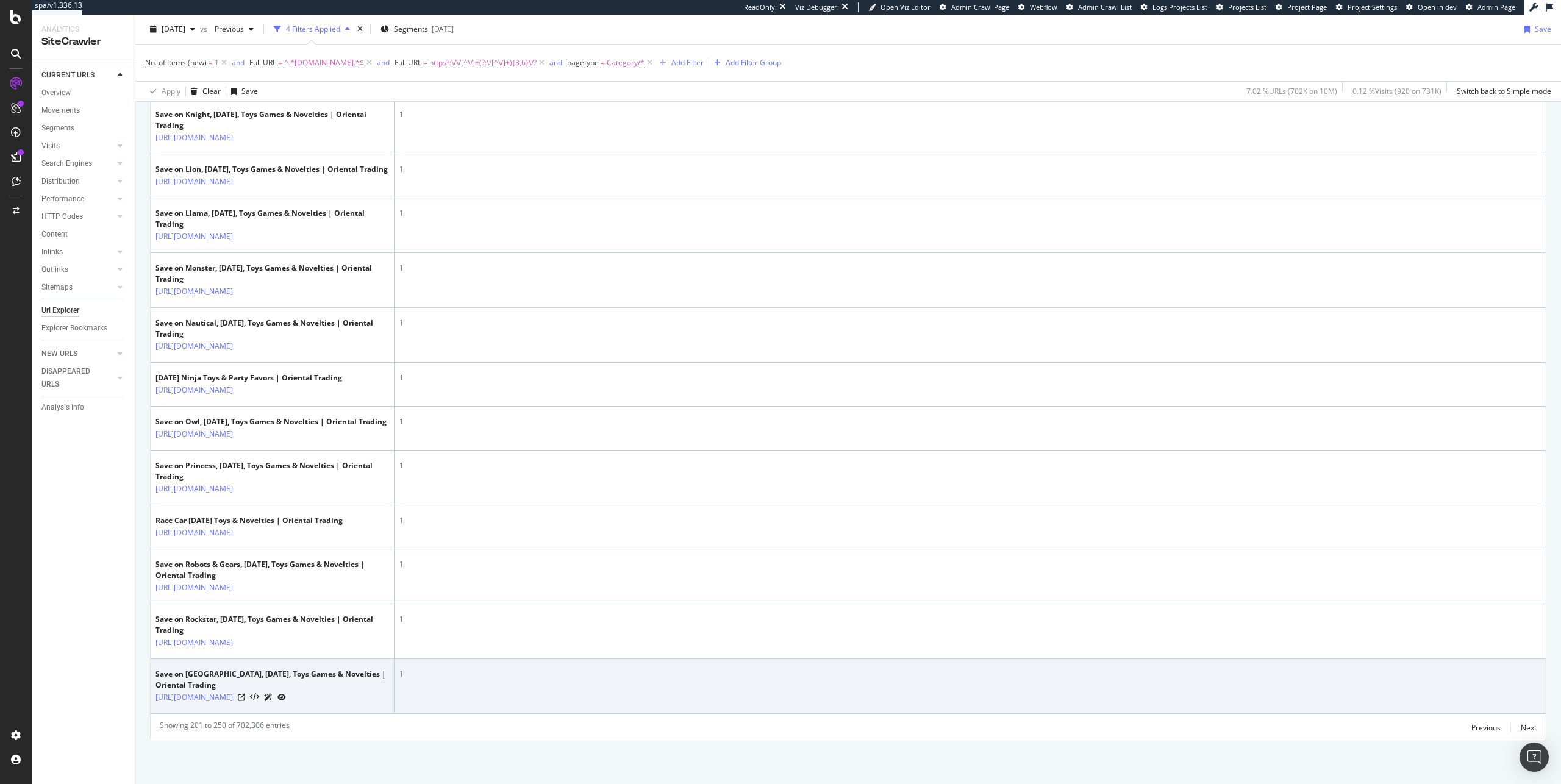
scroll to position [3512, 0]
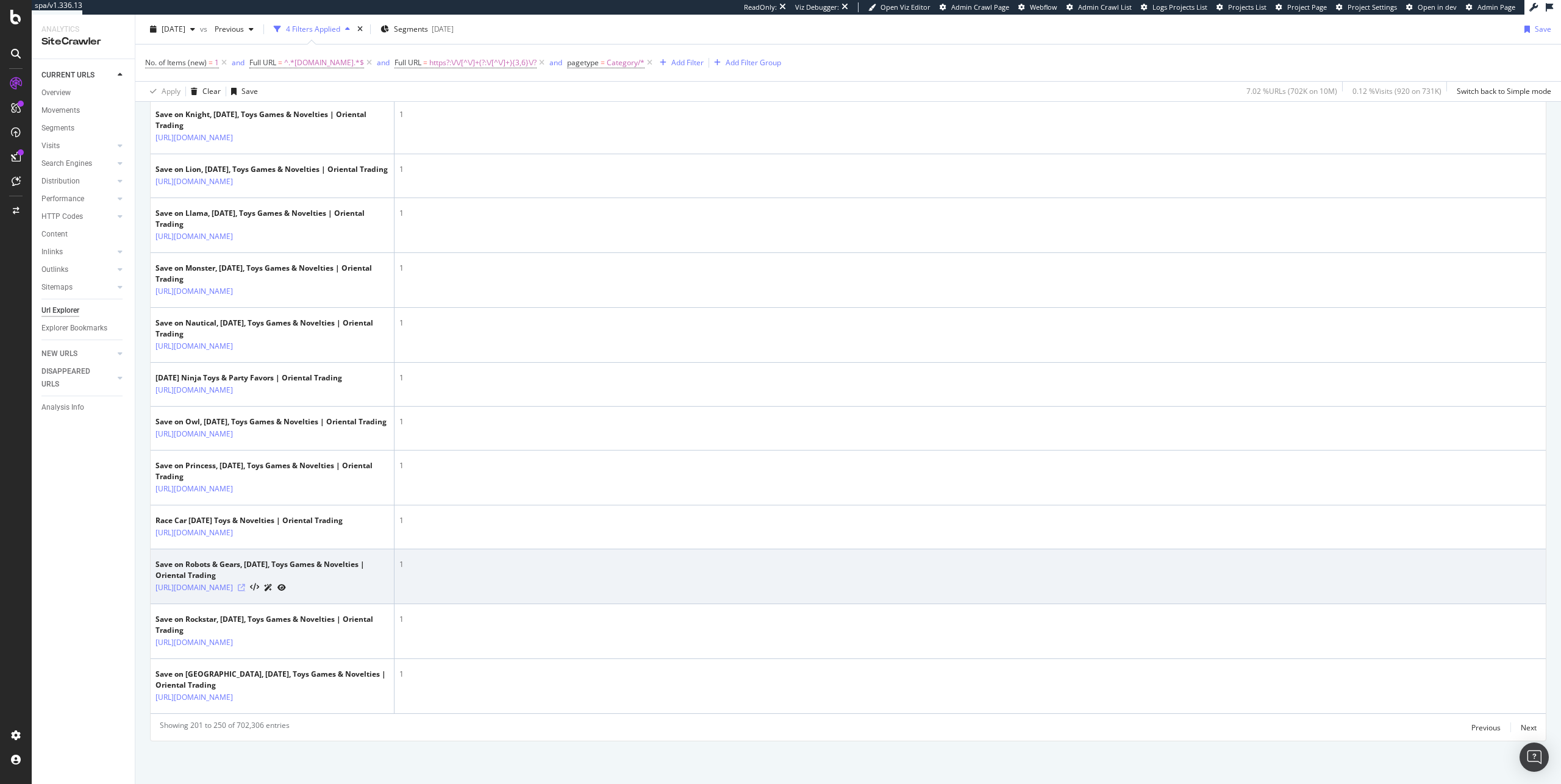
click at [245, 496] on icon at bounding box center [241, 588] width 7 height 7
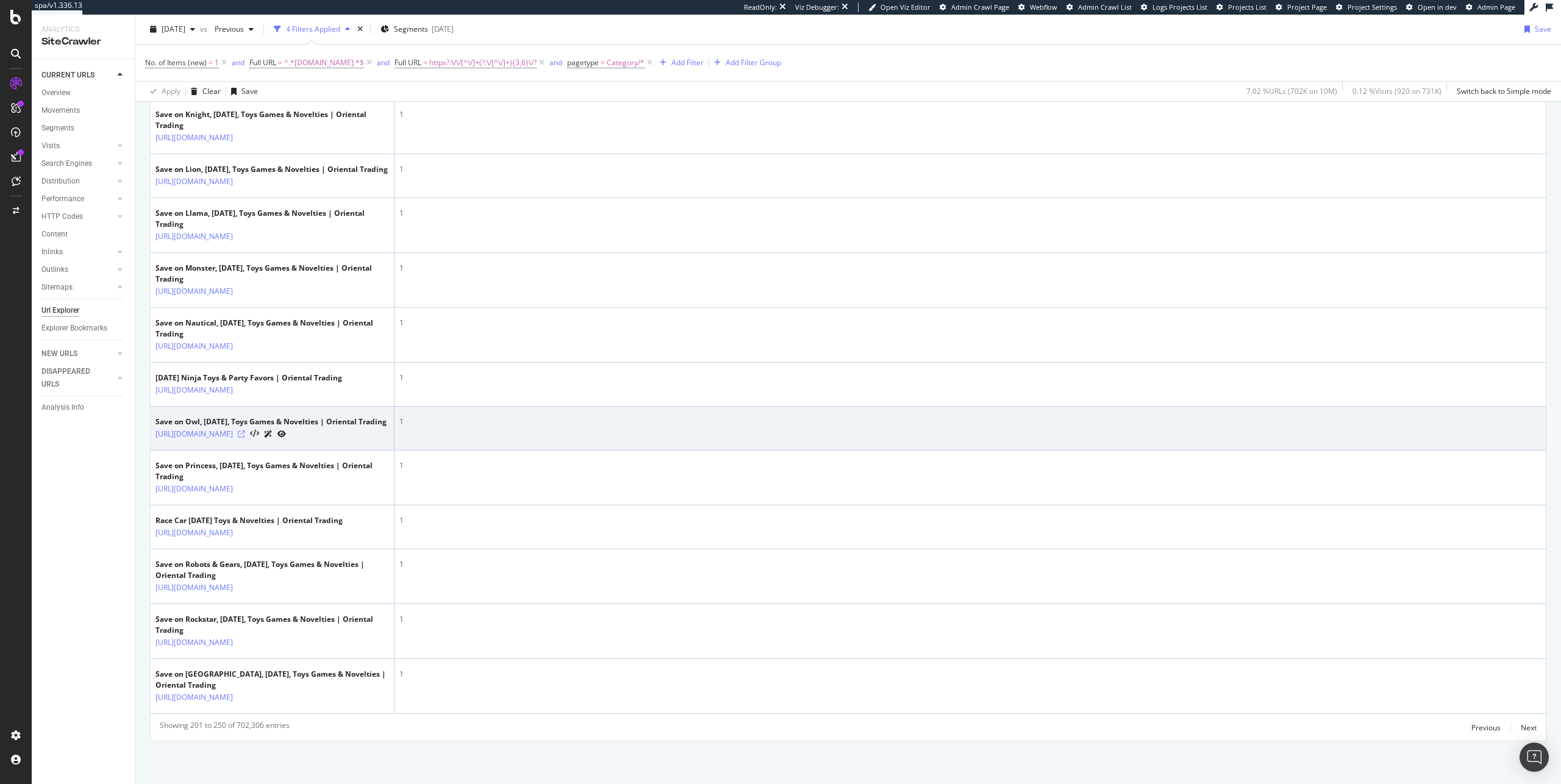
click at [245, 431] on icon at bounding box center [241, 434] width 7 height 7
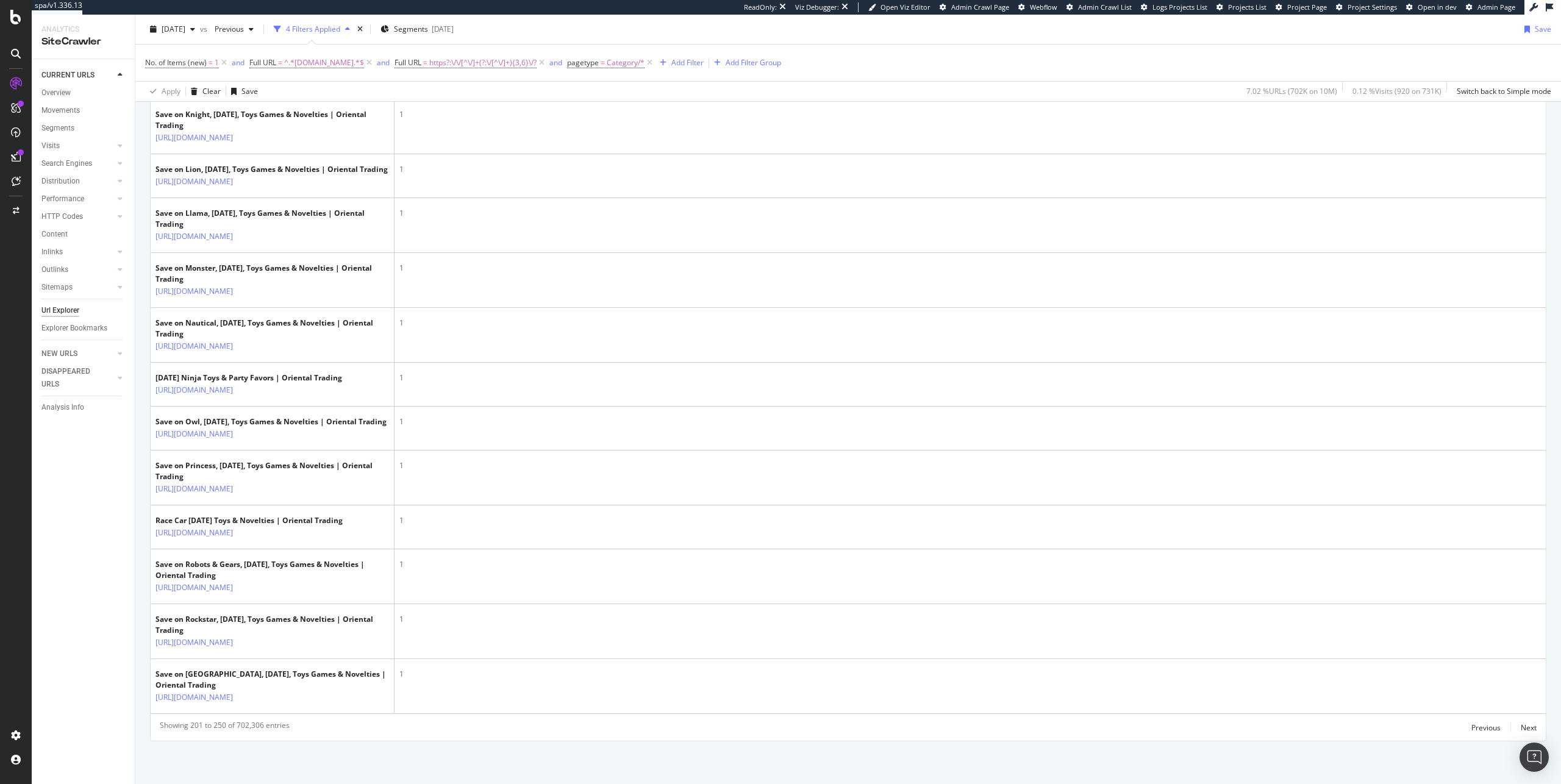
scroll to position [3256, 0]
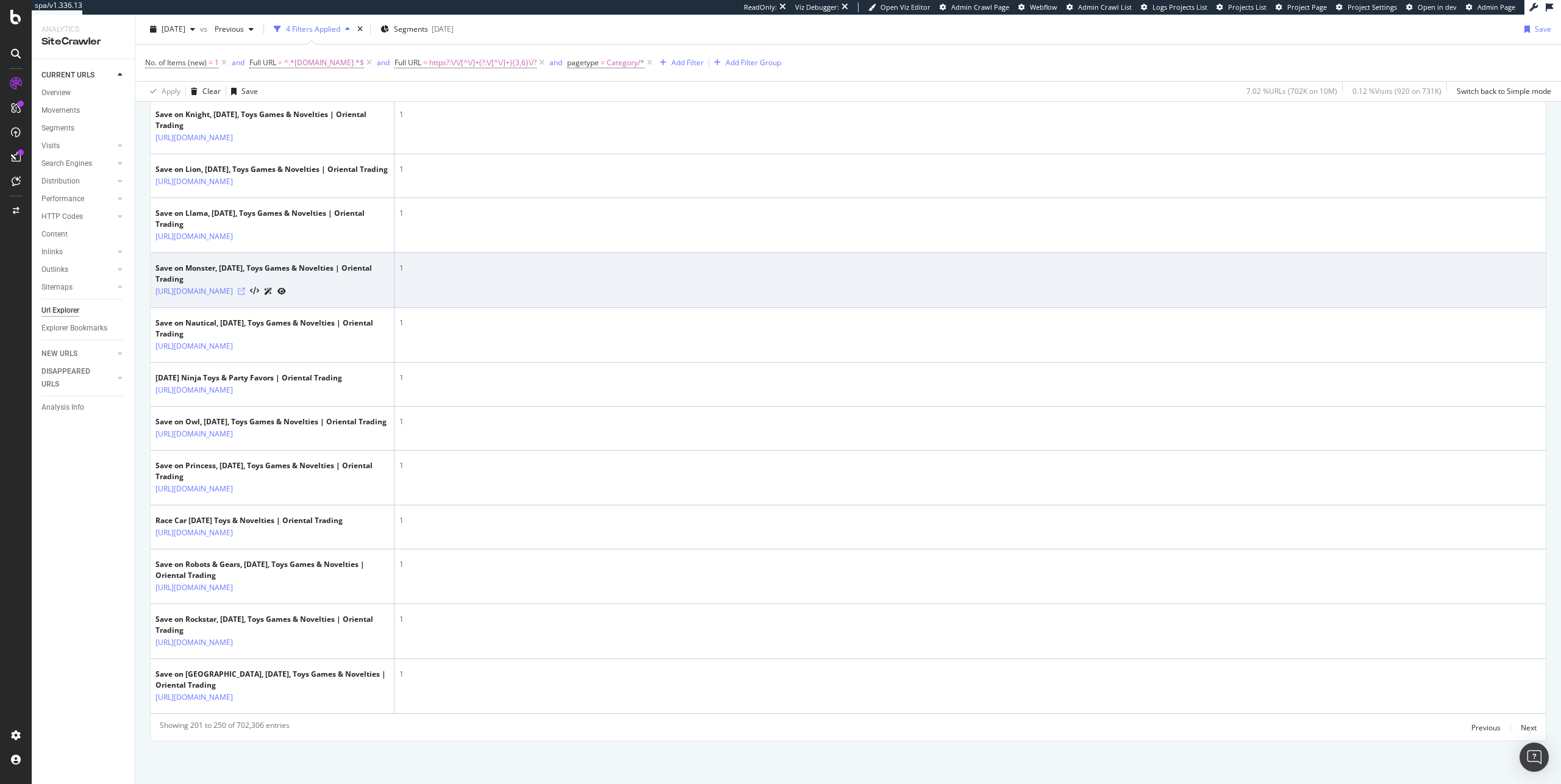
click at [245, 295] on icon at bounding box center [241, 291] width 7 height 7
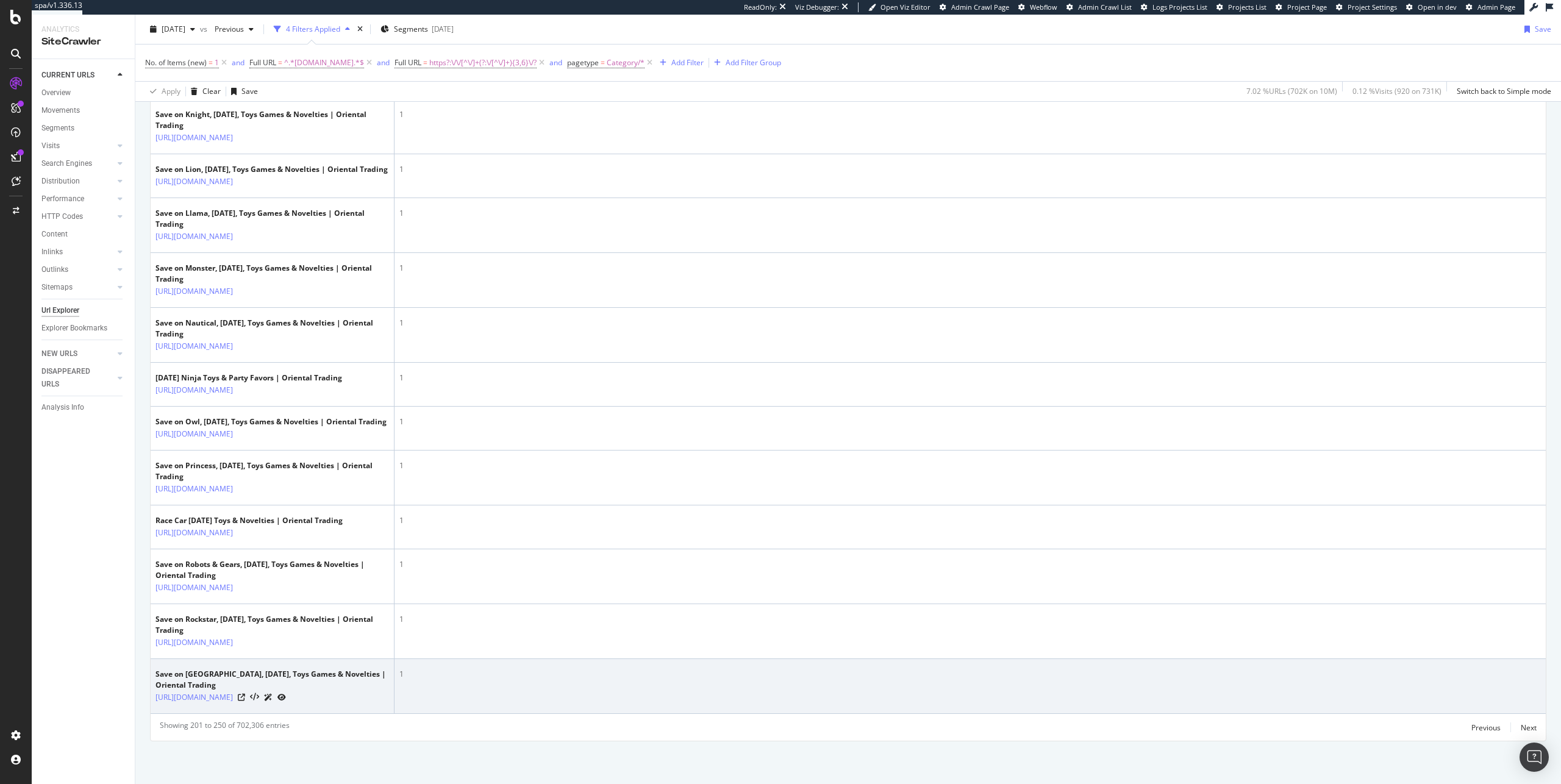
scroll to position [3512, 0]
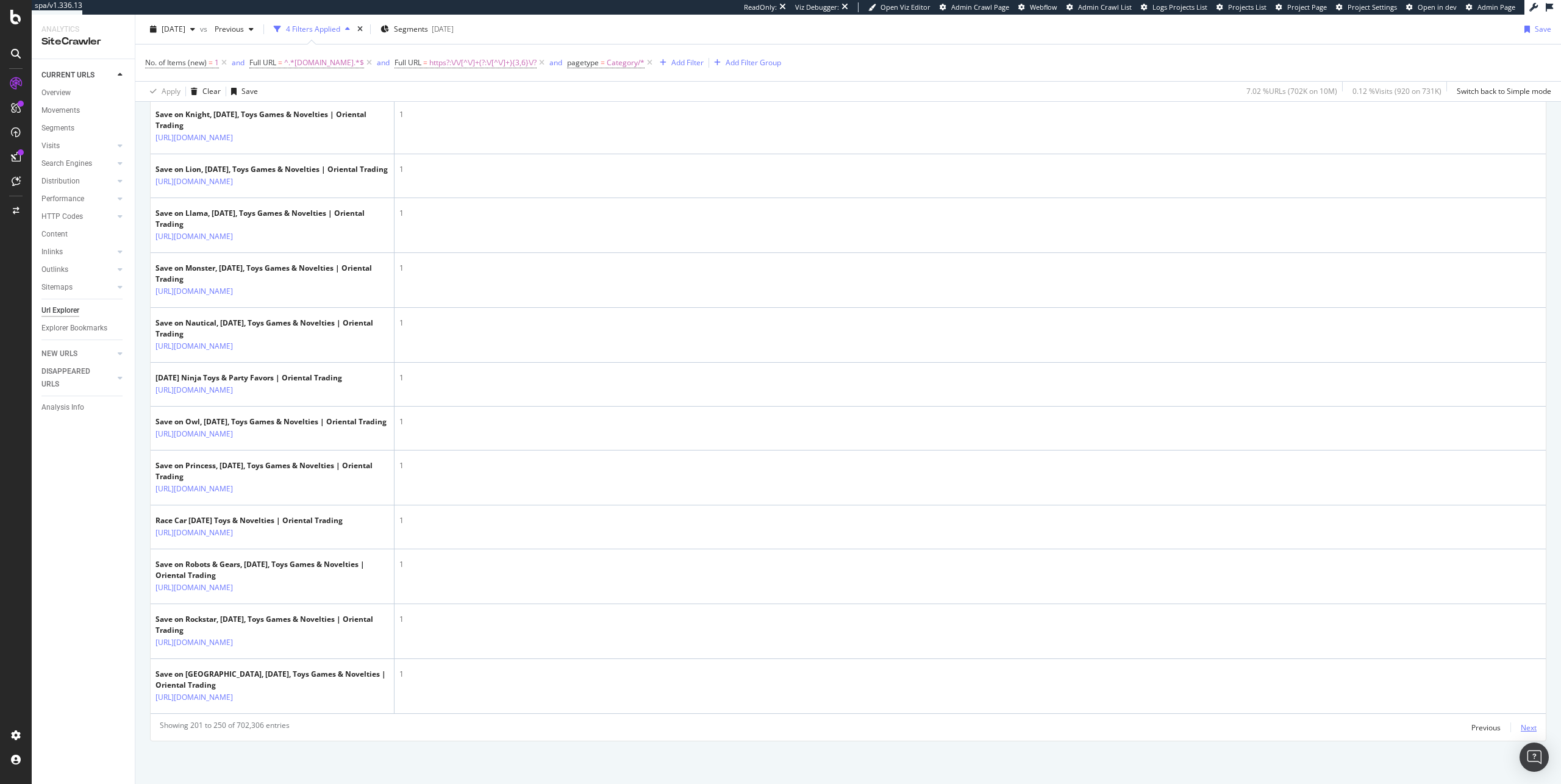
click at [921, 496] on div "Next" at bounding box center [1529, 728] width 16 height 10
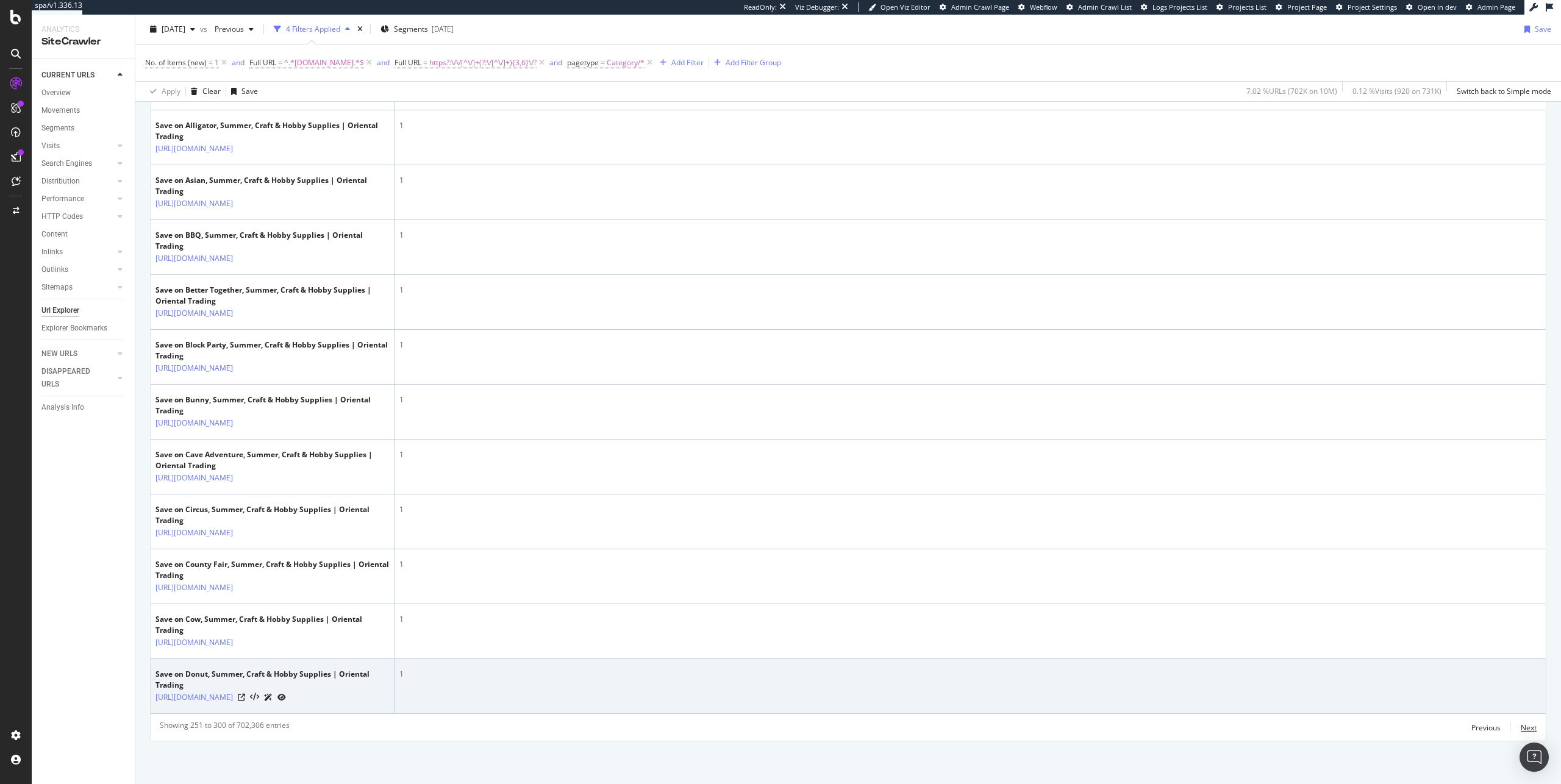
scroll to position [3386, 0]
click at [245, 496] on icon at bounding box center [241, 697] width 7 height 7
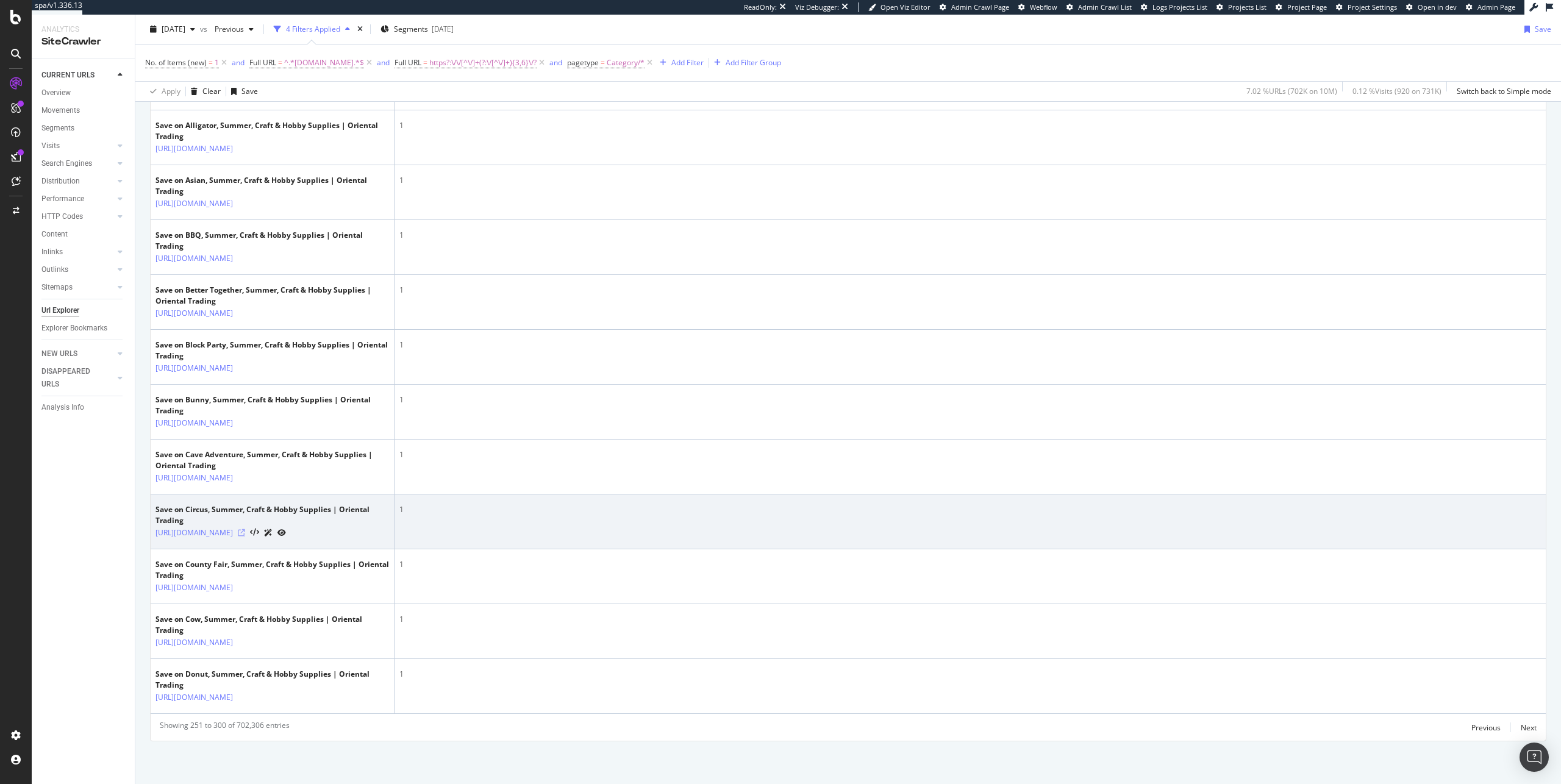
click at [245, 496] on icon at bounding box center [241, 533] width 7 height 7
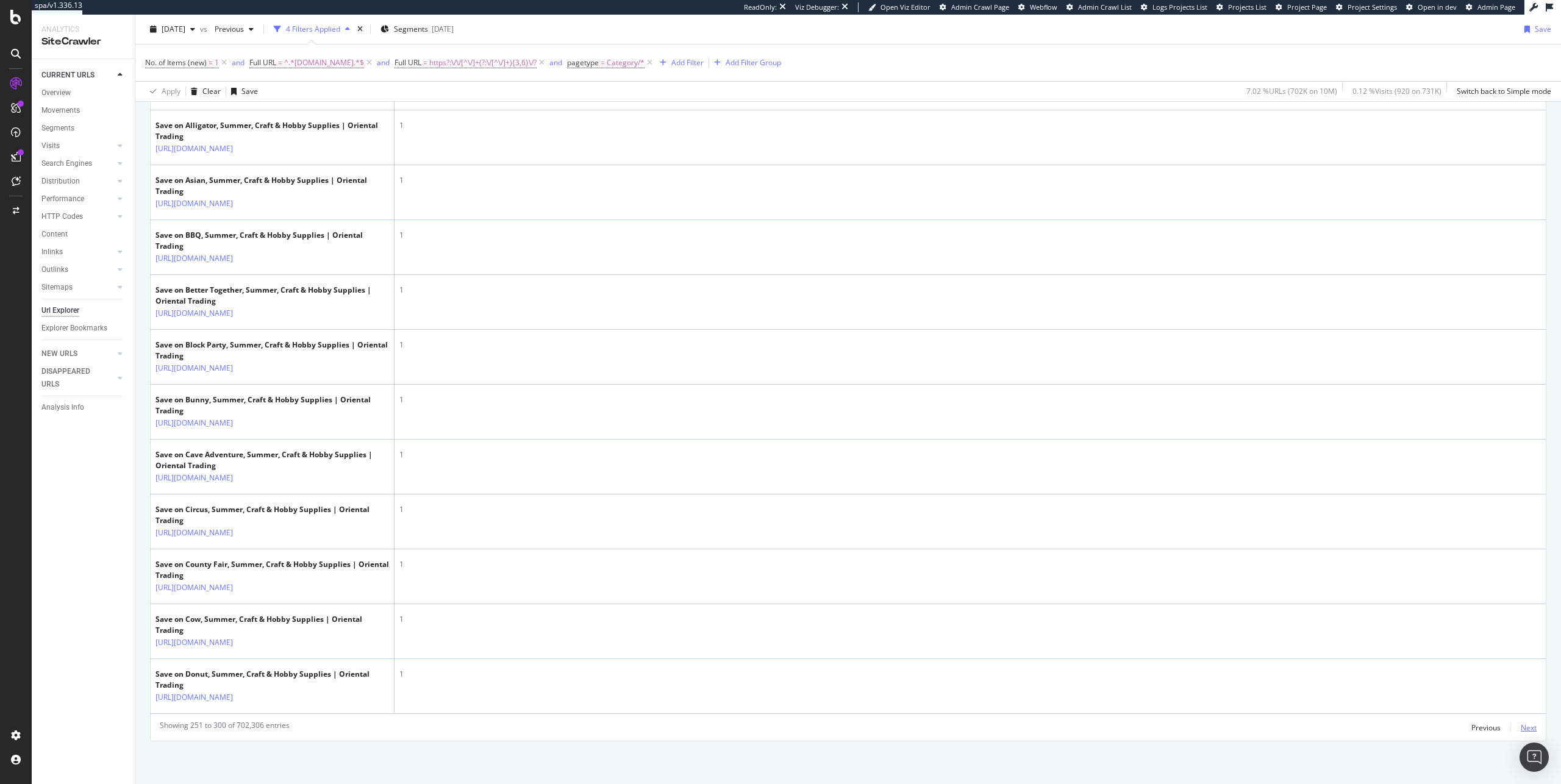
click at [921, 496] on div "Next" at bounding box center [1529, 728] width 16 height 10
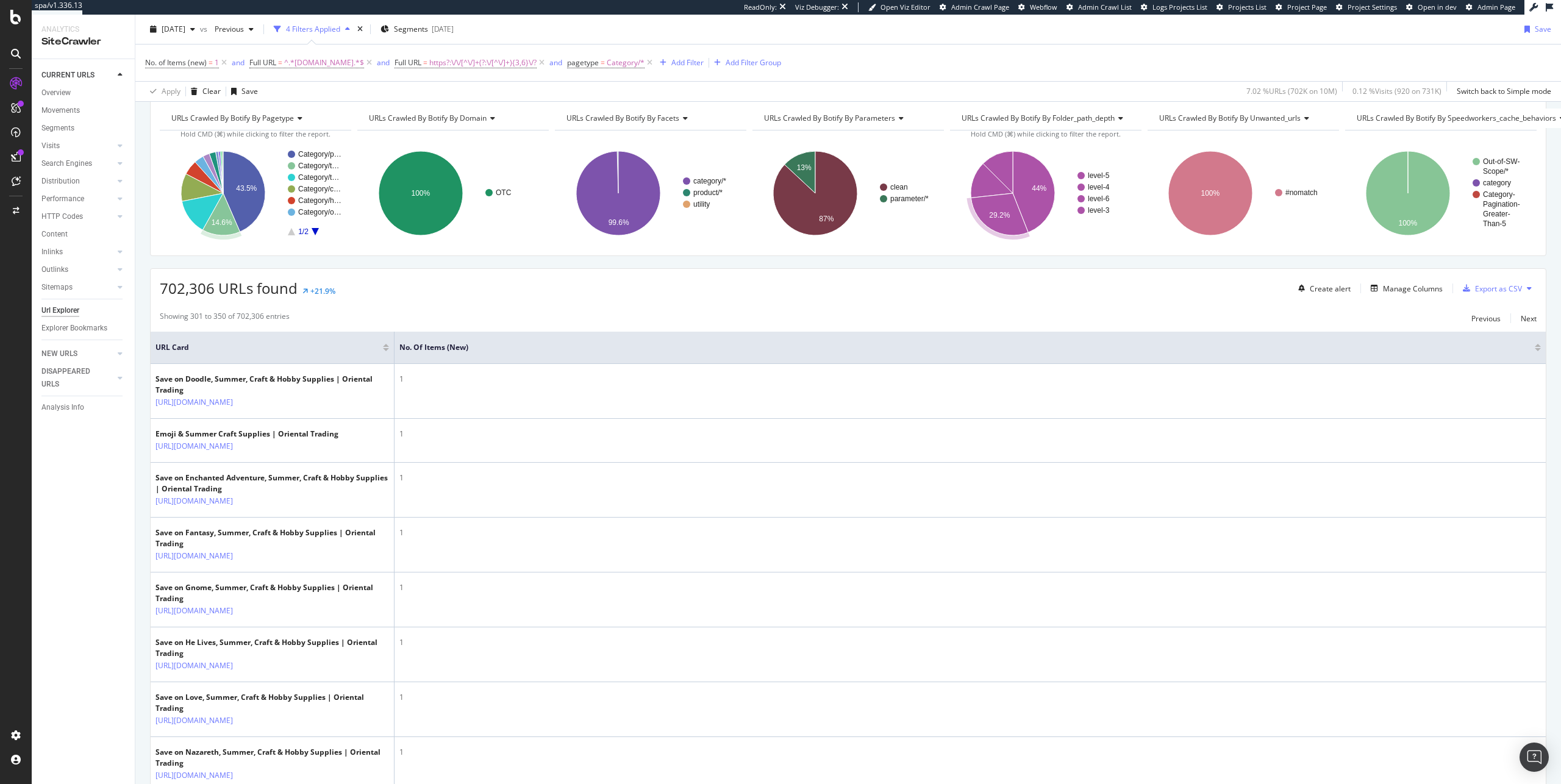
scroll to position [0, 0]
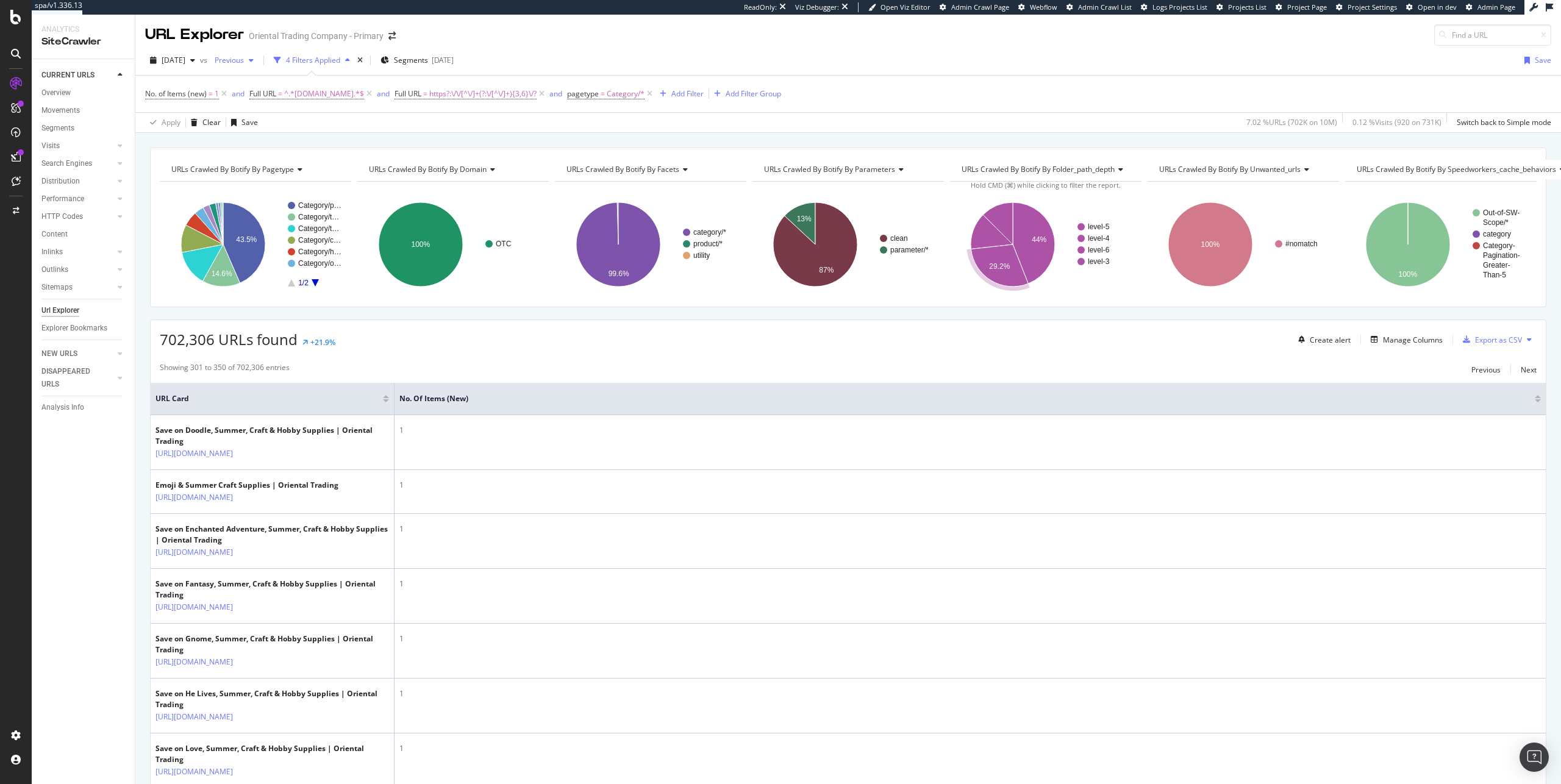
click at [244, 63] on span "Previous" at bounding box center [226, 60] width 34 height 10
click at [278, 102] on div "2025 Aug. 8th" at bounding box center [264, 104] width 61 height 11
click at [463, 141] on div "URLs Crawled By Botify By pagetype Chart (by Value) Table Expand Export as CSV …" at bounding box center [848, 147] width 1426 height 29
click at [314, 143] on div "URLs Crawled By Botify By pagetype Chart (by Value) Table Expand Export as CSV …" at bounding box center [848, 147] width 1426 height 29
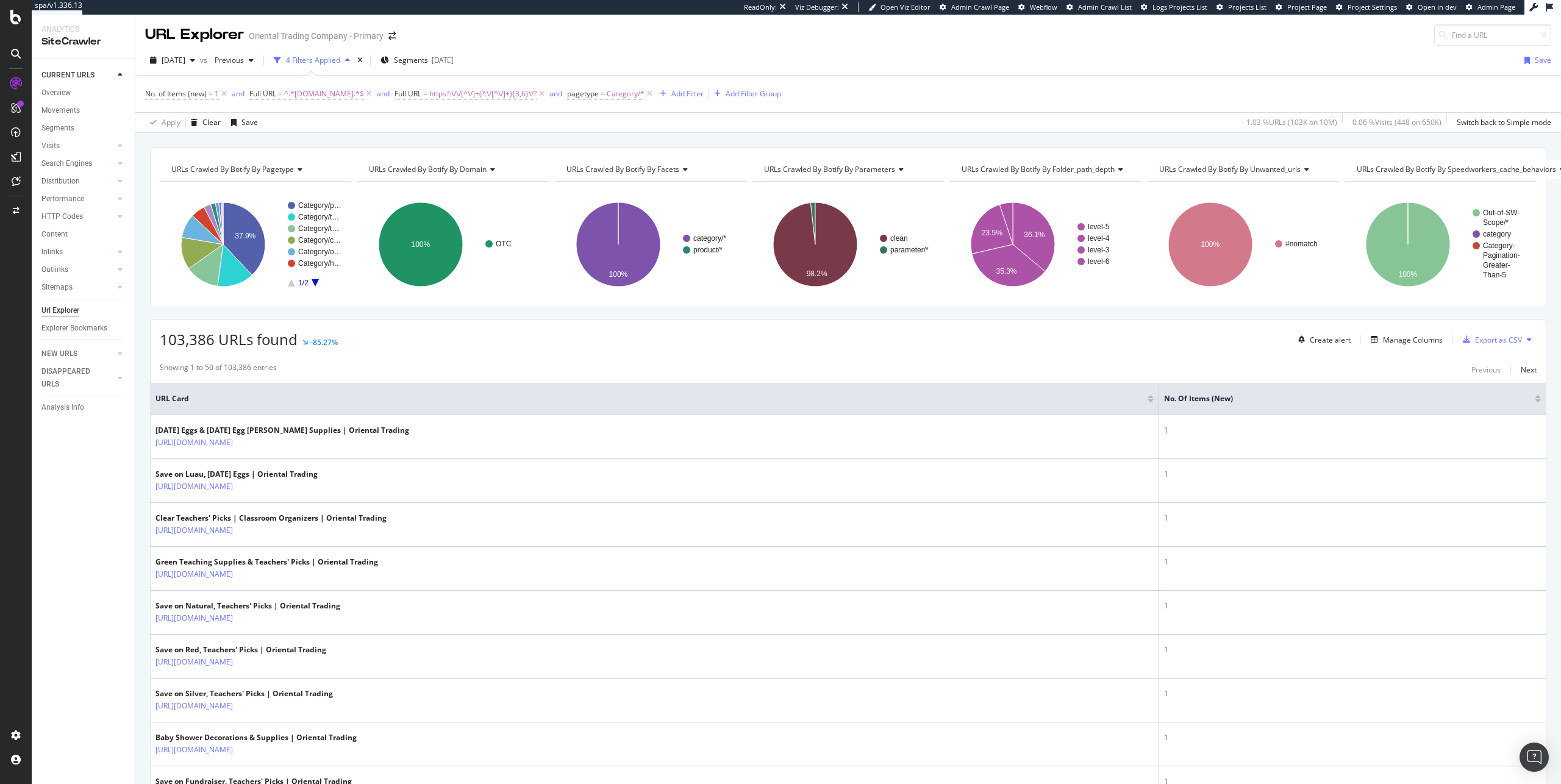
click at [1041, 59] on div "2025 Aug. 8th vs Previous 4 Filters Applied Segments 2025-07-28 Save" at bounding box center [848, 62] width 1426 height 24
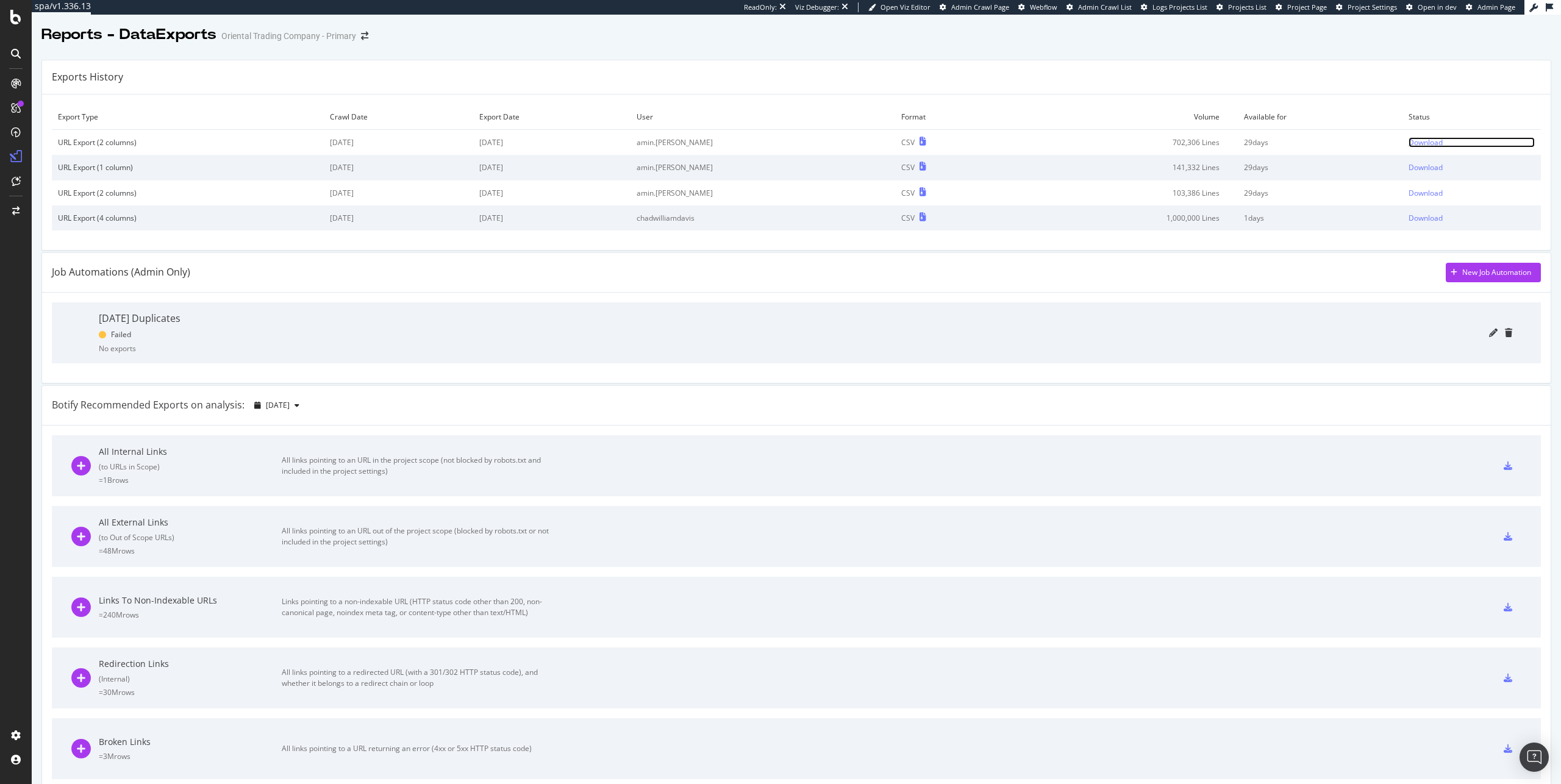
click at [1417, 141] on div "Download" at bounding box center [1426, 142] width 34 height 10
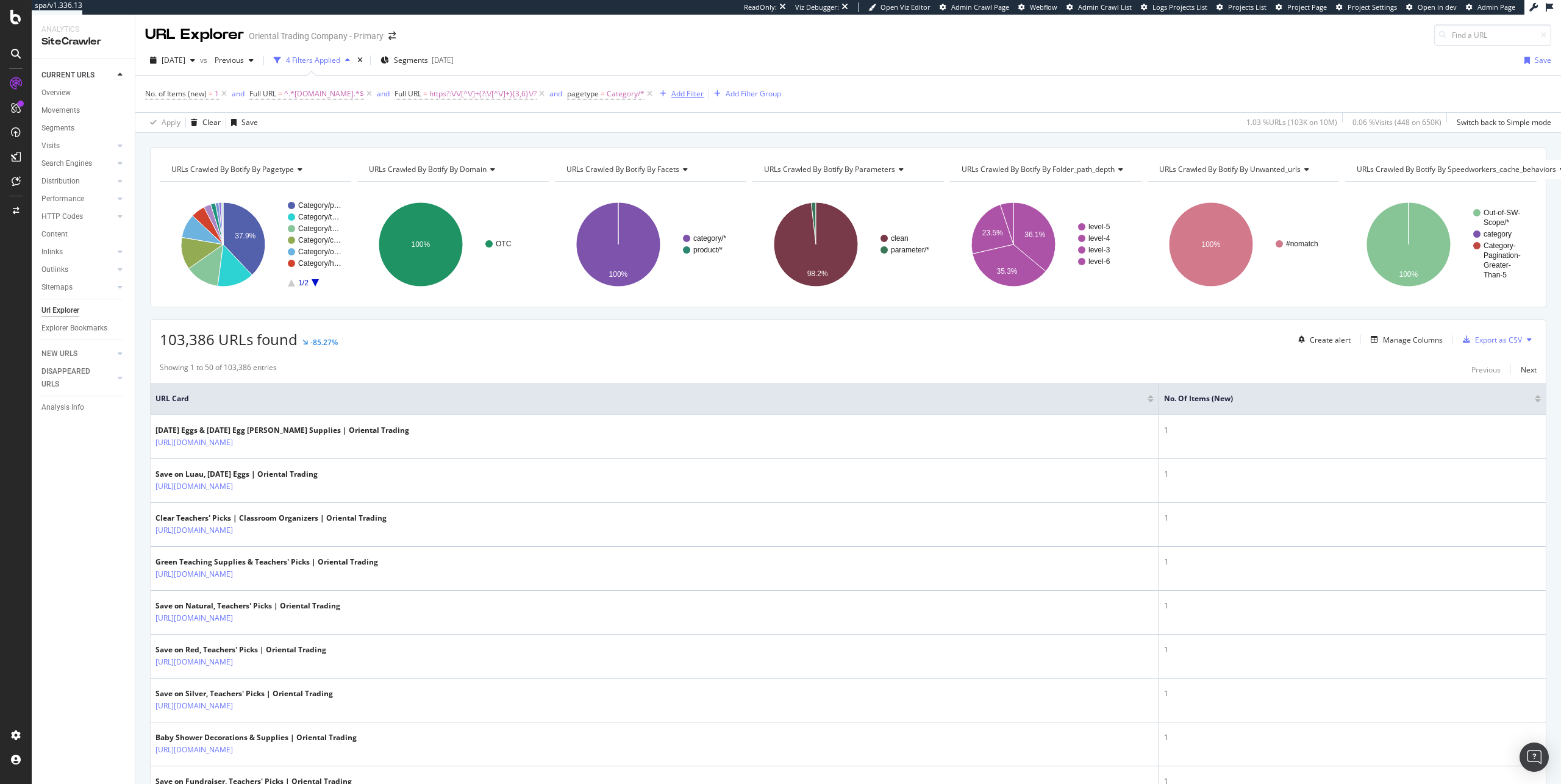
click at [704, 98] on div "Add Filter" at bounding box center [688, 94] width 33 height 10
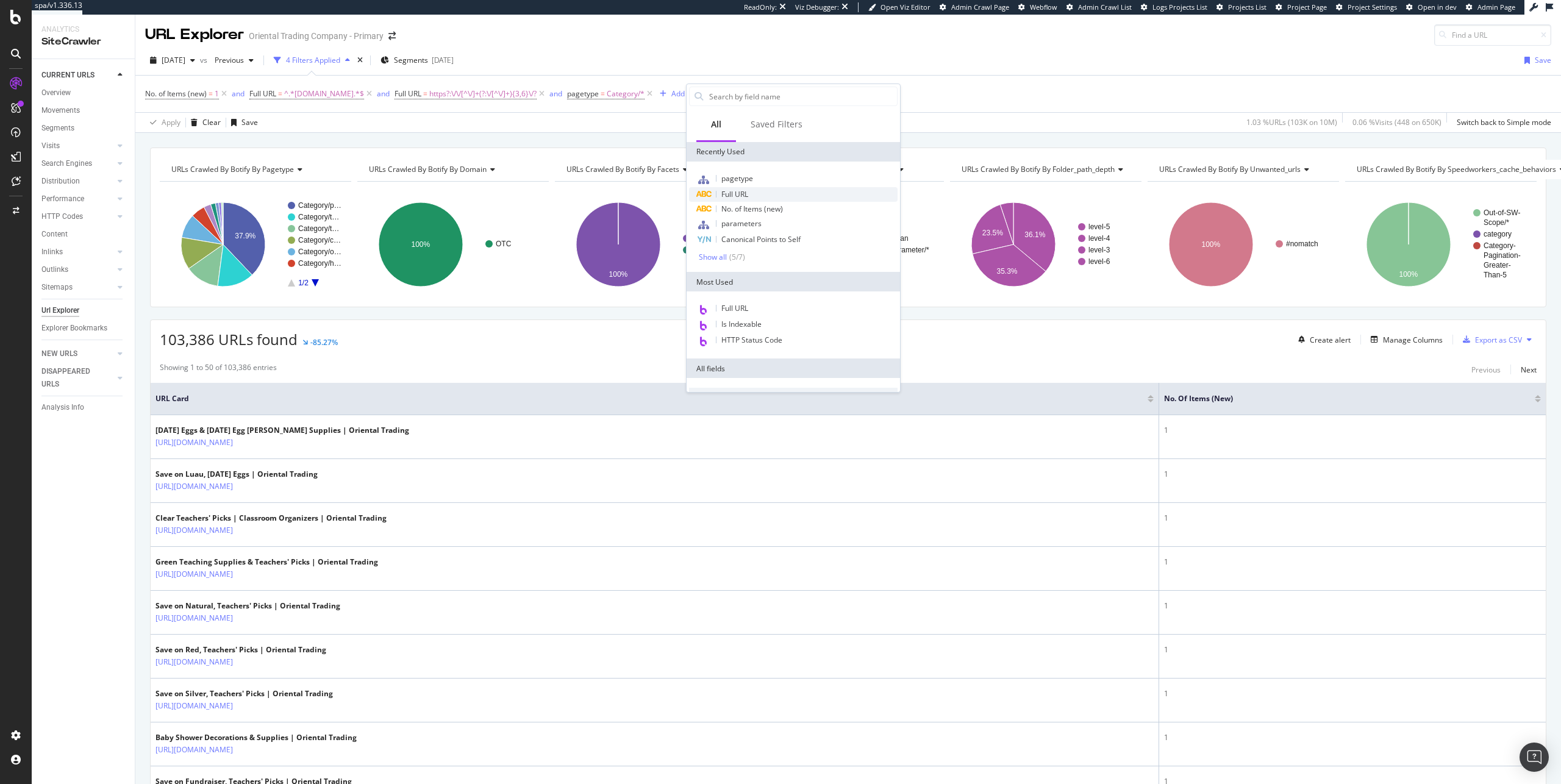
click at [734, 192] on span "Full URL" at bounding box center [735, 195] width 27 height 10
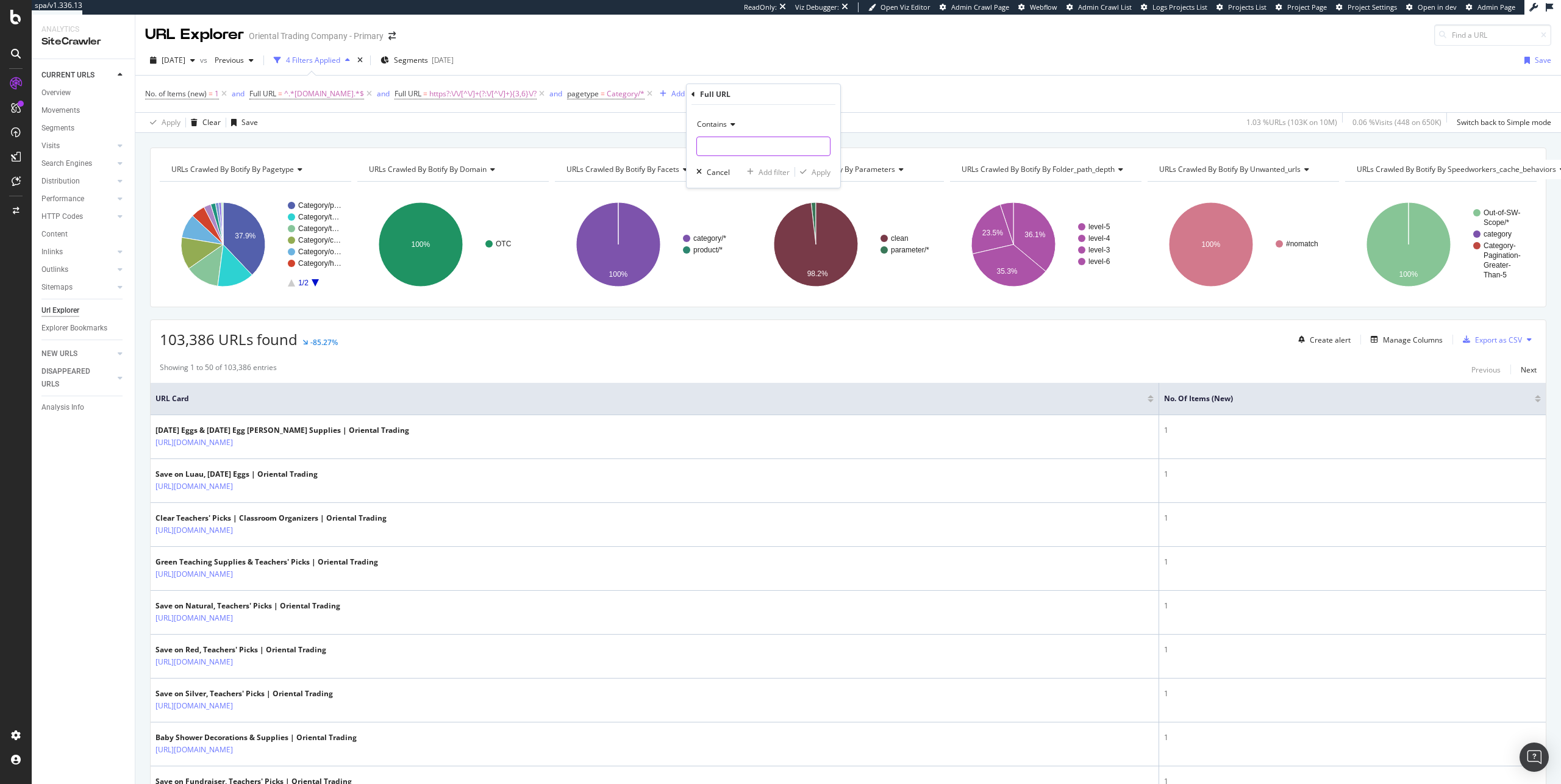
click at [763, 150] on input "text" at bounding box center [763, 146] width 133 height 20
paste input "https://www.orientaltrading.com/teaching-supplies-and-stationery/teacher-resour…"
type input "https://www.orientaltrading.com/teaching-supplies-and-stationery/teacher-resour…"
click at [822, 172] on div "Apply" at bounding box center [821, 172] width 19 height 10
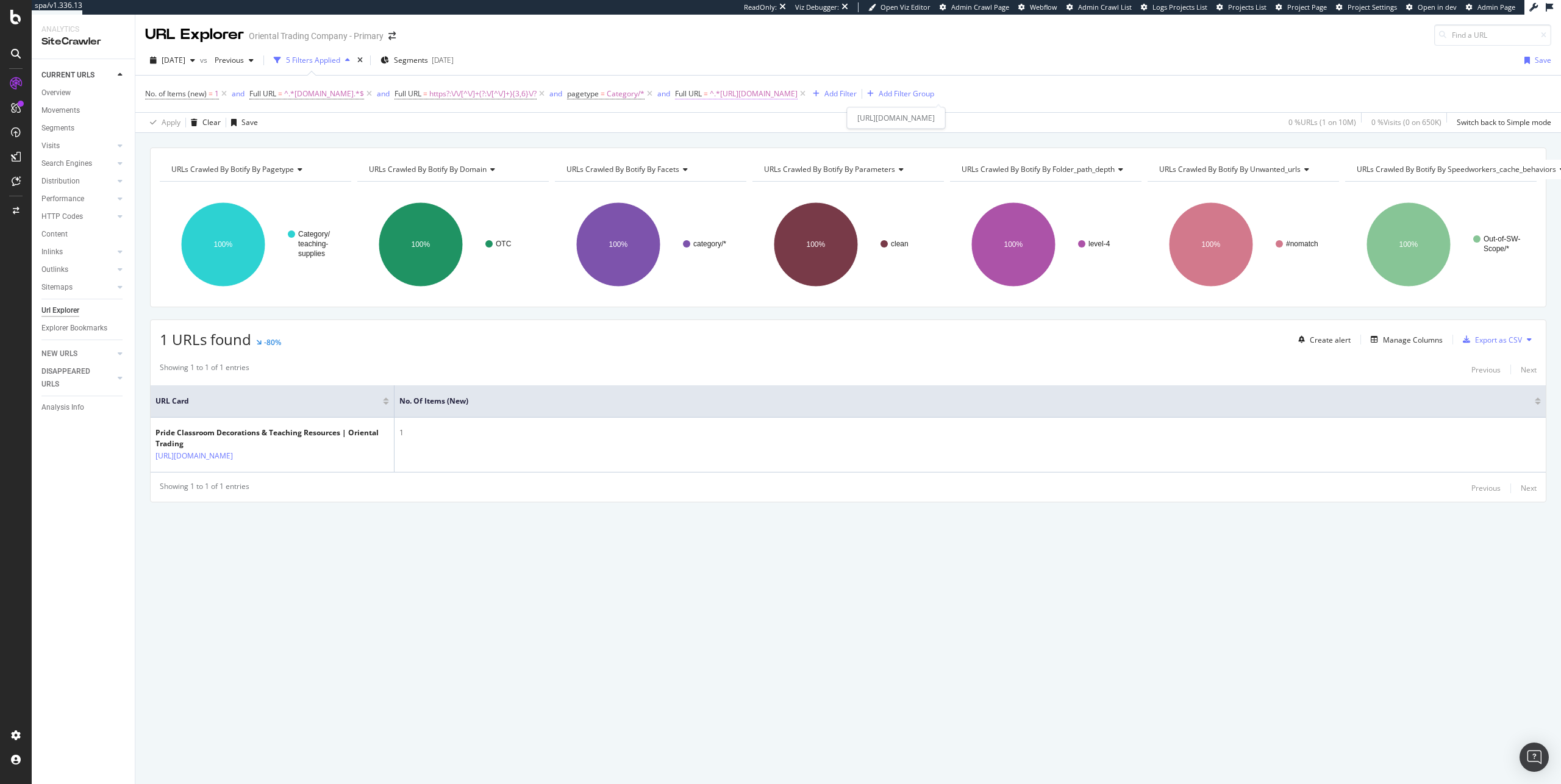
click at [798, 91] on span "^.*https://www.orientaltrading.com/teaching-supplies-and-stationery/teacher-res…" at bounding box center [753, 94] width 88 height 17
click at [793, 142] on input "https://www.orientaltrading.com/teaching-supplies-and-stationery/teacher-resour…" at bounding box center [774, 144] width 115 height 20
paste input "oys-games-and-novelties/robots-and-gears/valentines-day-a1-550202+2574+1229"
type input "https://www.orientaltrading.com/toys-games-and-novelties/robots-and-gears/valen…"
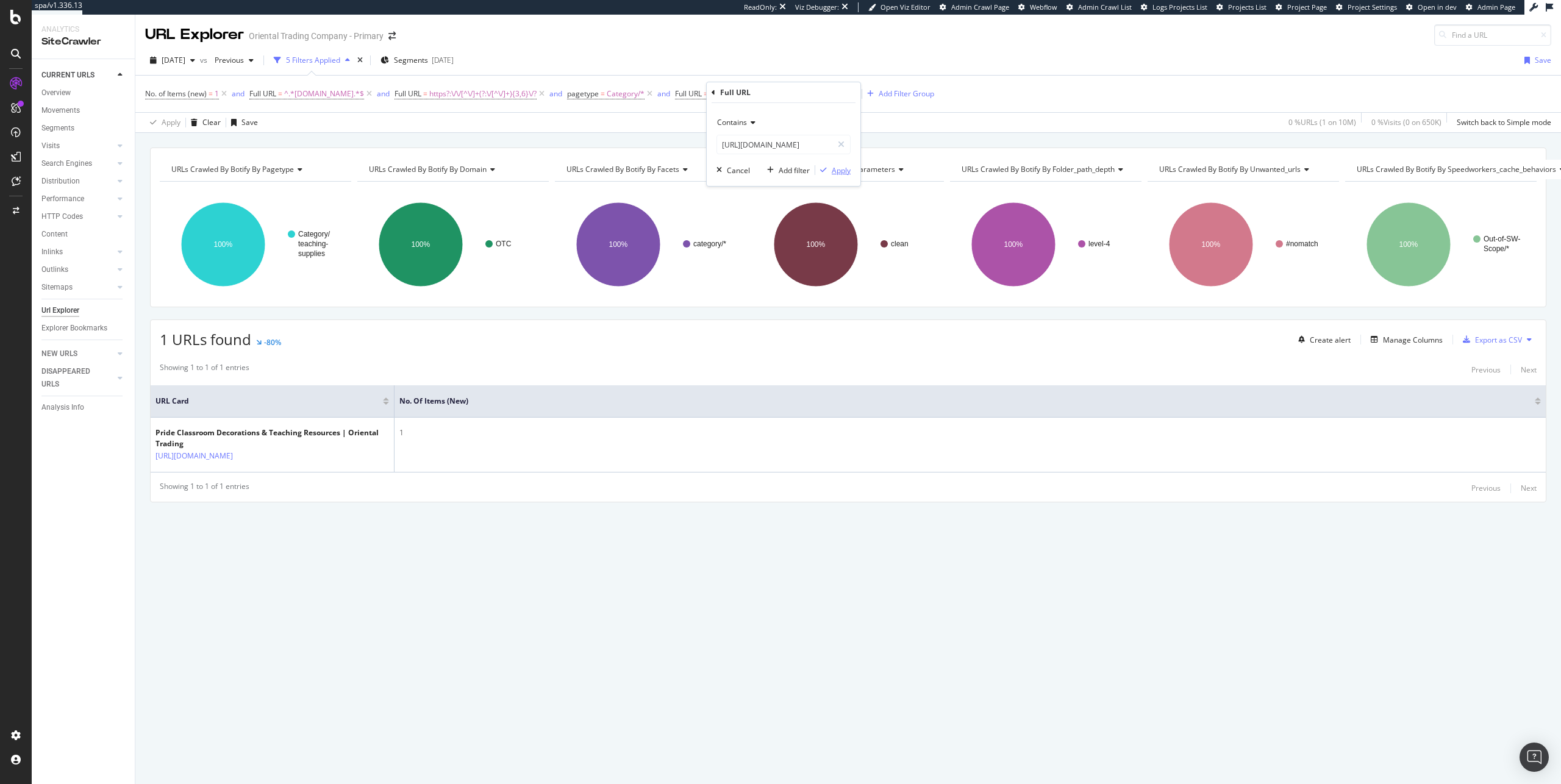
click at [840, 169] on div "Apply" at bounding box center [841, 170] width 19 height 10
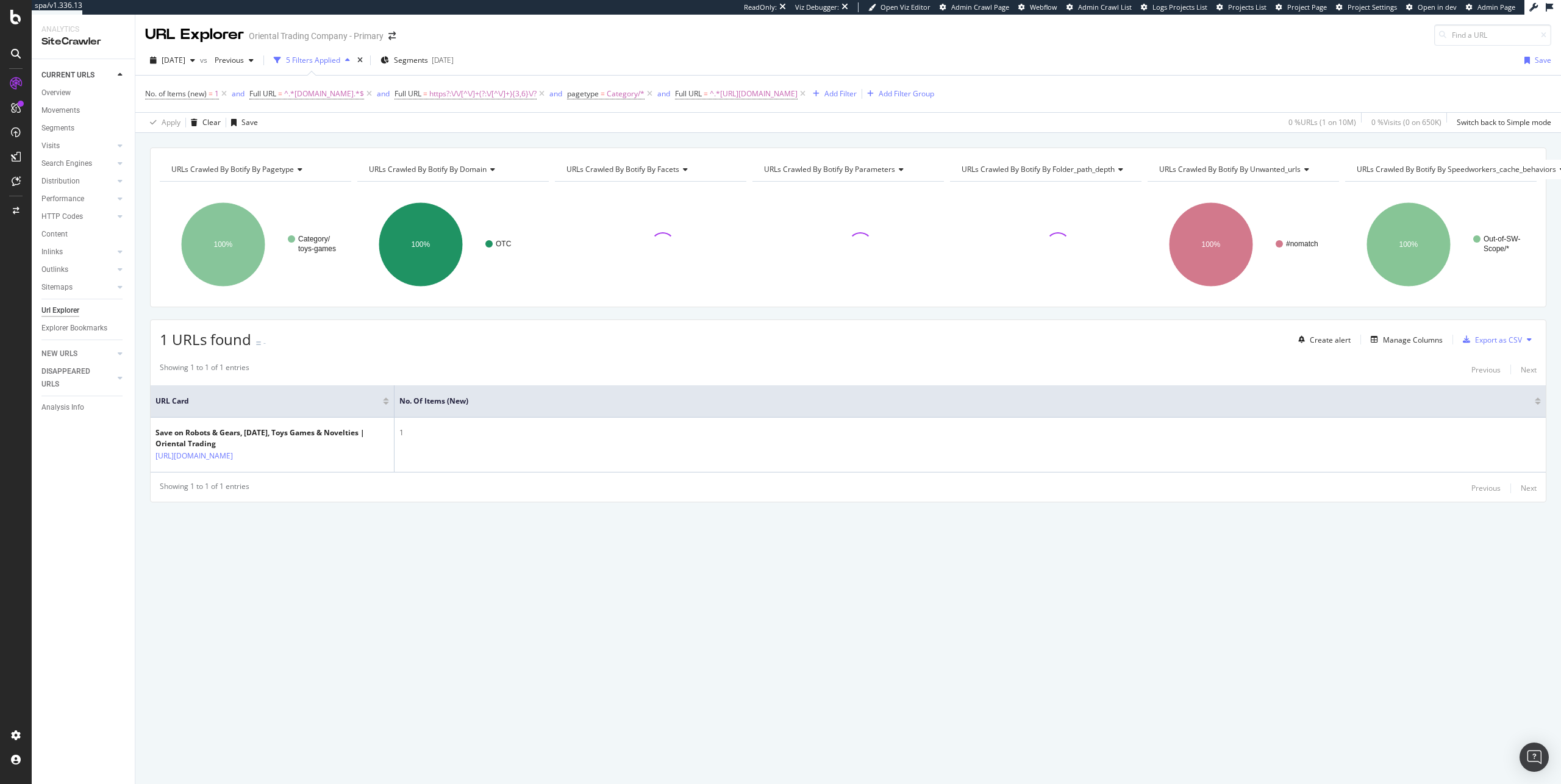
click at [588, 306] on div "URLs Crawled By Botify By pagetype Chart (by Value) Table Expand Export as CSV …" at bounding box center [848, 228] width 1396 height 160
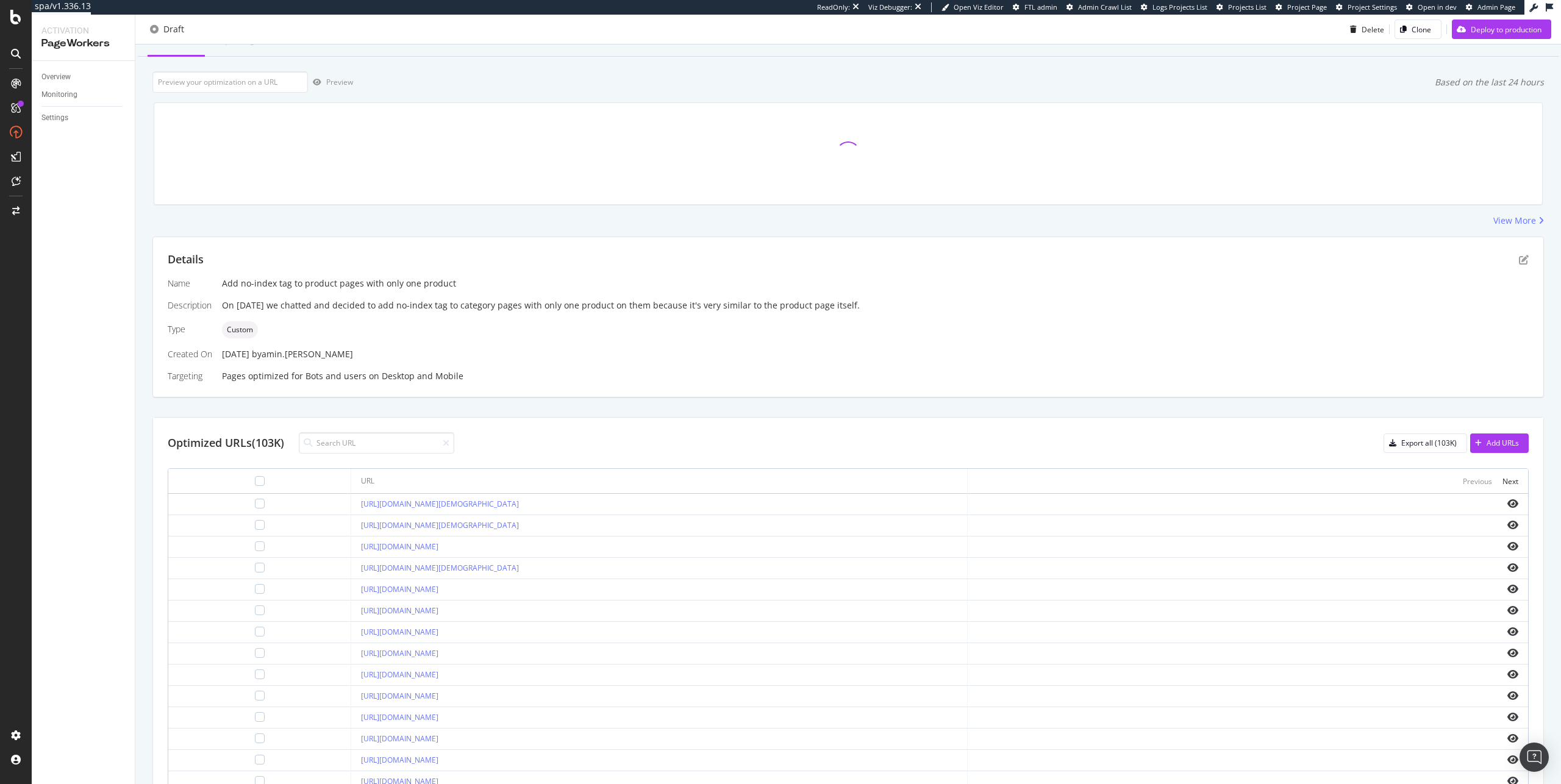
scroll to position [139, 0]
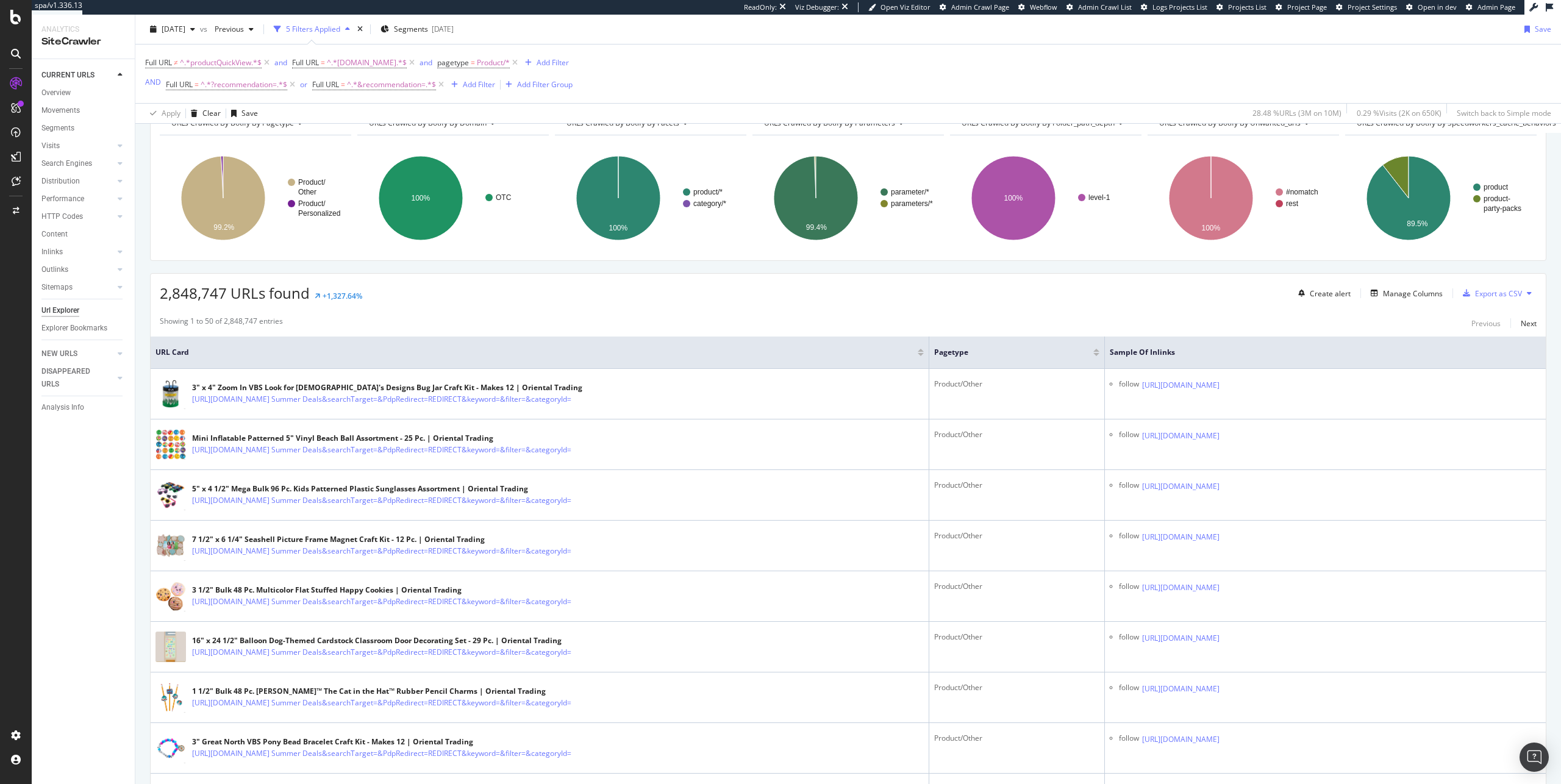
scroll to position [69, 0]
click at [180, 297] on span "2,848,747 URLs found" at bounding box center [235, 292] width 150 height 20
click at [189, 296] on span "2,848,747 URLs found" at bounding box center [235, 292] width 150 height 20
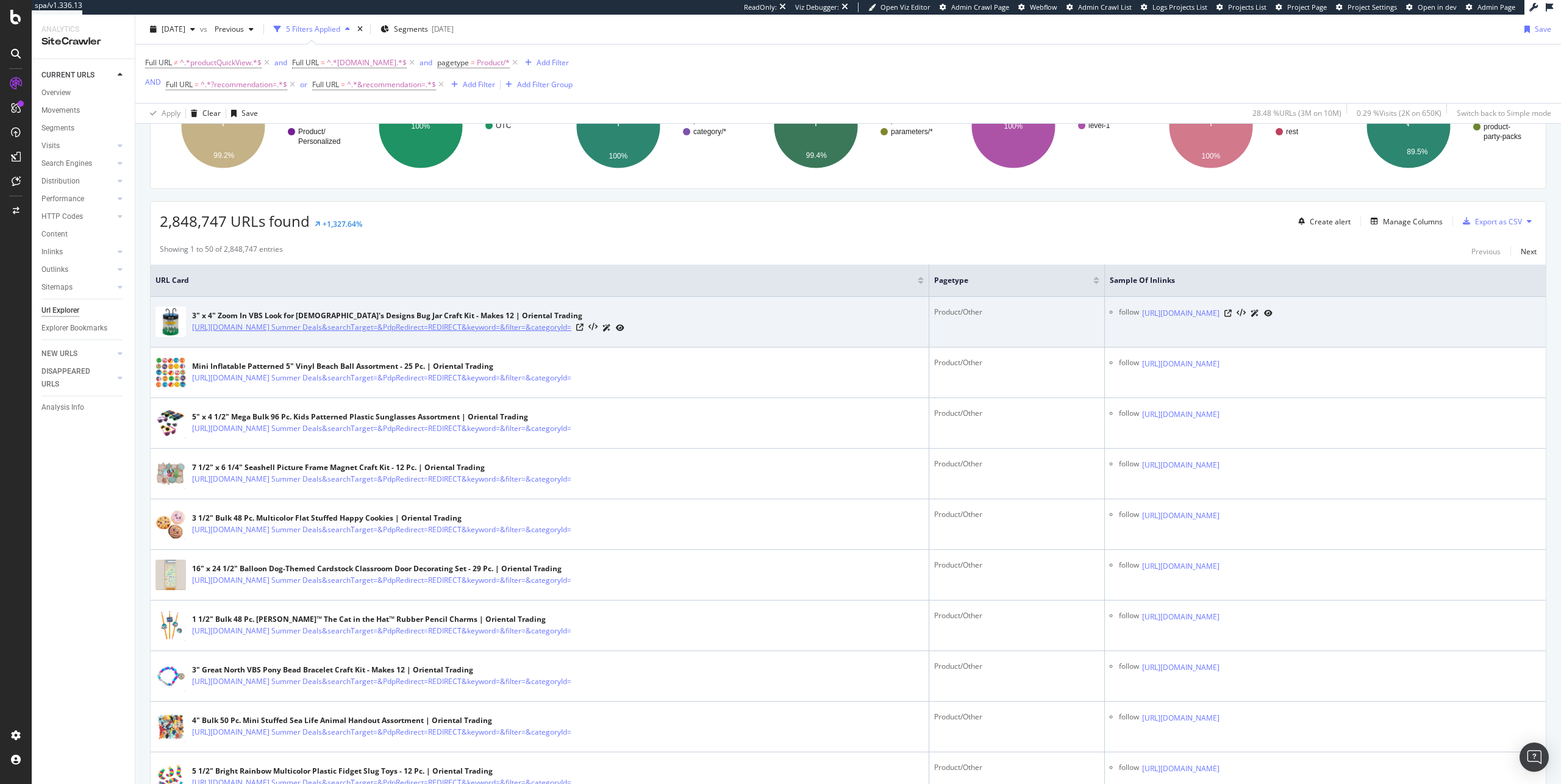
scroll to position [155, 0]
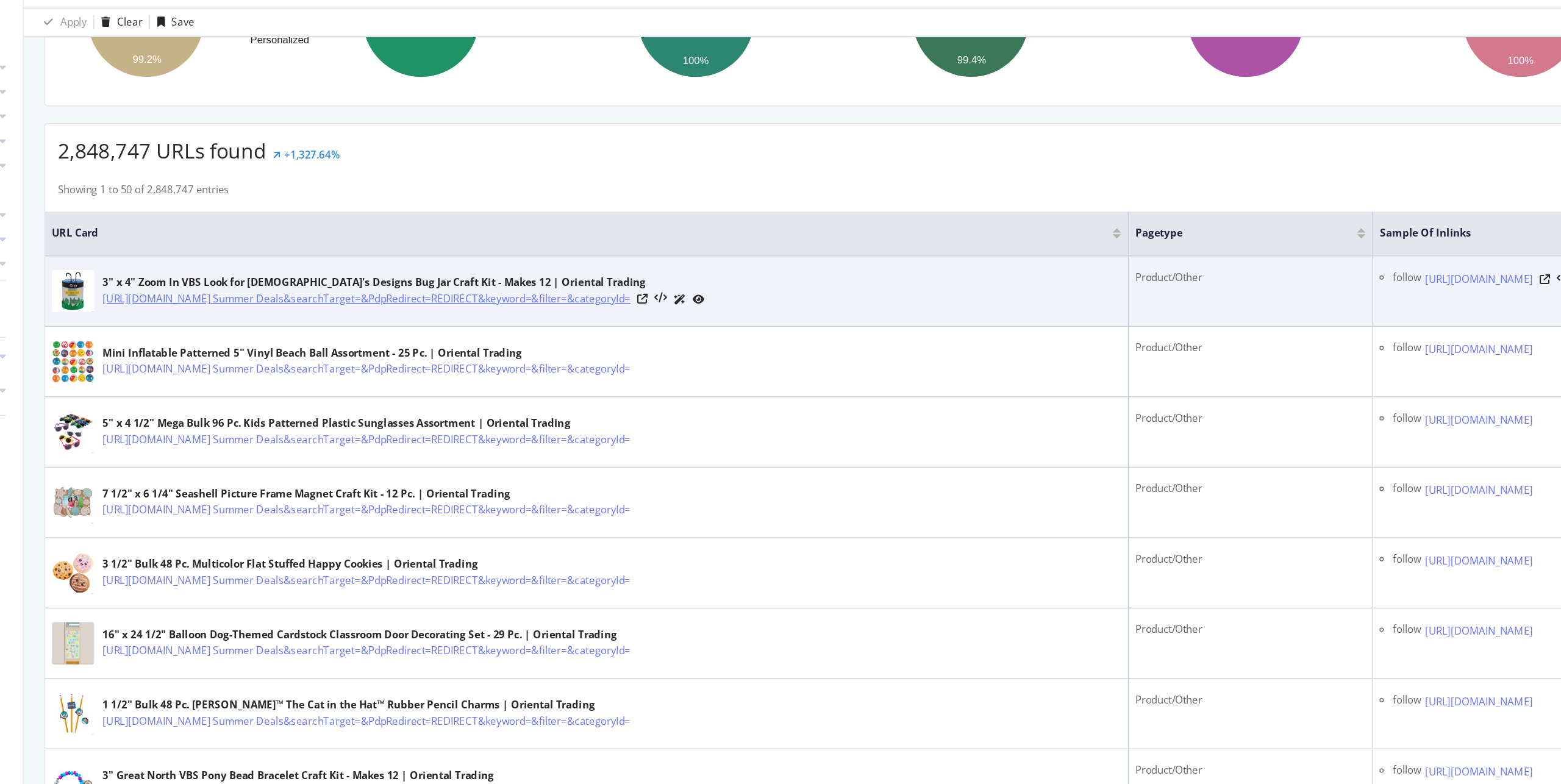
drag, startPoint x: 590, startPoint y: 297, endPoint x: 658, endPoint y: 308, distance: 68.9
click at [625, 308] on div "3" x 4" Zoom In VBS Look for God's Designs Bug Jar Craft Kit - Makes 12 | Orien…" at bounding box center [408, 307] width 433 height 24
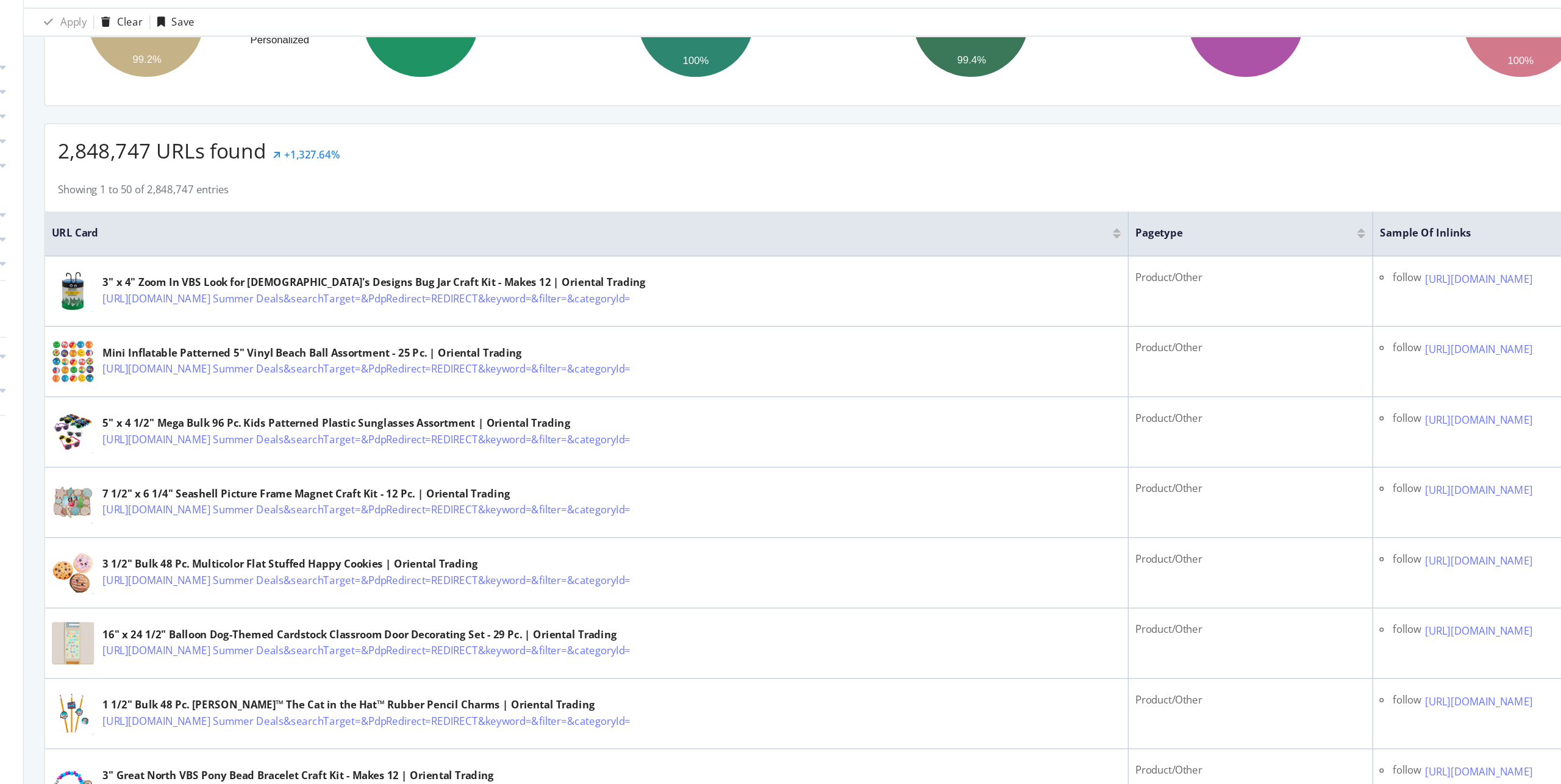
click at [642, 263] on span "URL Card" at bounding box center [535, 265] width 759 height 11
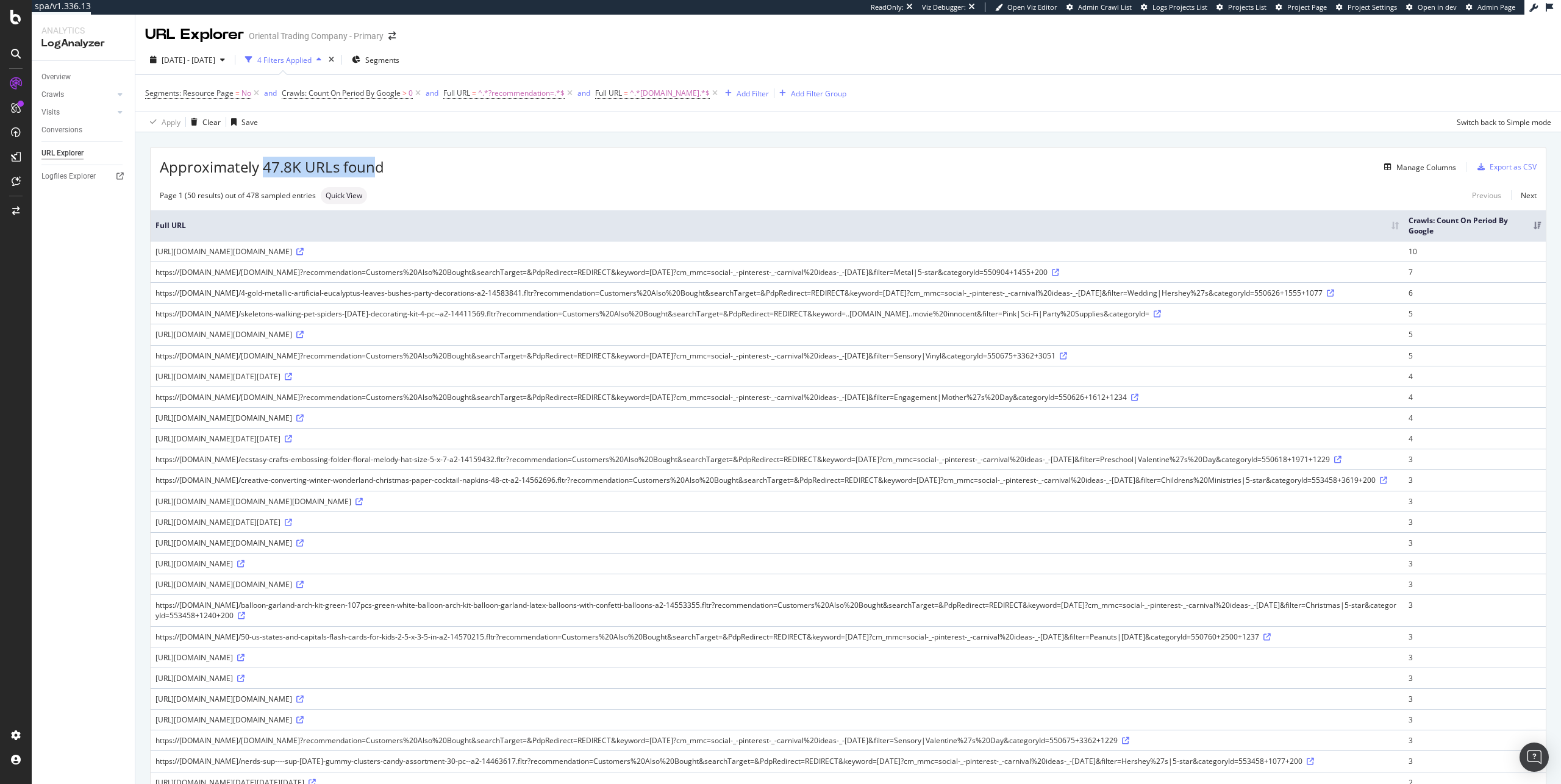
drag, startPoint x: 297, startPoint y: 167, endPoint x: 377, endPoint y: 163, distance: 80.1
click at [377, 163] on span "Approximately 47.8K URLs found" at bounding box center [272, 167] width 224 height 21
click at [408, 167] on div "Manage Columns" at bounding box center [920, 167] width 1072 height 14
drag, startPoint x: 469, startPoint y: 250, endPoint x: 525, endPoint y: 250, distance: 56.0
click at [525, 250] on div "https://www.orientaltrading.com/squishmallow-purple-boba-24-inch-plush-a2-14521…" at bounding box center [777, 252] width 1243 height 10
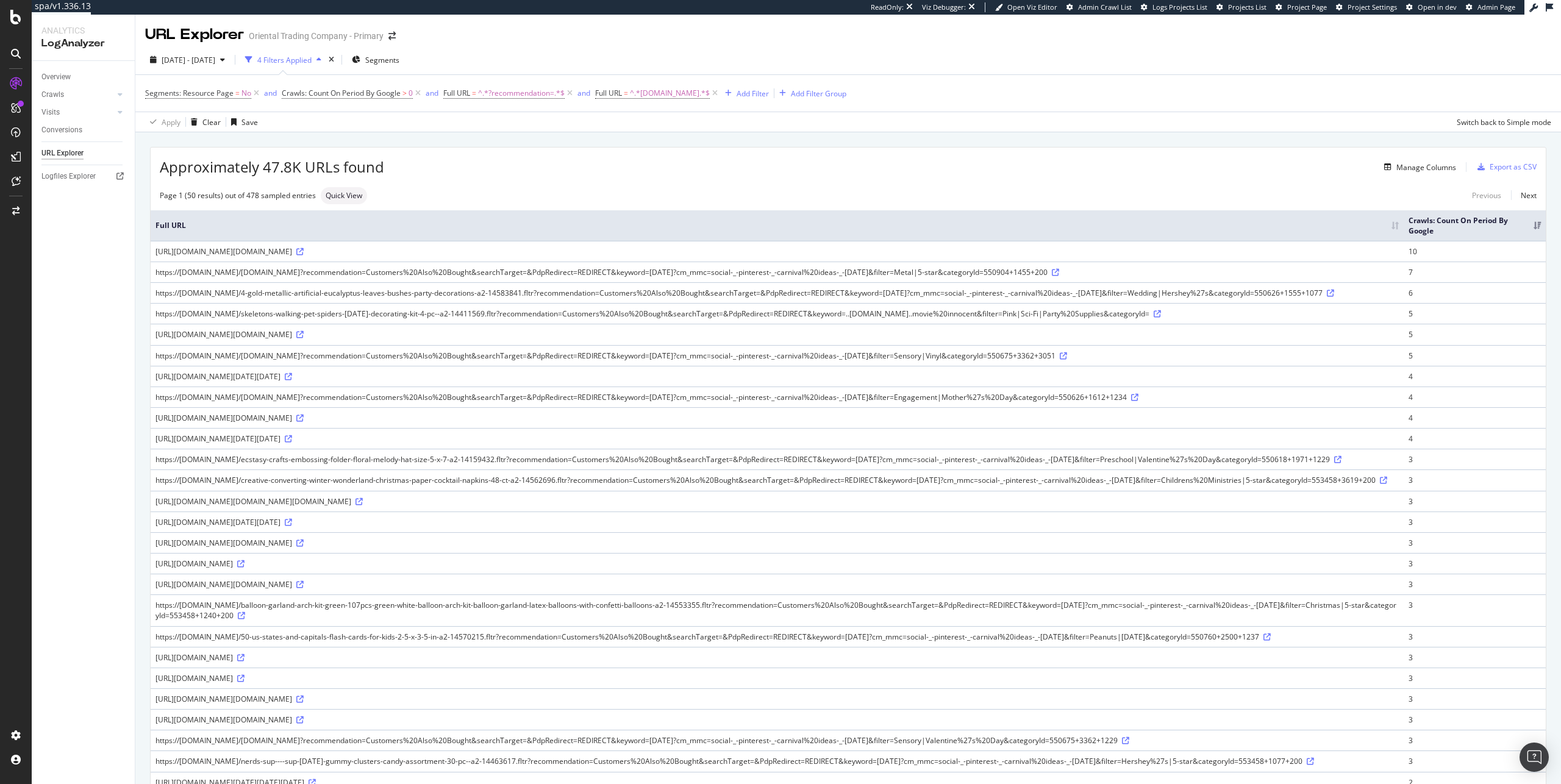
drag, startPoint x: 532, startPoint y: 253, endPoint x: 471, endPoint y: 249, distance: 61.1
click at [471, 249] on div "https://www.orientaltrading.com/squishmallow-purple-boba-24-inch-plush-a2-14521…" at bounding box center [777, 252] width 1243 height 10
click at [493, 190] on div "Page 1 (50 results) out of 478 sampled entries Quick View Previous Next" at bounding box center [848, 196] width 1395 height 17
click at [304, 250] on icon at bounding box center [300, 251] width 7 height 7
drag, startPoint x: 681, startPoint y: 253, endPoint x: 469, endPoint y: 252, distance: 212.0
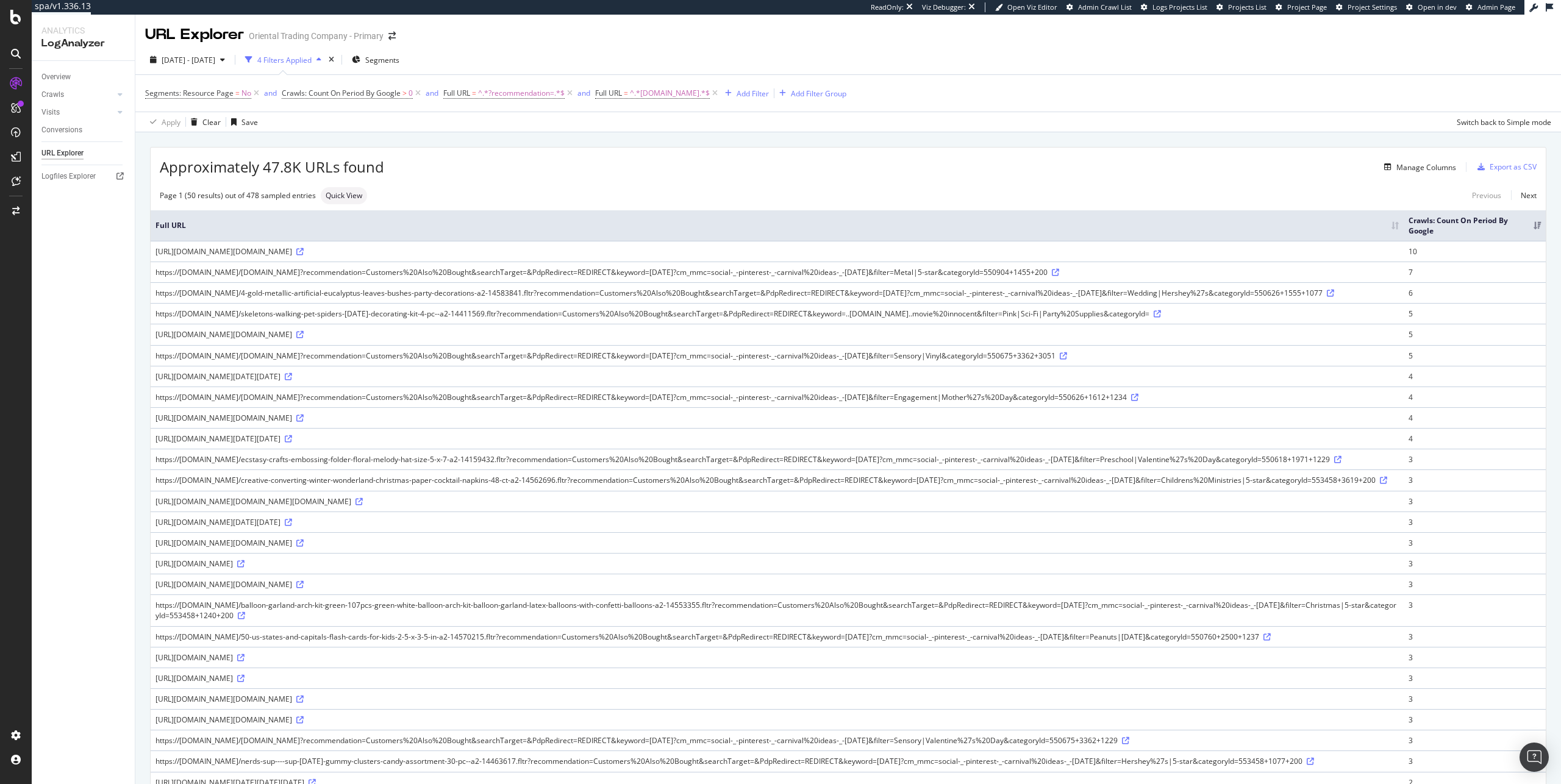
click at [469, 252] on div "https://www.orientaltrading.com/squishmallow-purple-boba-24-inch-plush-a2-14521…" at bounding box center [777, 252] width 1243 height 10
click at [513, 204] on div "Full URL Crawls: Count On Period By Google https://www.orientaltrading.com/squi…" at bounding box center [848, 750] width 1395 height 1092
click at [509, 254] on div "https://www.orientaltrading.com/squishmallow-purple-boba-24-inch-plush-a2-14521…" at bounding box center [777, 252] width 1243 height 10
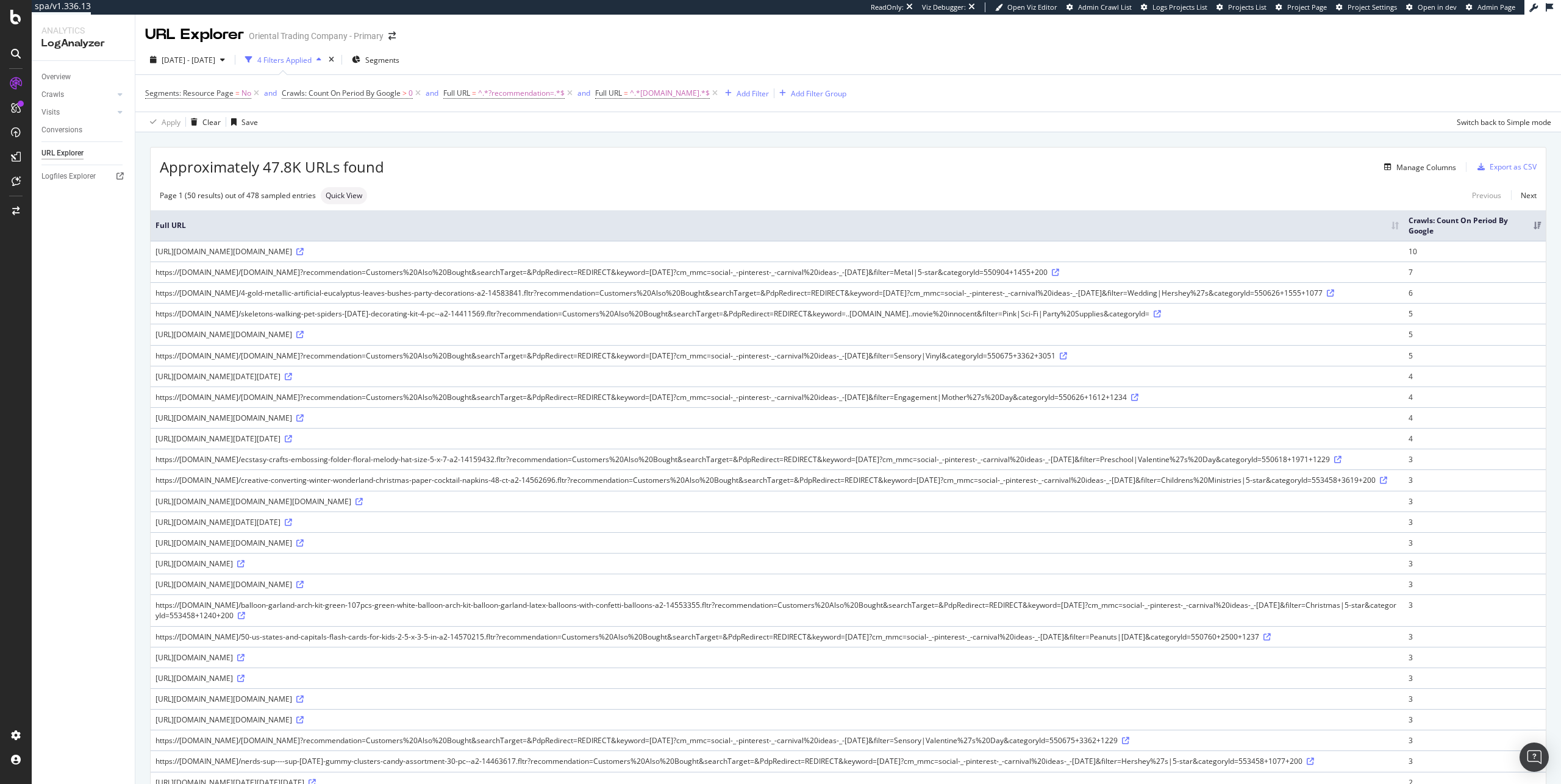
click at [648, 198] on div "Page 1 (50 results) out of 478 sampled entries Quick View Previous Next" at bounding box center [848, 196] width 1395 height 17
drag, startPoint x: 889, startPoint y: 254, endPoint x: 469, endPoint y: 254, distance: 420.0
click at [469, 254] on div "https://www.orientaltrading.com/squishmallow-purple-boba-24-inch-plush-a2-14521…" at bounding box center [777, 252] width 1243 height 10
click at [520, 195] on div "Page 1 (50 results) out of 478 sampled entries Quick View Previous Next" at bounding box center [848, 196] width 1395 height 17
drag, startPoint x: 472, startPoint y: 251, endPoint x: 904, endPoint y: 256, distance: 432.0
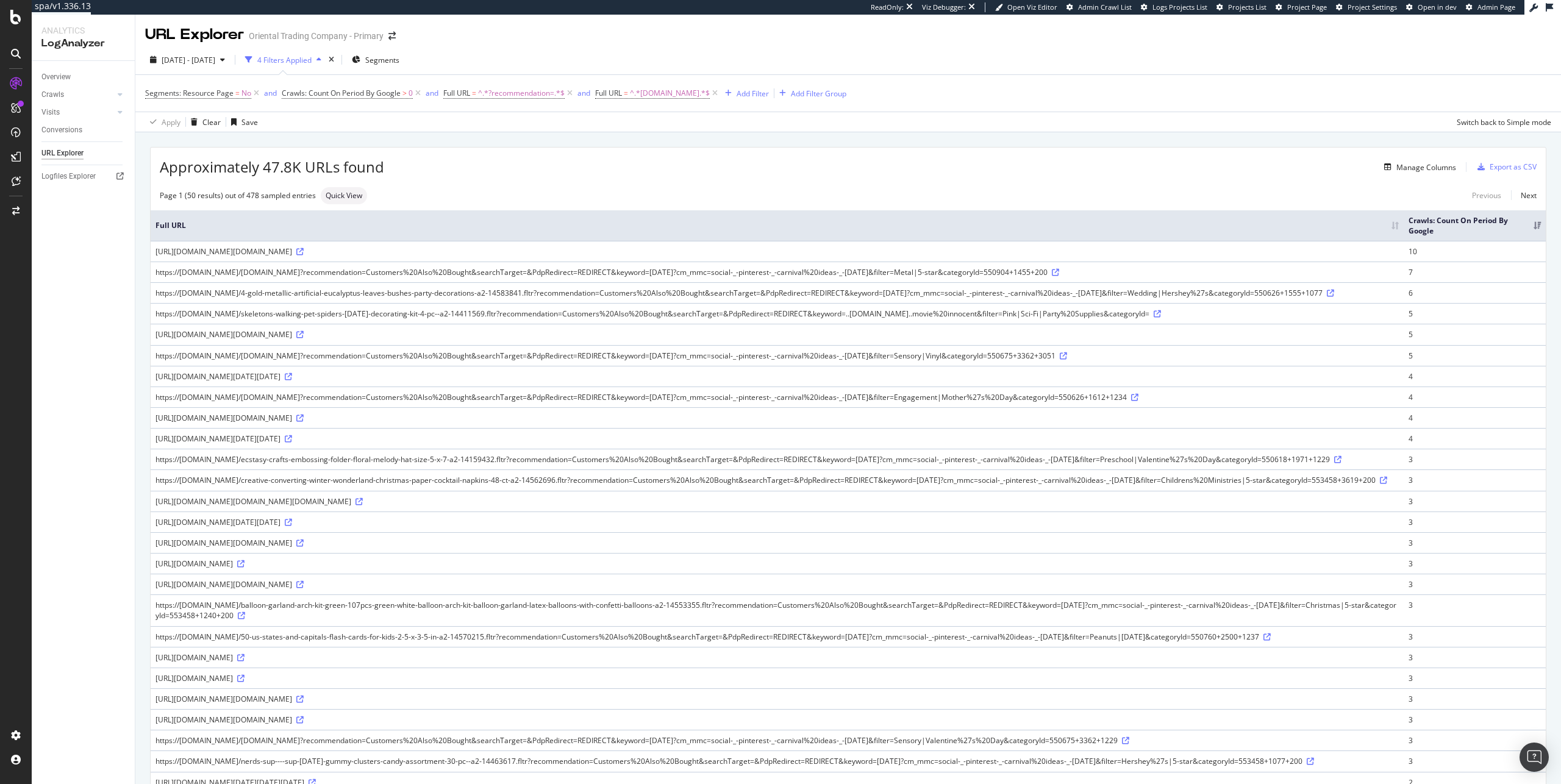
click at [904, 256] on div "https://www.orientaltrading.com/squishmallow-purple-boba-24-inch-plush-a2-14521…" at bounding box center [777, 252] width 1243 height 10
click at [535, 204] on div "Full URL Crawls: Count On Period By Google https://www.orientaltrading.com/squi…" at bounding box center [848, 750] width 1395 height 1092
drag, startPoint x: 342, startPoint y: 251, endPoint x: 566, endPoint y: 260, distance: 224.2
click at [566, 260] on td "https://www.orientaltrading.com/squishmallow-purple-boba-24-inch-plush-a2-14521…" at bounding box center [778, 251] width 1253 height 21
click at [550, 258] on td "https://www.orientaltrading.com/squishmallow-purple-boba-24-inch-plush-a2-14521…" at bounding box center [778, 251] width 1253 height 21
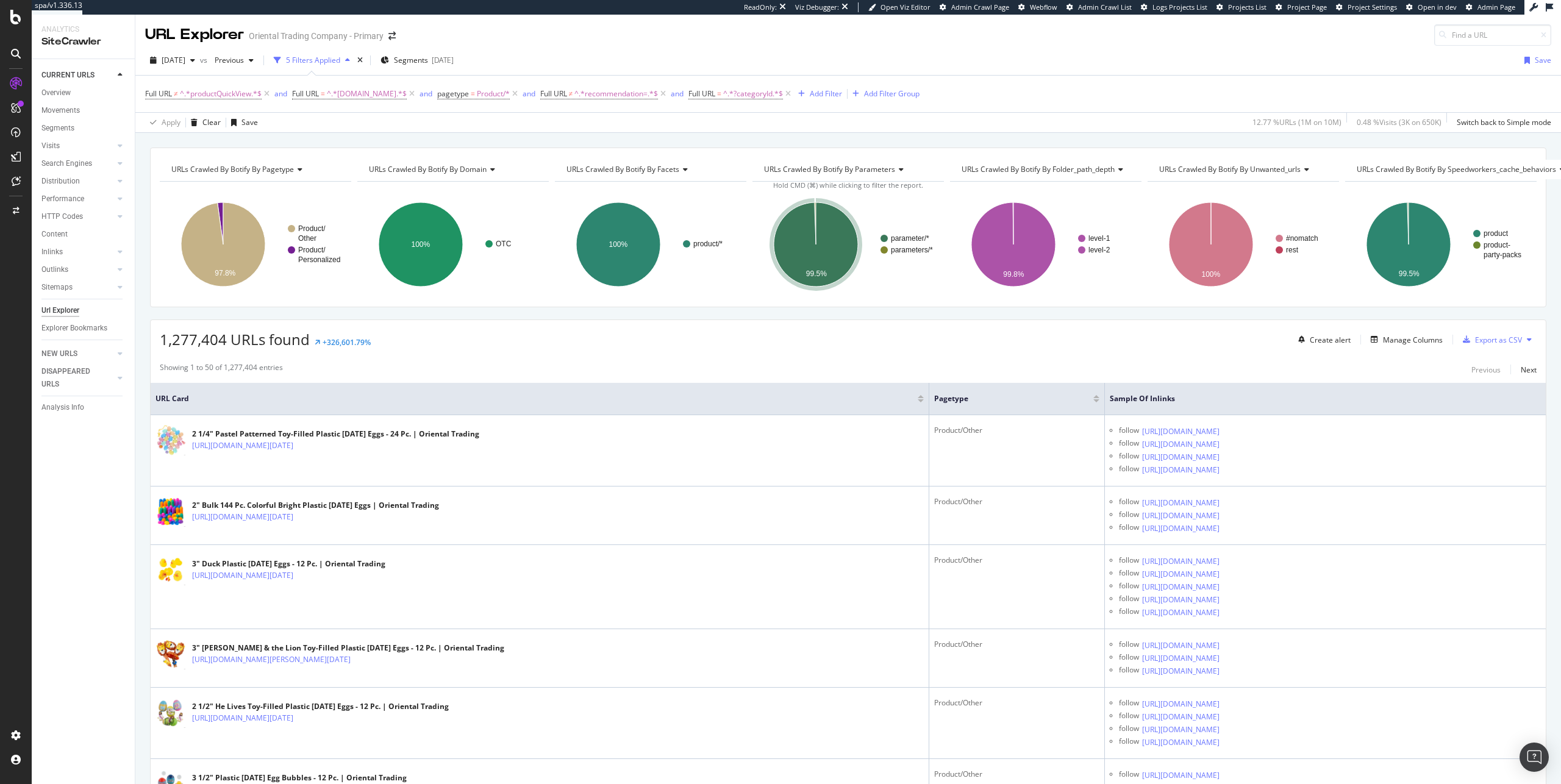
click at [783, 139] on div "URLs Crawled By Botify By pagetype Chart (by Value) Table Expand Export as CSV …" at bounding box center [848, 147] width 1426 height 29
drag, startPoint x: 224, startPoint y: 340, endPoint x: 162, endPoint y: 340, distance: 62.0
click at [162, 340] on span "1,277,404 URLs found" at bounding box center [235, 339] width 150 height 20
click at [592, 364] on div "Showing 1 to 50 of 1,277,404 entries Previous Next" at bounding box center [848, 370] width 1395 height 14
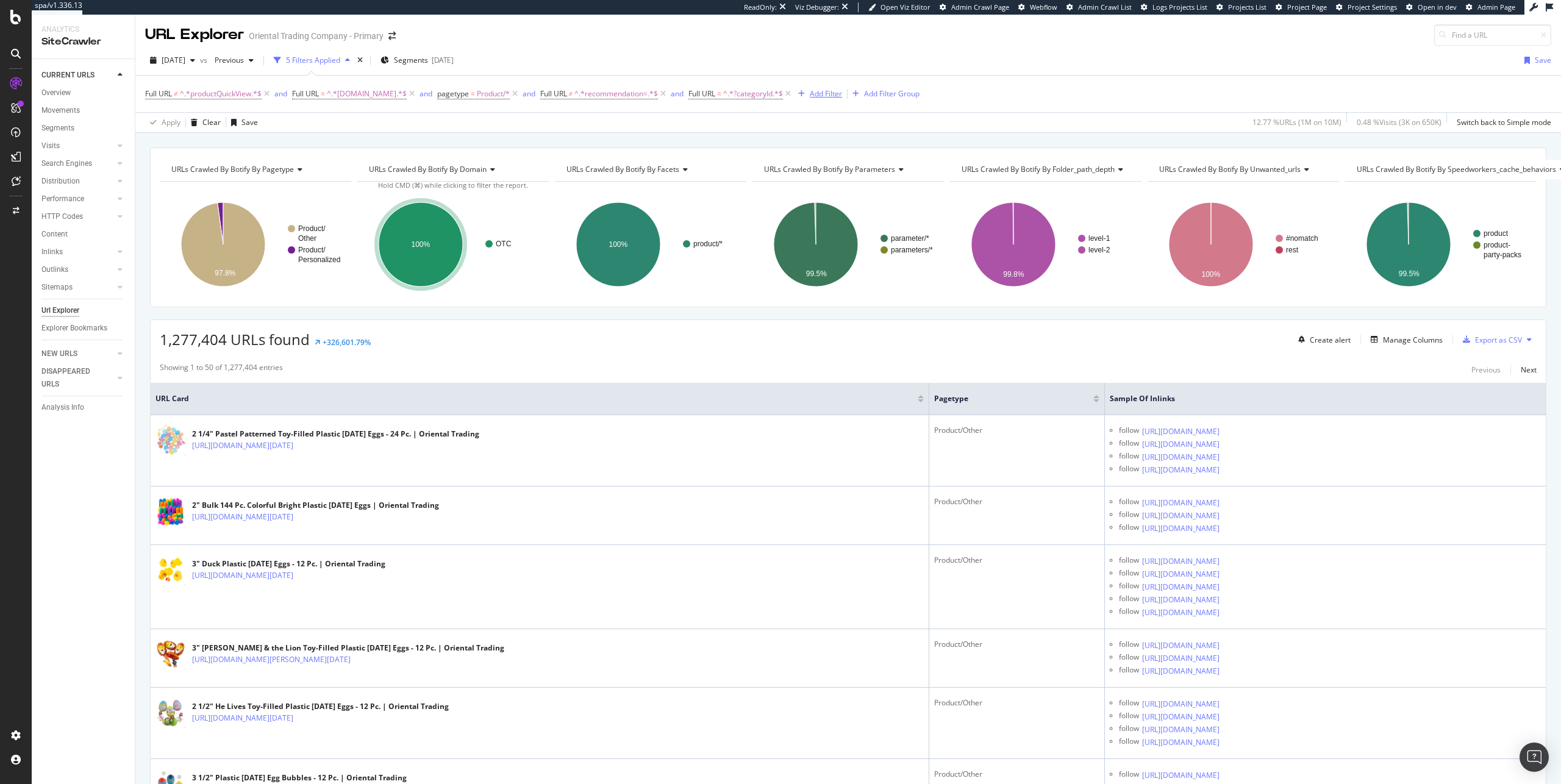
click at [842, 92] on div "Add Filter" at bounding box center [826, 94] width 33 height 10
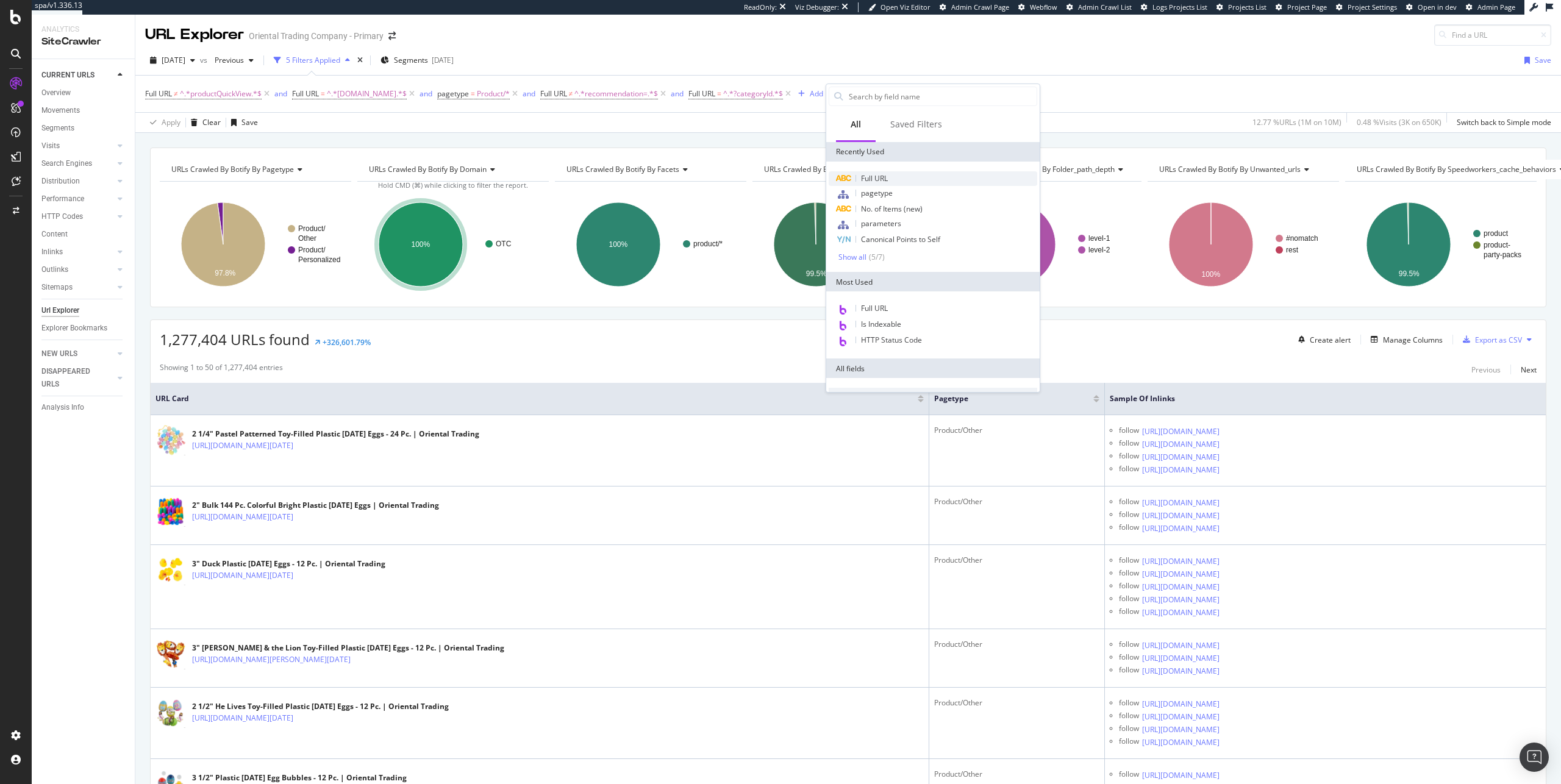
click at [893, 182] on div "Full URL" at bounding box center [933, 178] width 209 height 14
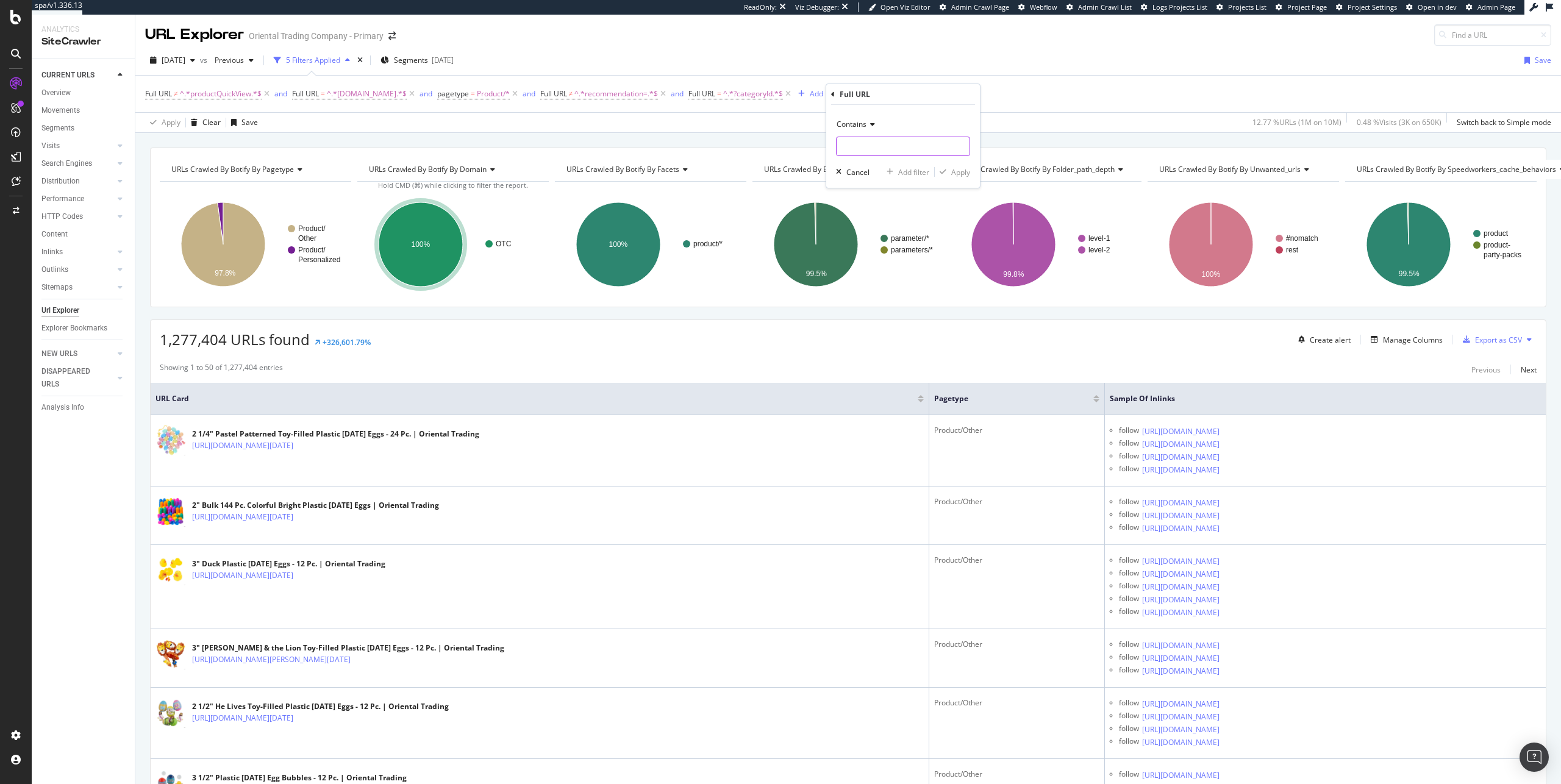
click at [867, 142] on input "text" at bounding box center [903, 146] width 133 height 20
type input "csku="
click at [962, 170] on div "Apply" at bounding box center [960, 172] width 19 height 10
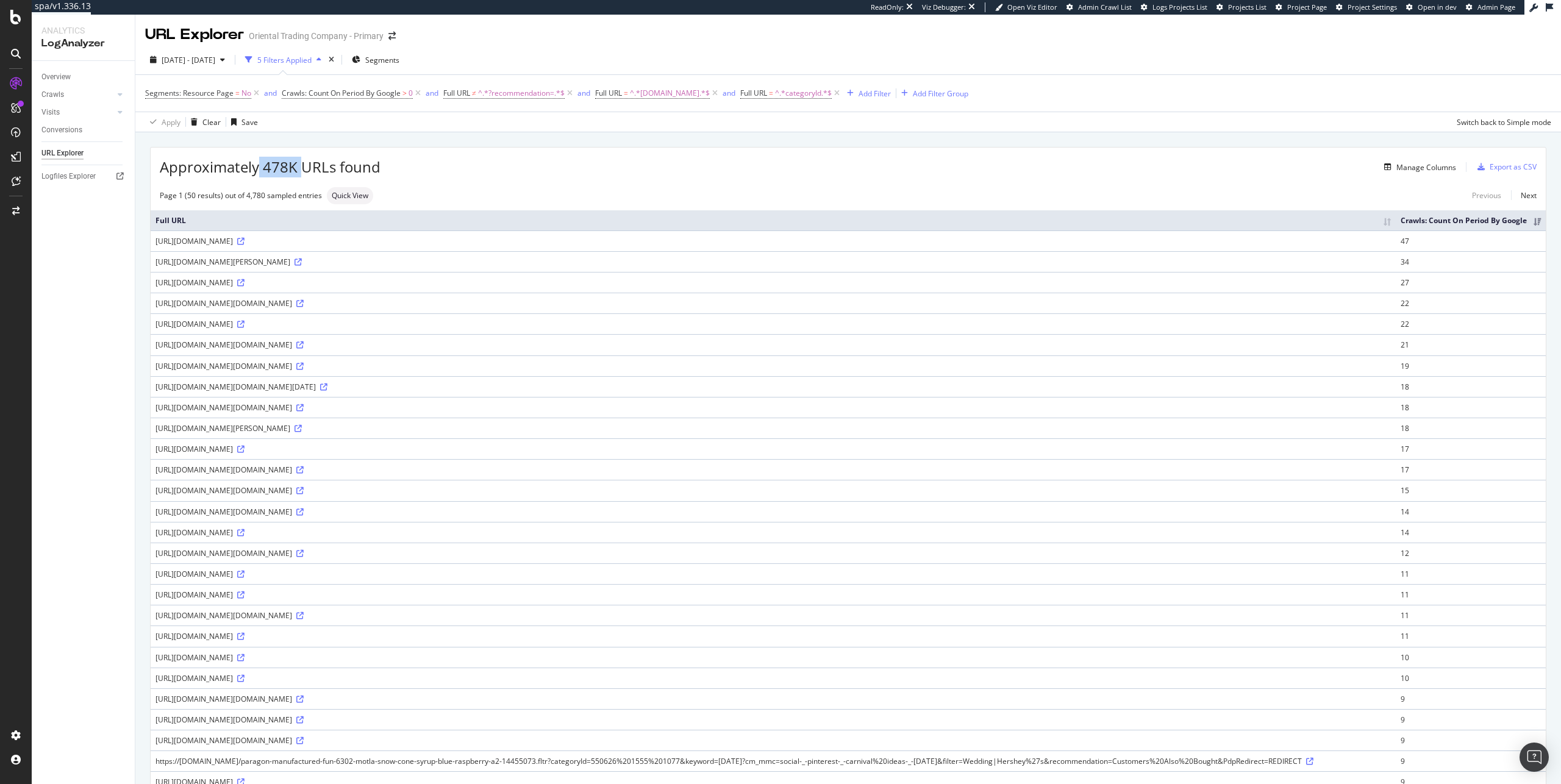
drag, startPoint x: 258, startPoint y: 167, endPoint x: 301, endPoint y: 165, distance: 43.0
click at [301, 165] on span "Approximately 478K URLs found" at bounding box center [270, 167] width 221 height 21
click at [301, 166] on span "Approximately 478K URLs found" at bounding box center [270, 167] width 221 height 21
click at [891, 90] on div "Add Filter" at bounding box center [875, 94] width 33 height 10
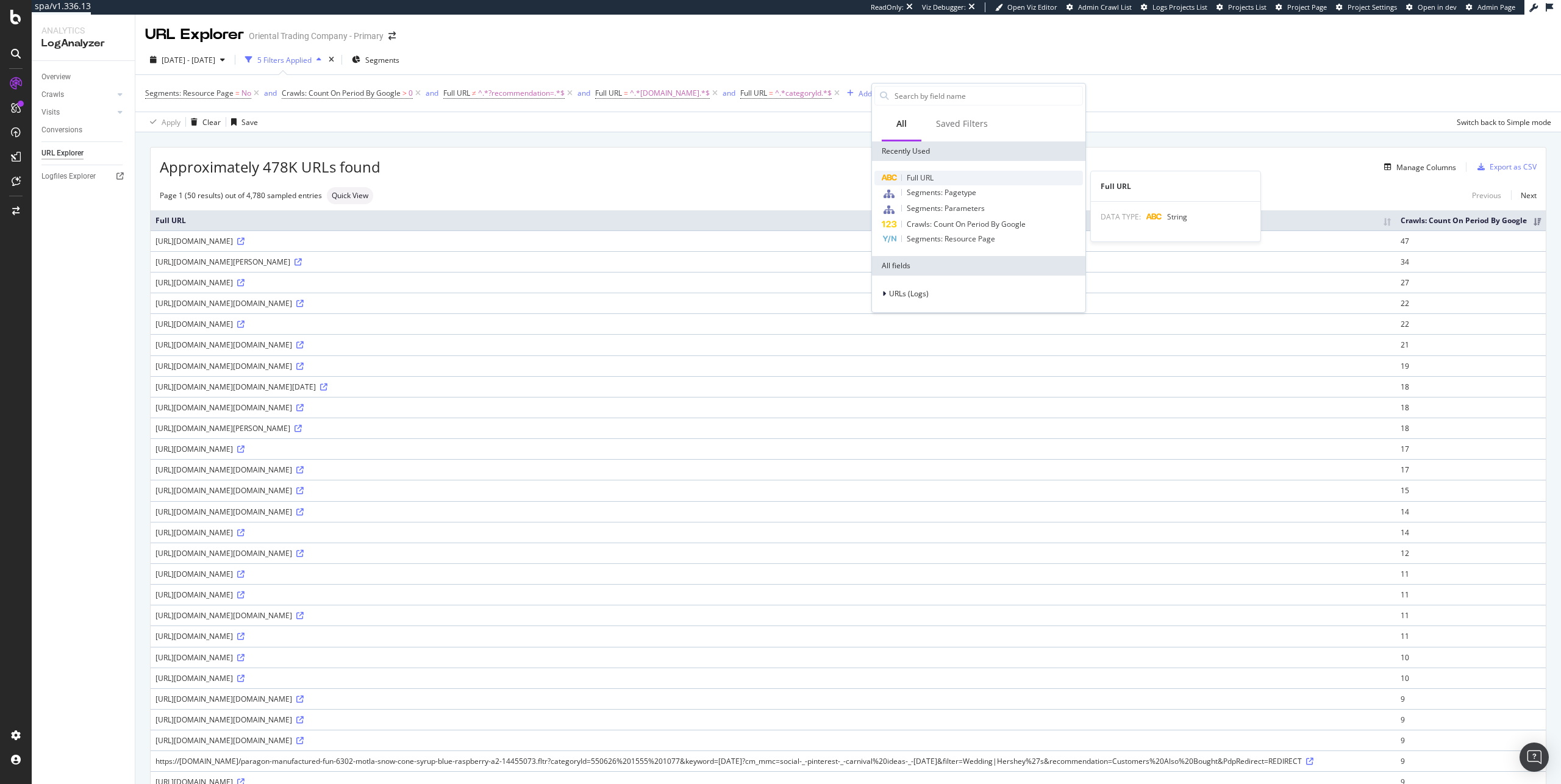
click at [938, 174] on div "Full URL" at bounding box center [979, 178] width 209 height 14
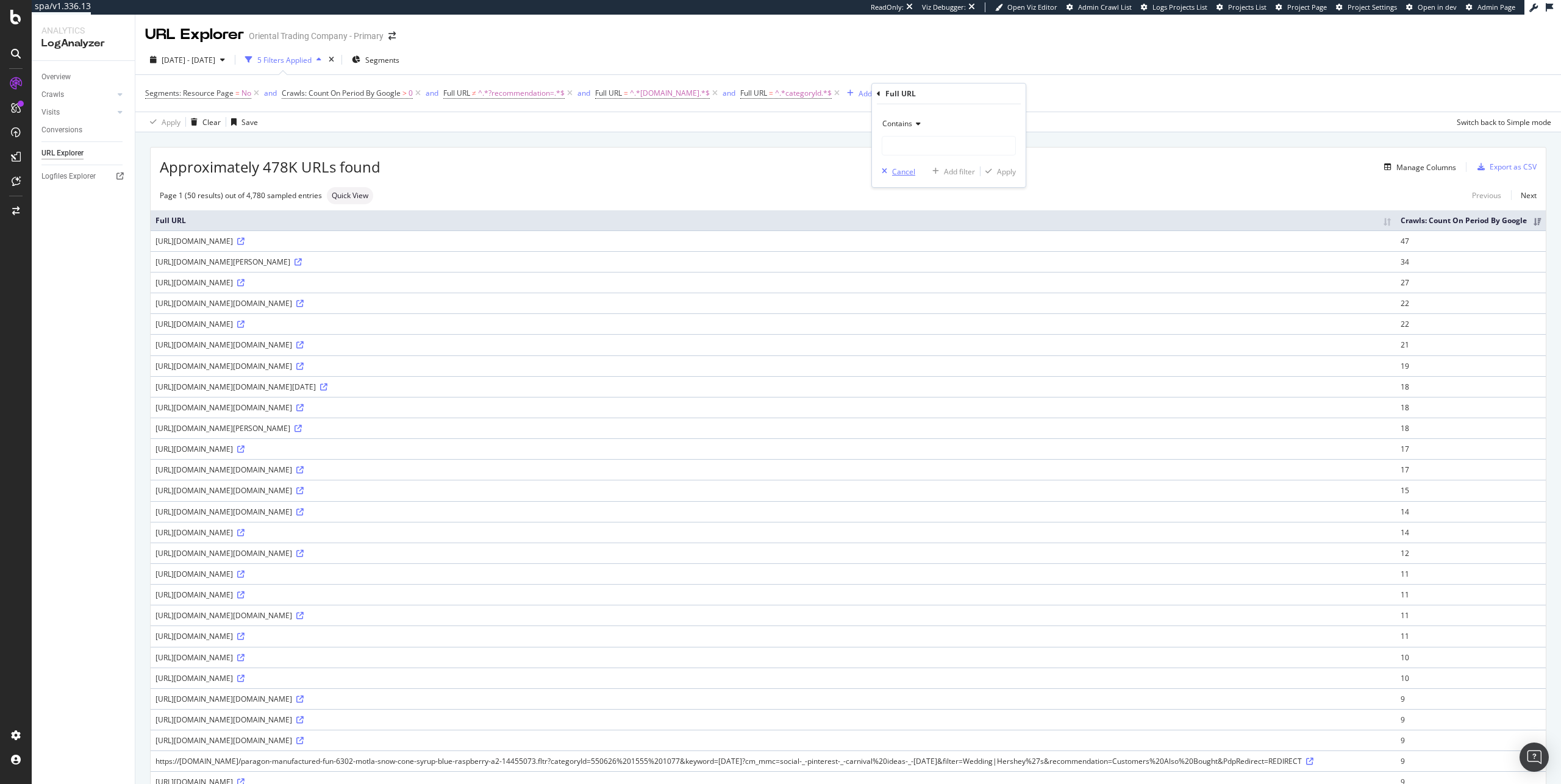
click at [912, 165] on button "Cancel" at bounding box center [896, 171] width 38 height 12
click at [891, 98] on div "Add Filter" at bounding box center [875, 94] width 33 height 10
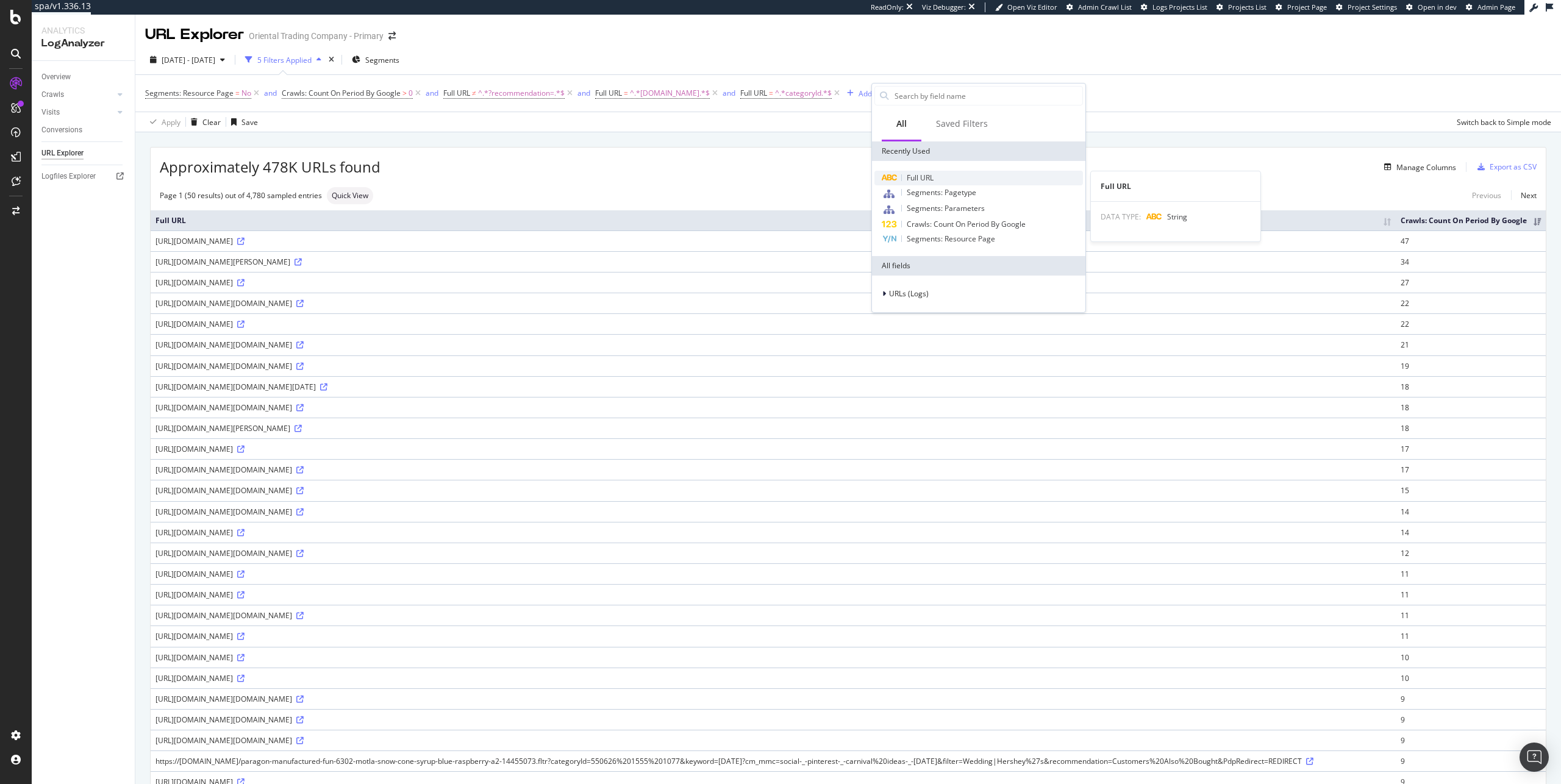
click at [919, 176] on span "Full URL" at bounding box center [920, 178] width 27 height 10
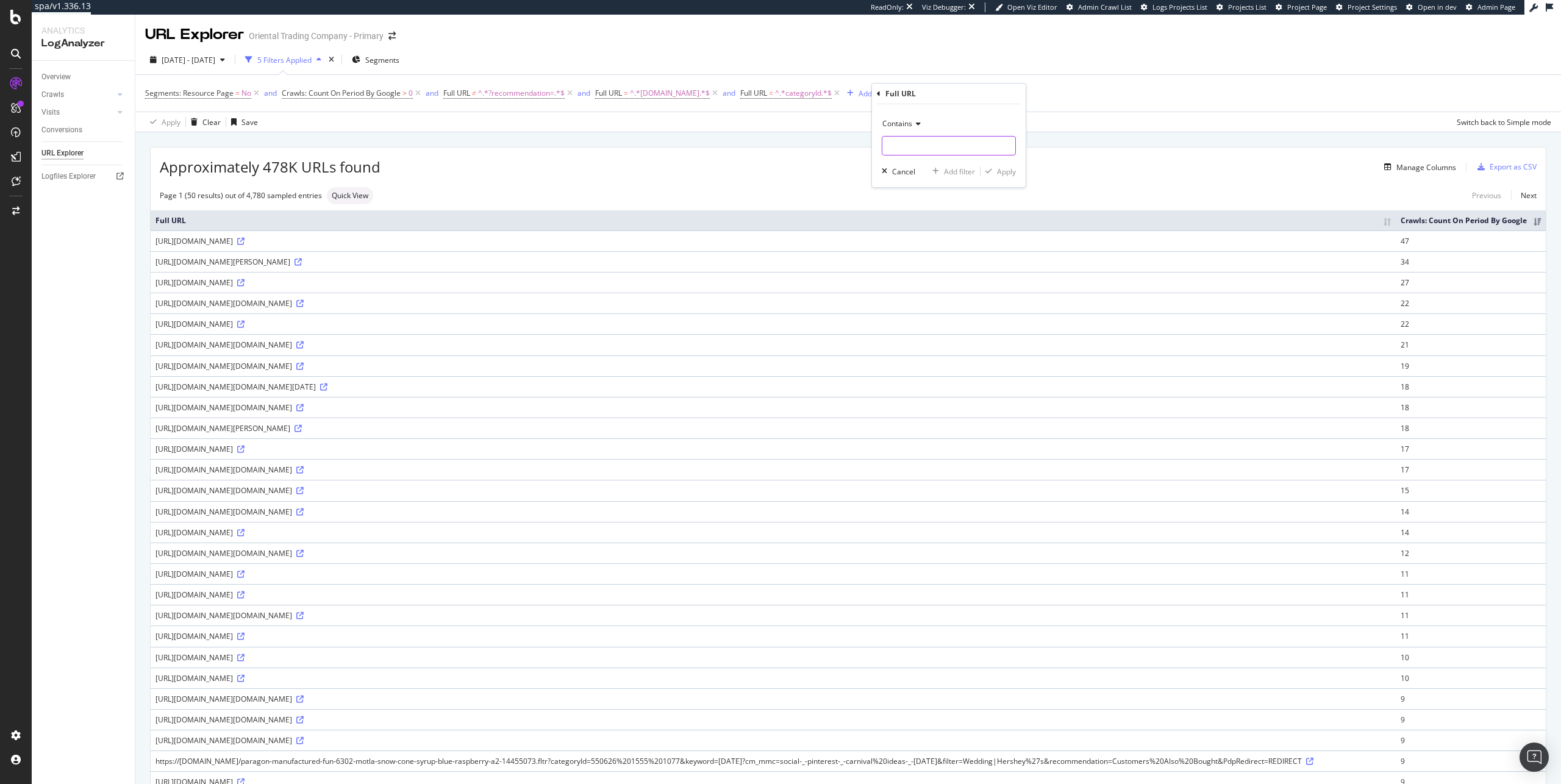
click at [912, 146] on input "text" at bounding box center [949, 146] width 133 height 20
type input "csku="
click at [1009, 169] on div "Apply" at bounding box center [1006, 172] width 19 height 10
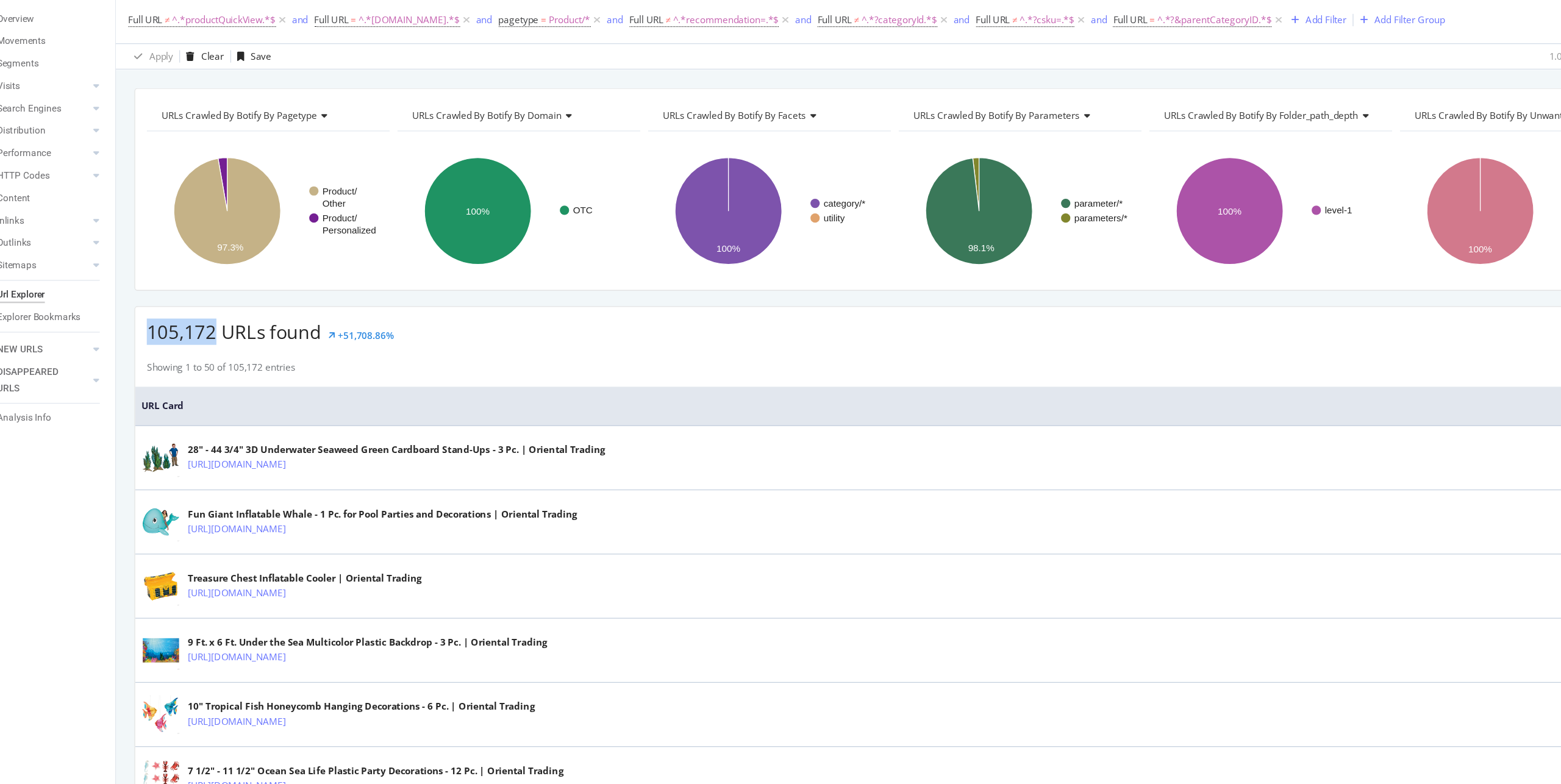
drag, startPoint x: 165, startPoint y: 341, endPoint x: 213, endPoint y: 341, distance: 48.0
click at [213, 341] on span "105,172 URLs found" at bounding box center [229, 339] width 138 height 20
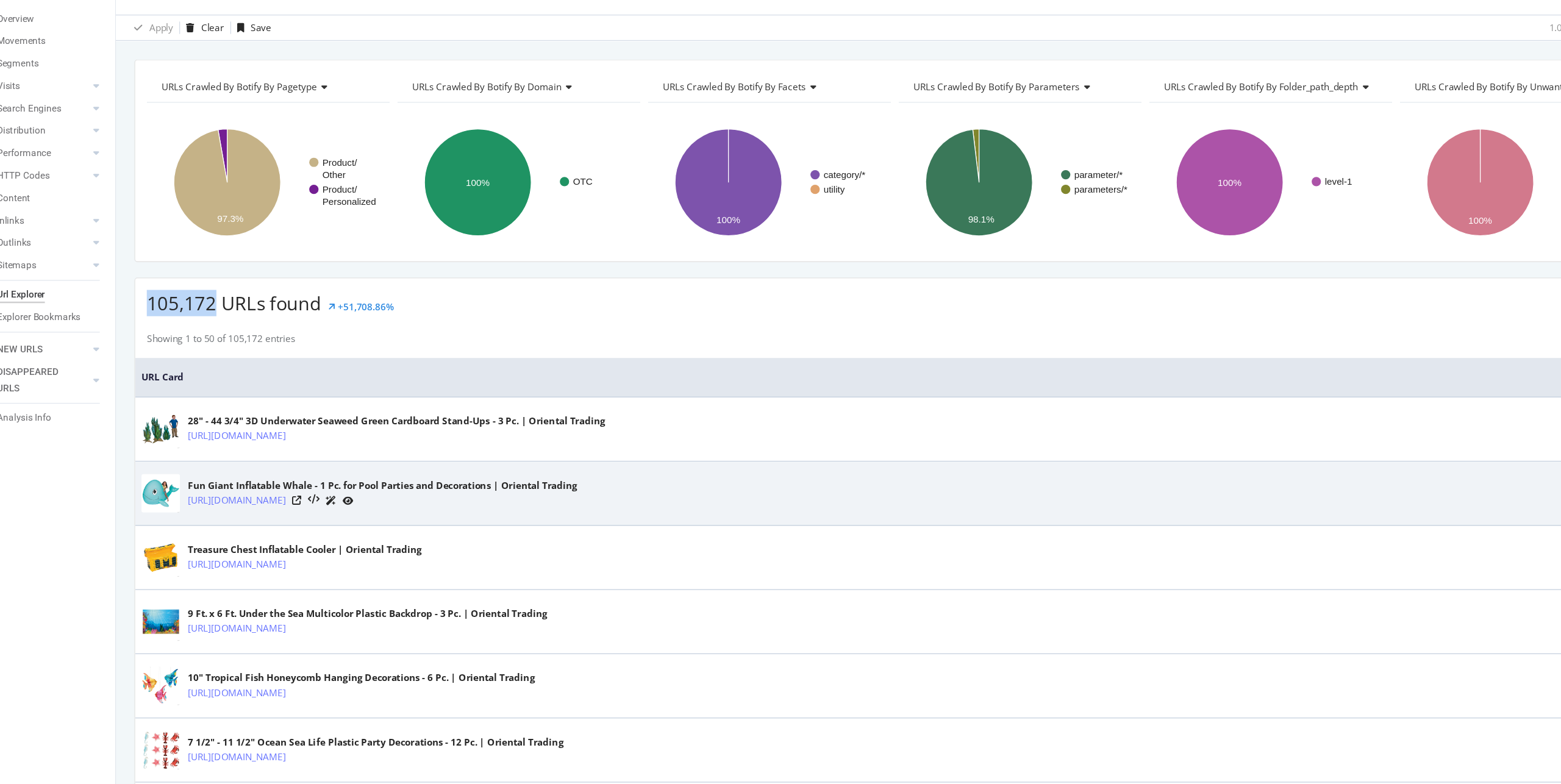
scroll to position [78, 0]
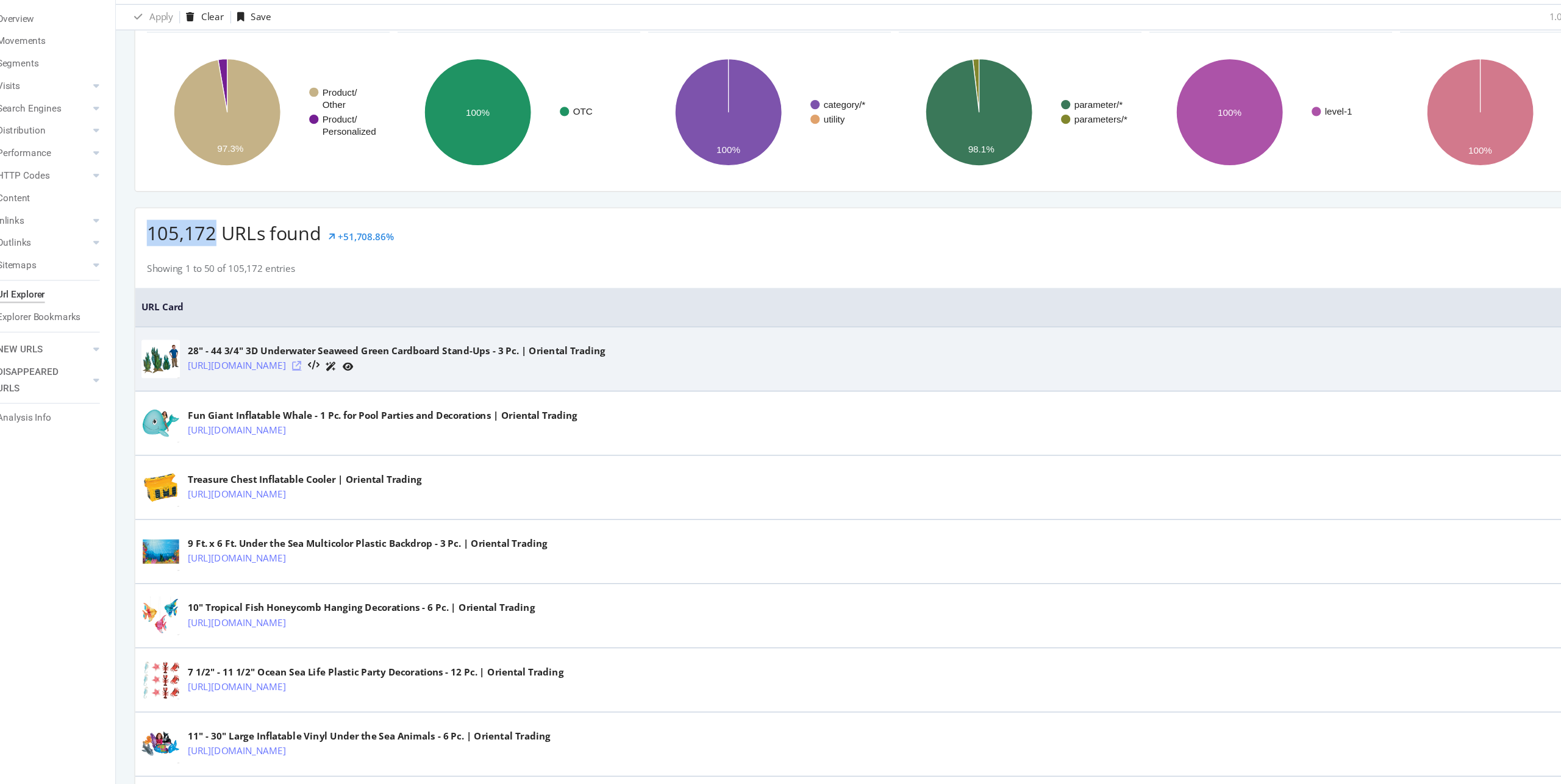
click at [282, 364] on icon at bounding box center [278, 366] width 7 height 7
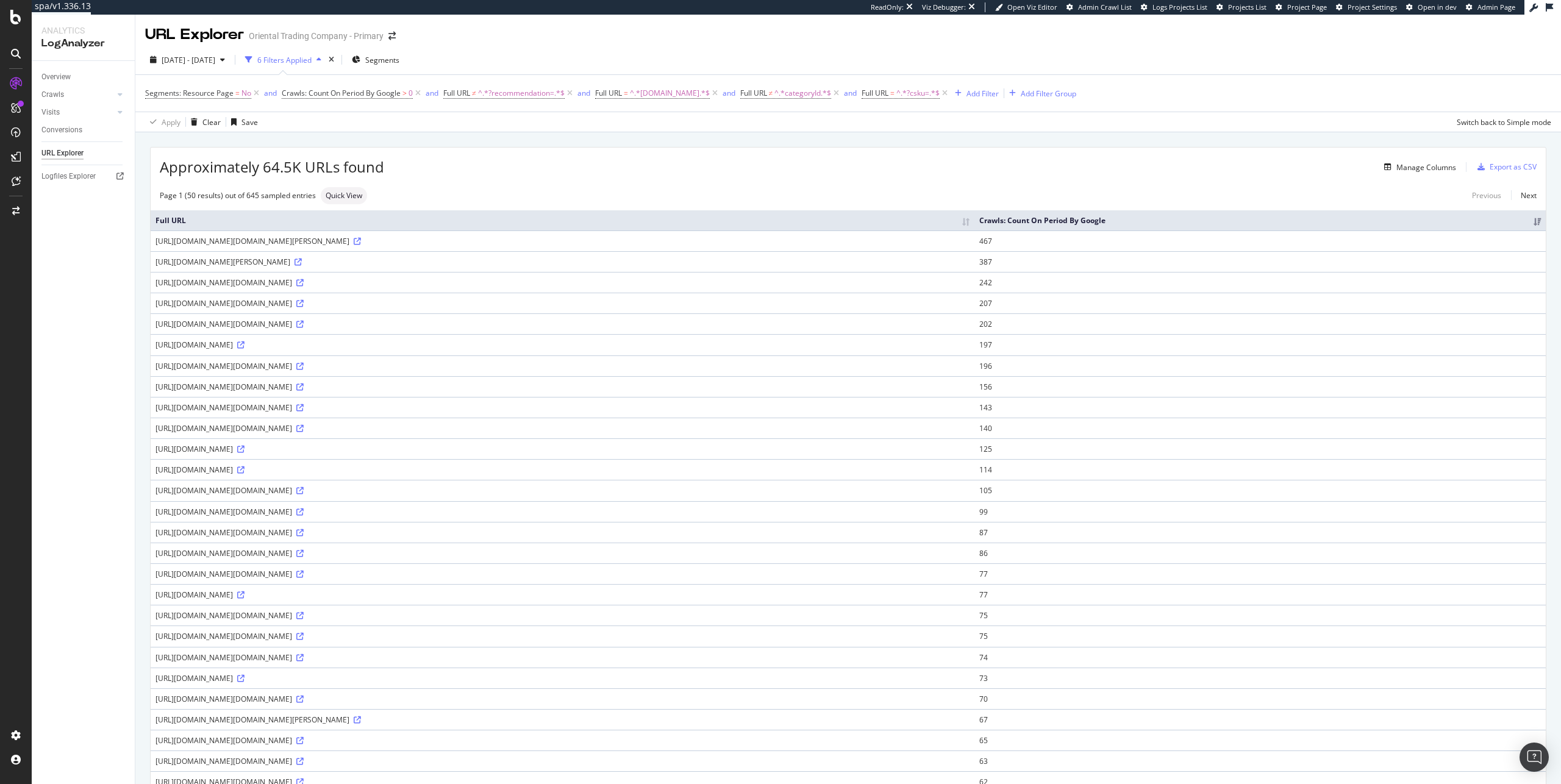
drag, startPoint x: 496, startPoint y: 251, endPoint x: 1353, endPoint y: 257, distance: 857.0
click at [975, 251] on td "[URL][DOMAIN_NAME][DOMAIN_NAME][PERSON_NAME]" at bounding box center [563, 241] width 824 height 21
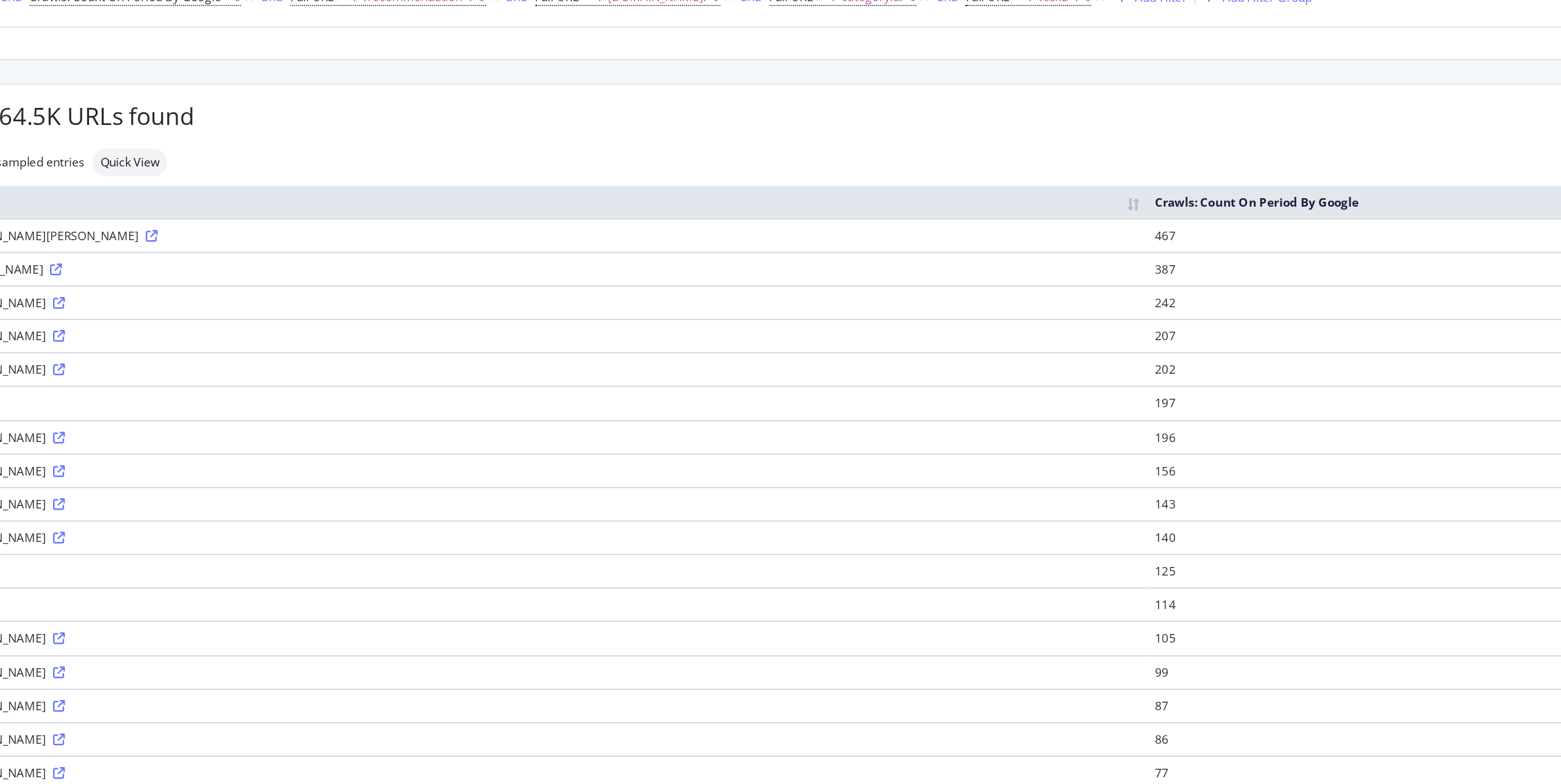
click at [508, 247] on div "[URL][DOMAIN_NAME][DOMAIN_NAME][PERSON_NAME]" at bounding box center [562, 241] width 814 height 10
drag, startPoint x: 496, startPoint y: 252, endPoint x: 593, endPoint y: 252, distance: 97.0
click at [593, 247] on div "[URL][DOMAIN_NAME][DOMAIN_NAME][PERSON_NAME]" at bounding box center [562, 241] width 814 height 10
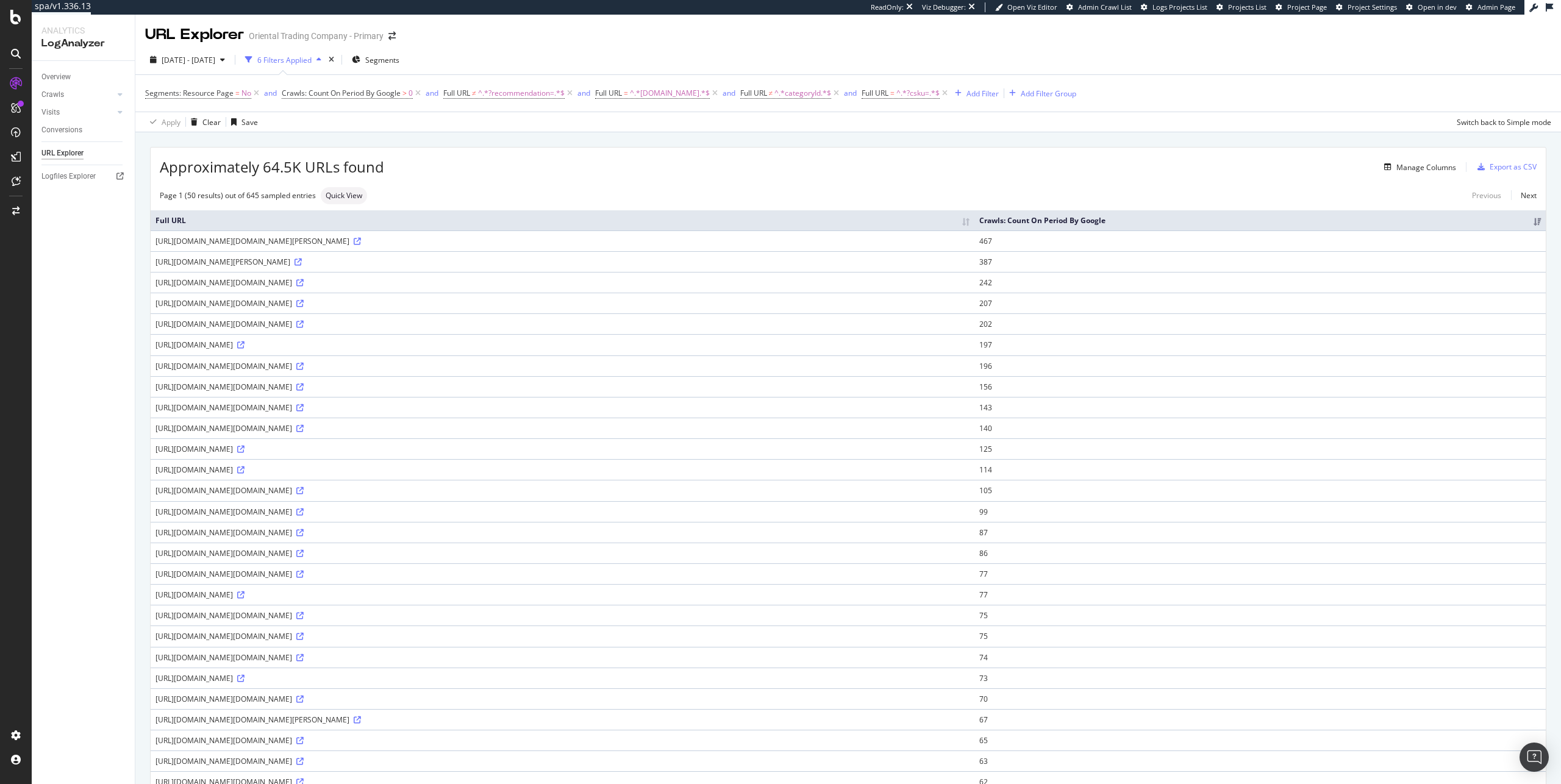
click at [575, 247] on div "[URL][DOMAIN_NAME][DOMAIN_NAME][PERSON_NAME]" at bounding box center [562, 241] width 814 height 10
drag, startPoint x: 498, startPoint y: 252, endPoint x: 1221, endPoint y: 311, distance: 725.4
click at [970, 247] on div "[URL][DOMAIN_NAME][DOMAIN_NAME][PERSON_NAME]" at bounding box center [562, 241] width 814 height 10
click at [513, 265] on td "[URL][DOMAIN_NAME][PERSON_NAME]" at bounding box center [563, 262] width 824 height 21
drag, startPoint x: 500, startPoint y: 250, endPoint x: 1358, endPoint y: 256, distance: 858.0
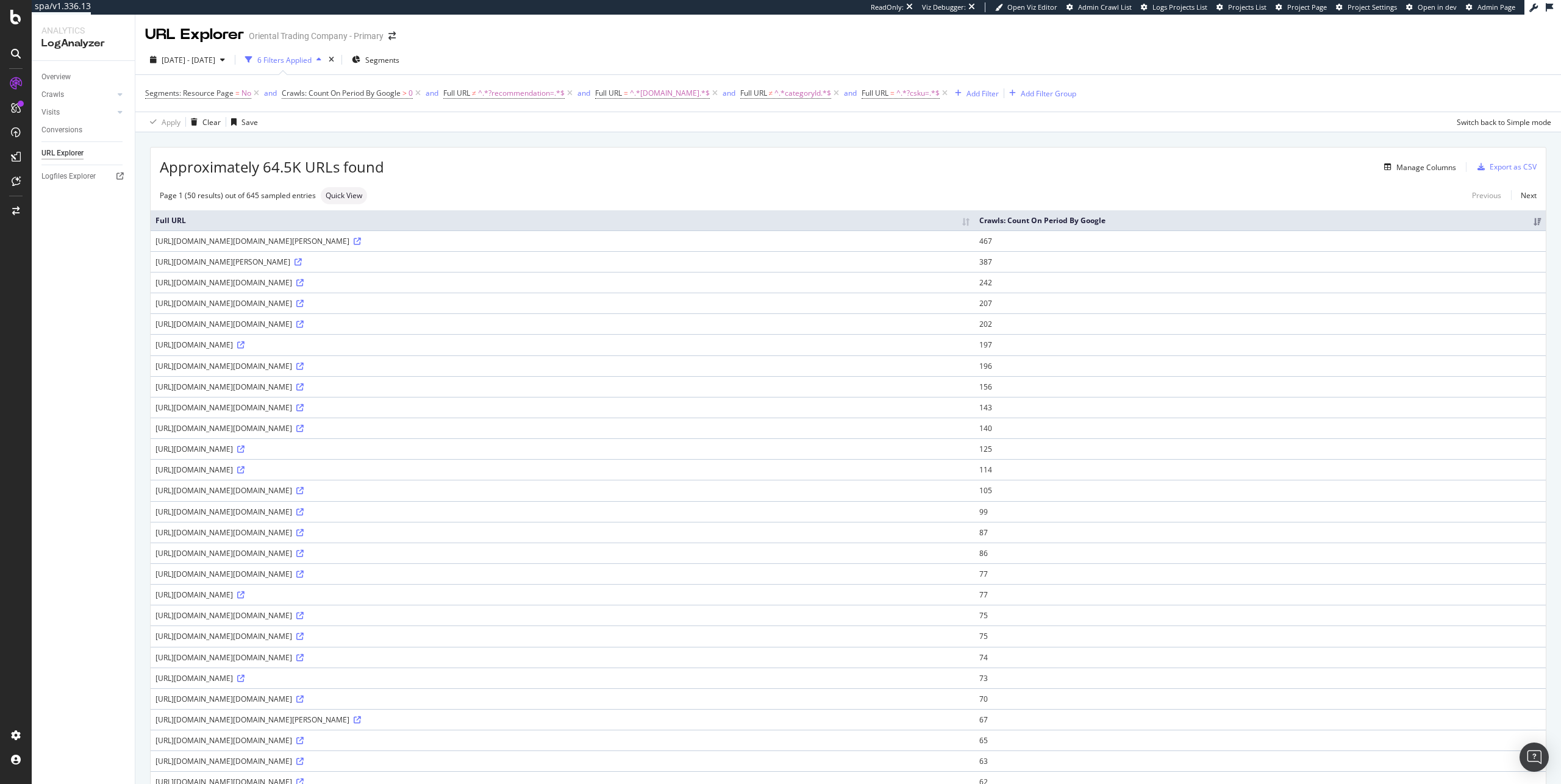
click at [970, 247] on div "[URL][DOMAIN_NAME][DOMAIN_NAME][PERSON_NAME]" at bounding box center [562, 241] width 814 height 10
click at [347, 247] on div "[URL][DOMAIN_NAME][DOMAIN_NAME][PERSON_NAME]" at bounding box center [562, 241] width 814 height 10
drag, startPoint x: 500, startPoint y: 251, endPoint x: 827, endPoint y: 249, distance: 327.0
click at [832, 247] on div "[URL][DOMAIN_NAME][DOMAIN_NAME][PERSON_NAME]" at bounding box center [562, 241] width 814 height 10
drag, startPoint x: 498, startPoint y: 252, endPoint x: 1357, endPoint y: 255, distance: 859.0
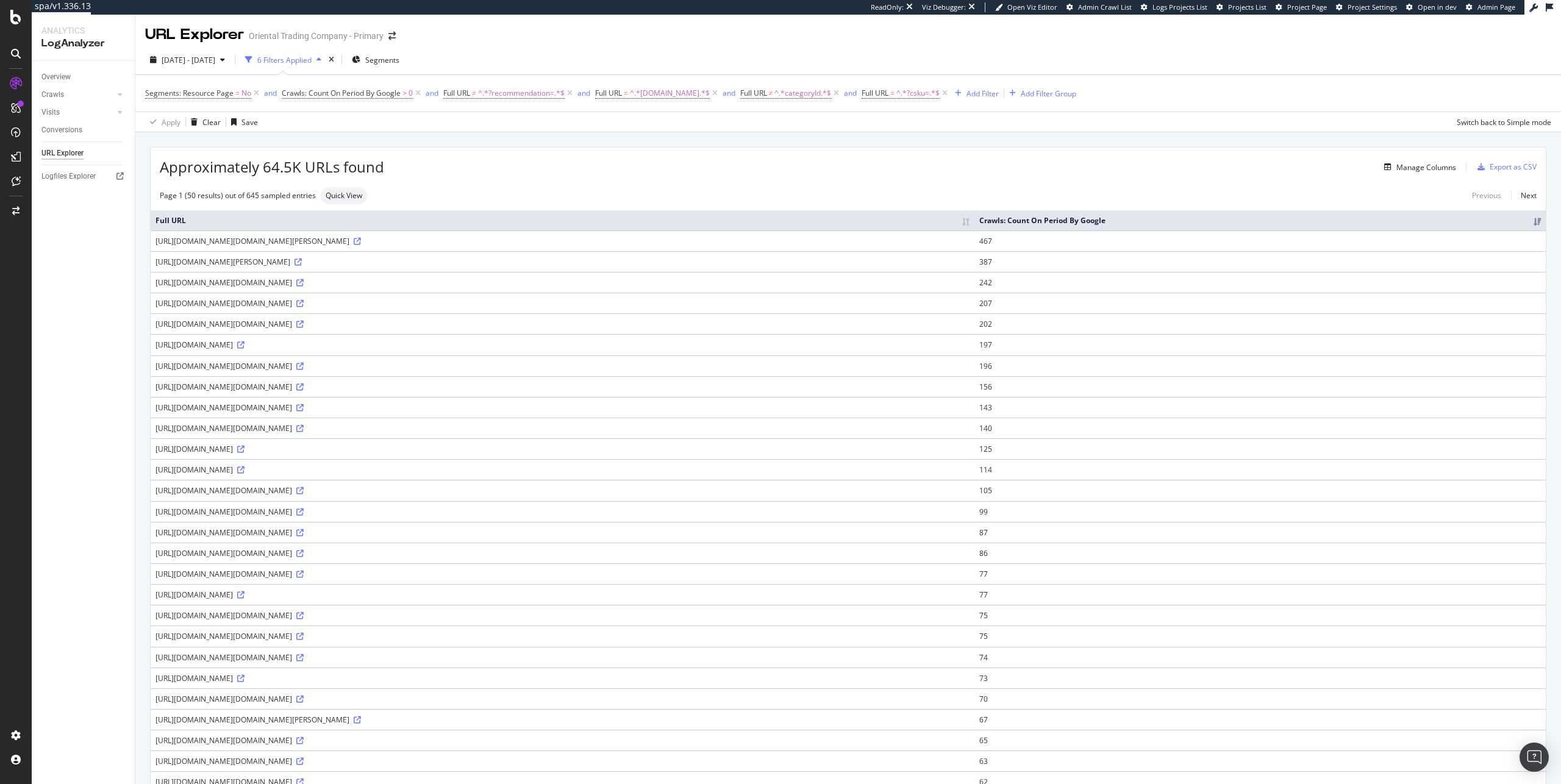
click at [970, 247] on div "[URL][DOMAIN_NAME][DOMAIN_NAME][PERSON_NAME]" at bounding box center [562, 241] width 814 height 10
drag, startPoint x: 541, startPoint y: 273, endPoint x: 554, endPoint y: 285, distance: 17.7
click at [554, 267] on div "[URL][DOMAIN_NAME][PERSON_NAME]" at bounding box center [562, 262] width 814 height 10
click at [555, 267] on div "[URL][DOMAIN_NAME][PERSON_NAME]" at bounding box center [562, 262] width 814 height 10
drag, startPoint x: 539, startPoint y: 273, endPoint x: 625, endPoint y: 273, distance: 86.0
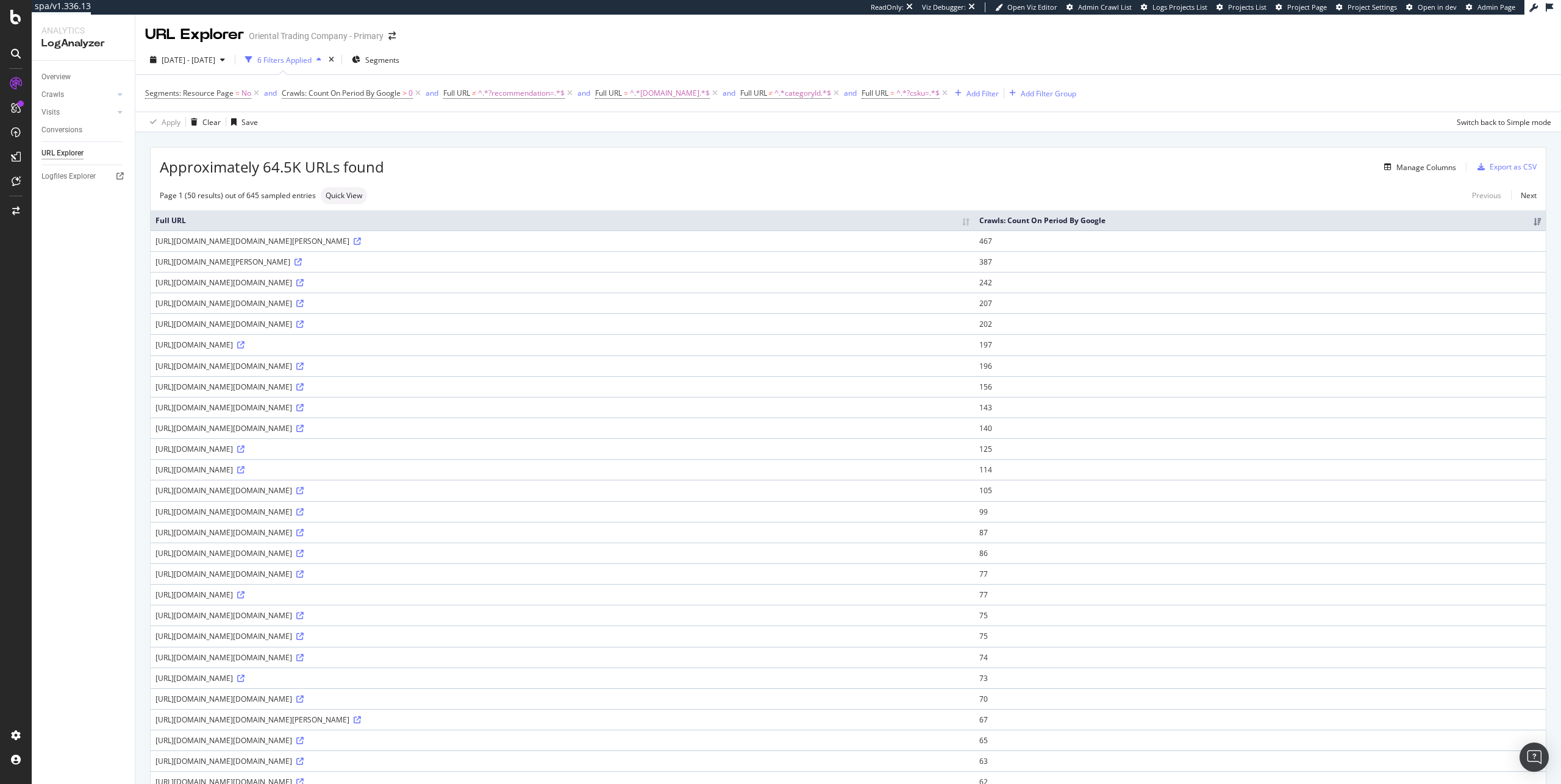
click at [621, 267] on div "[URL][DOMAIN_NAME][PERSON_NAME]" at bounding box center [562, 262] width 814 height 10
drag, startPoint x: 592, startPoint y: 271, endPoint x: 542, endPoint y: 276, distance: 50.2
click at [542, 267] on div "[URL][DOMAIN_NAME][PERSON_NAME]" at bounding box center [562, 262] width 814 height 10
copy div "?csku=DG166369M"
click at [619, 267] on div "[URL][DOMAIN_NAME][PERSON_NAME]" at bounding box center [562, 262] width 814 height 10
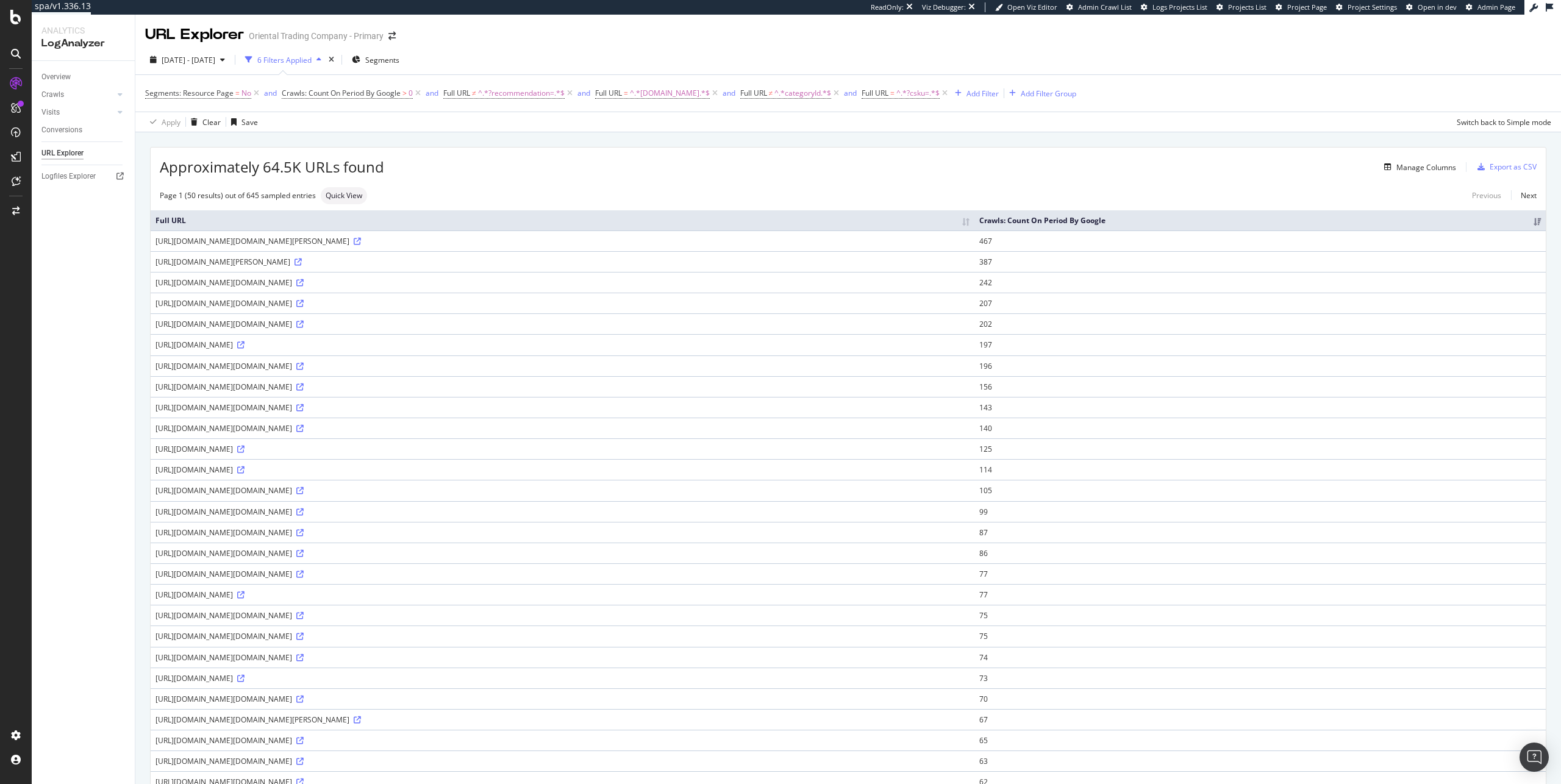
drag, startPoint x: 607, startPoint y: 272, endPoint x: 616, endPoint y: 282, distance: 13.5
click at [616, 267] on div "[URL][DOMAIN_NAME][PERSON_NAME]" at bounding box center [562, 262] width 814 height 10
click at [615, 267] on div "[URL][DOMAIN_NAME][PERSON_NAME]" at bounding box center [562, 262] width 814 height 10
